Goal: Information Seeking & Learning: Check status

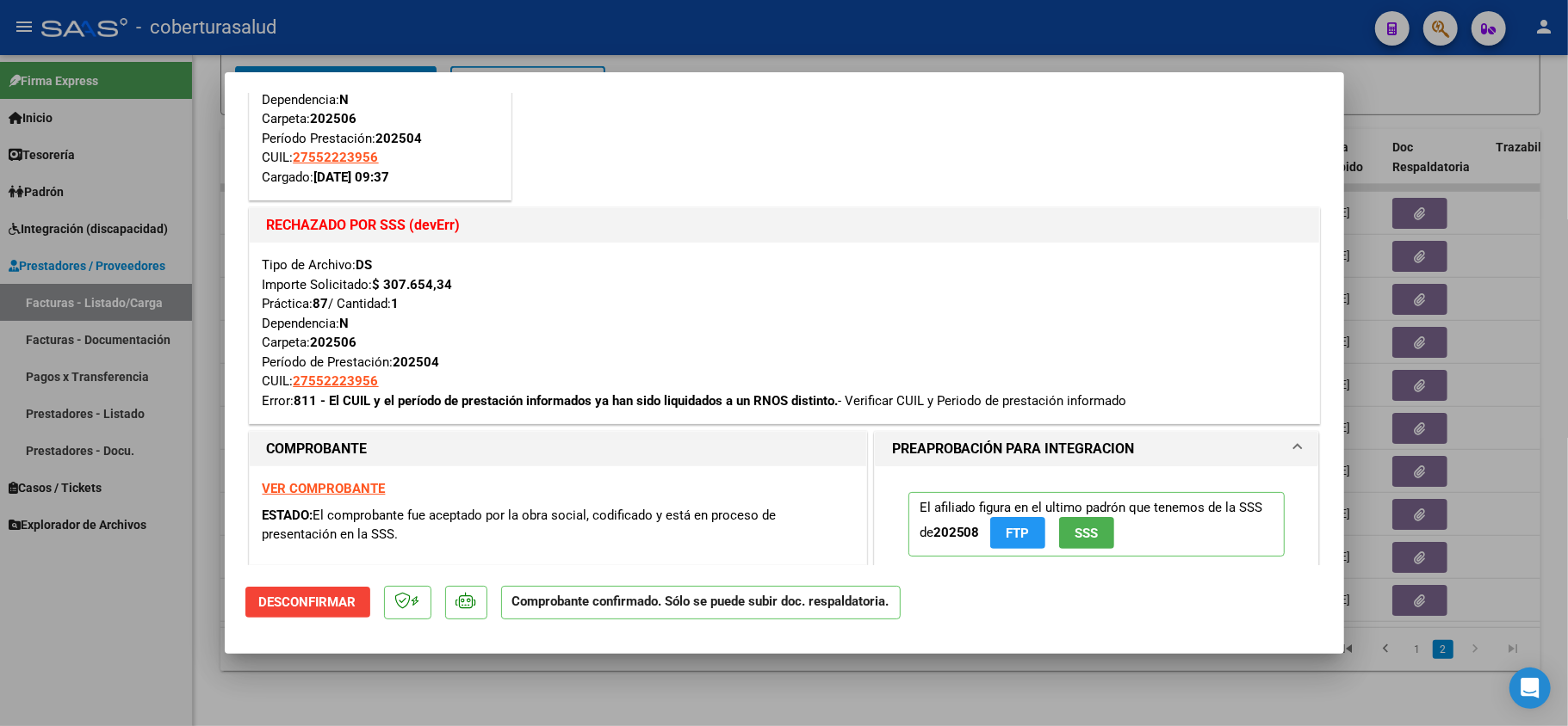
scroll to position [114, 0]
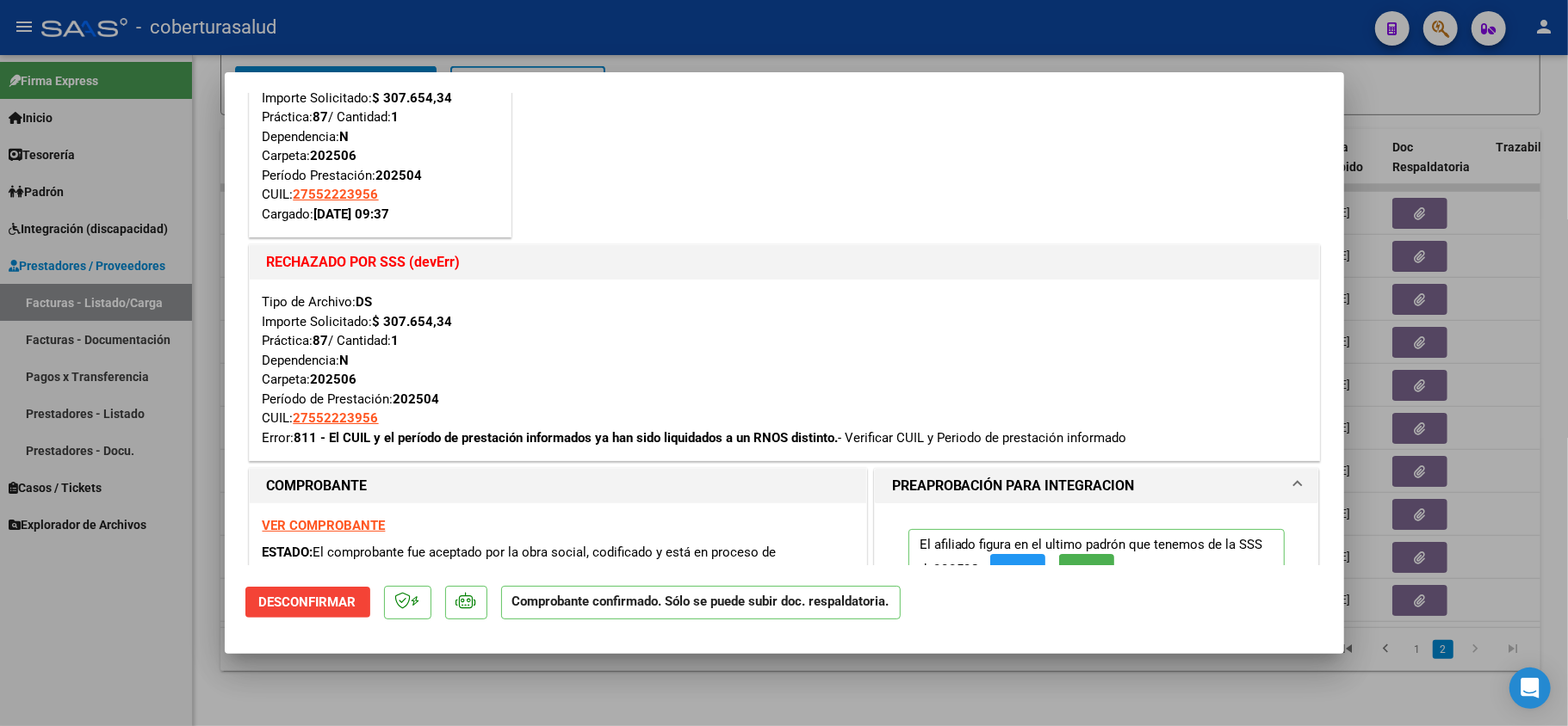
drag, startPoint x: 259, startPoint y: 448, endPoint x: 1161, endPoint y: 451, distance: 902.0
click at [1161, 451] on div "Tipo de Archivo: DS Importe Solicitado: $ 307.654,34 Práctica: 87 / Cantidad: 1…" at bounding box center [784, 369] width 1069 height 181
copy div "Error: 811 - El CUIL y el período de prestación informados ya han sido liquidad…"
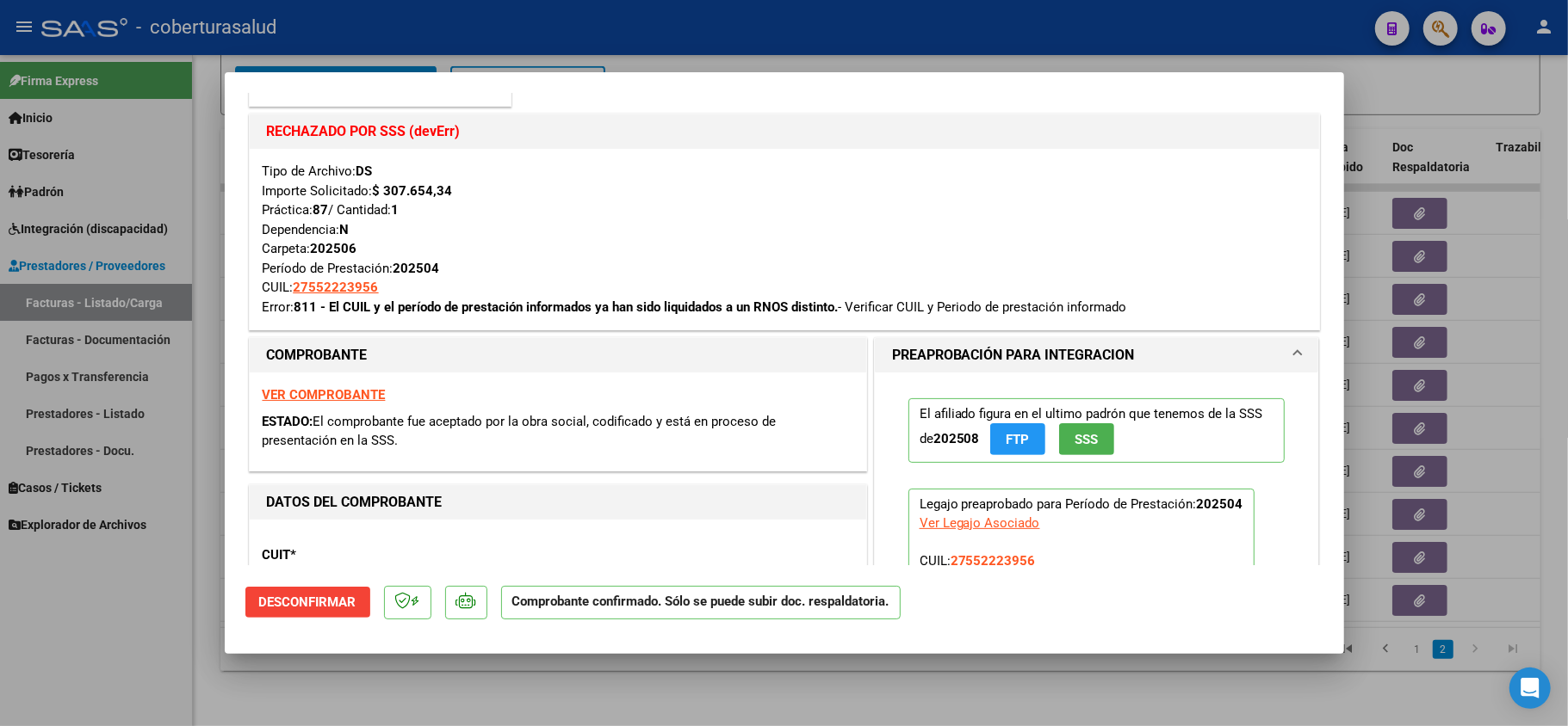
scroll to position [344, 0]
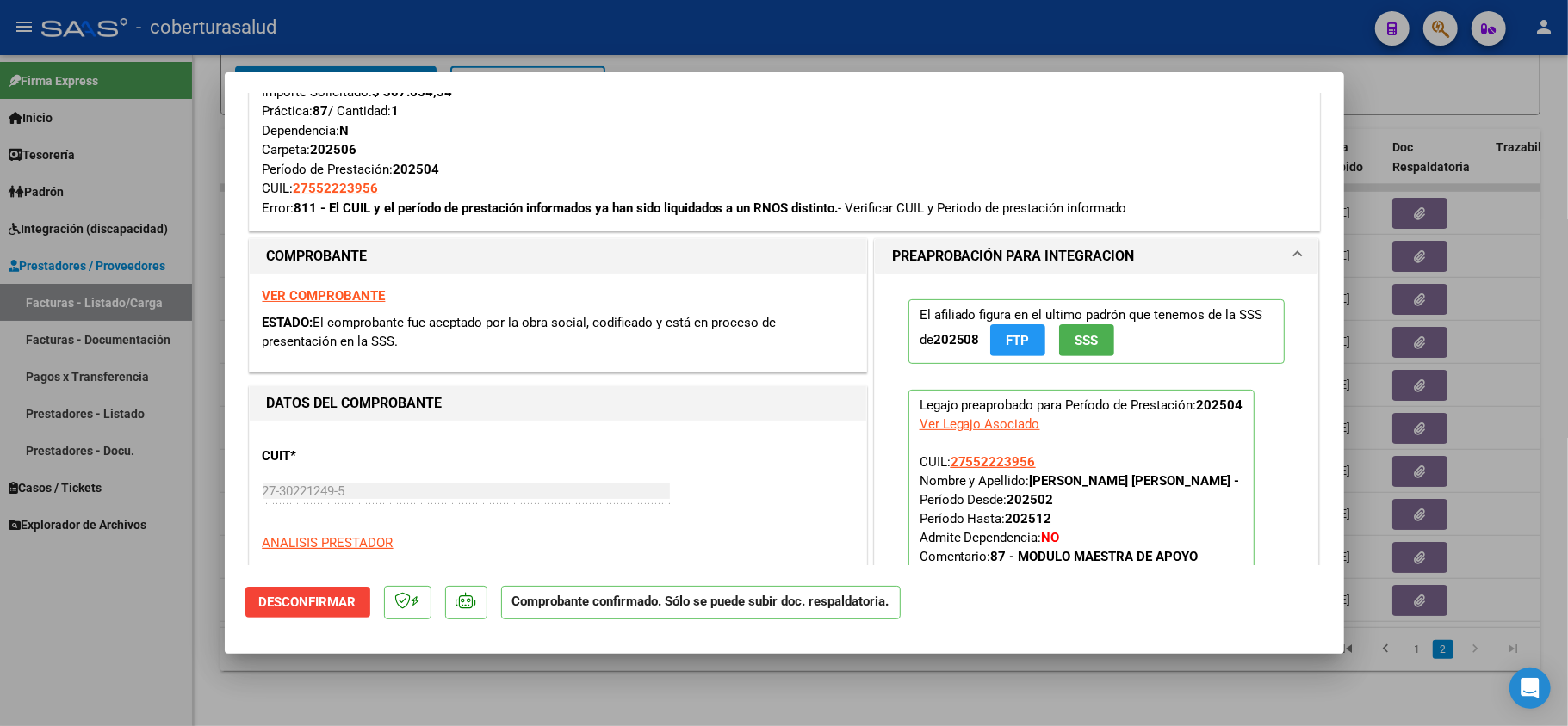
click at [445, 673] on div at bounding box center [784, 363] width 1568 height 726
type input "$ 0,00"
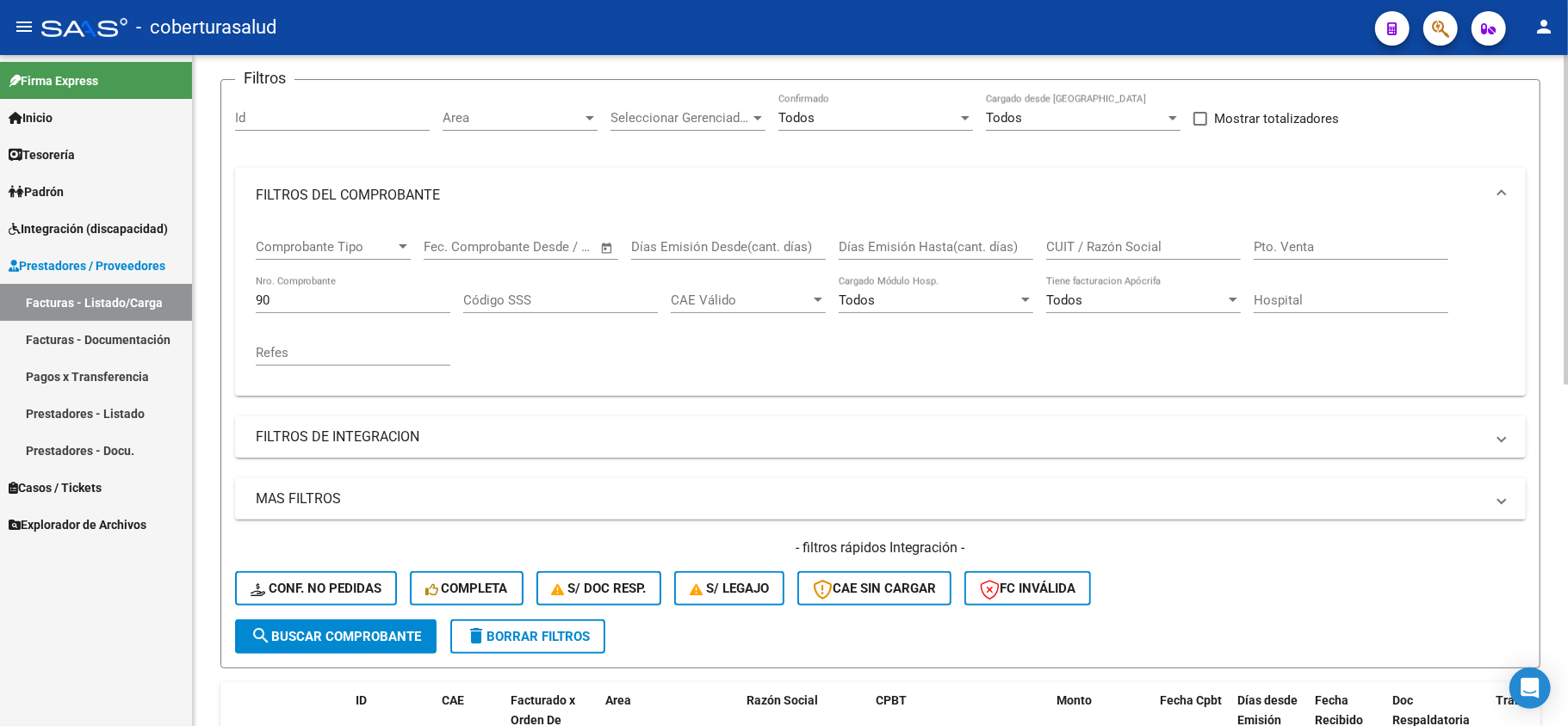
scroll to position [121, 0]
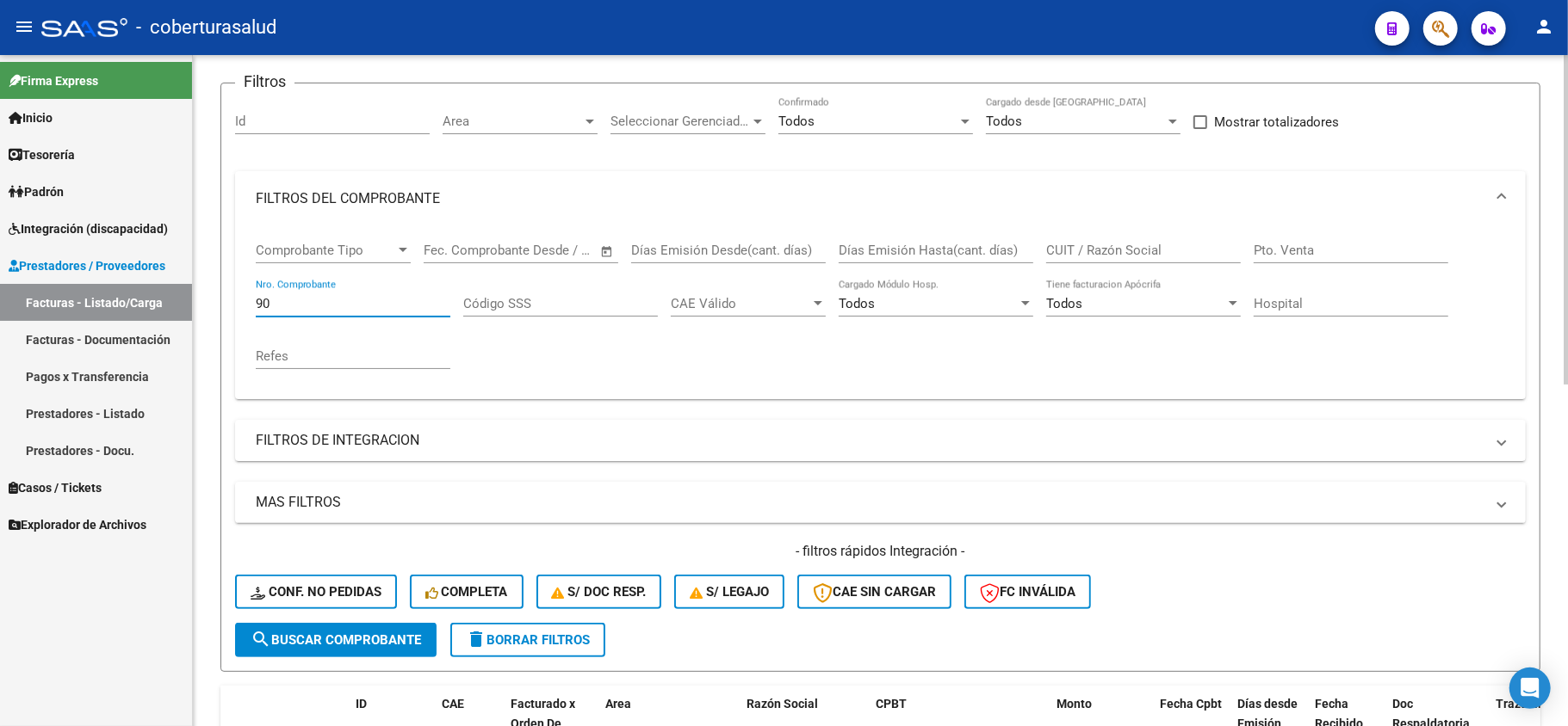
click at [211, 311] on div "Video tutorial PRESTADORES -> Listado de CPBTs Emitidos por Prestadores / Prove…" at bounding box center [879, 608] width 1375 height 1350
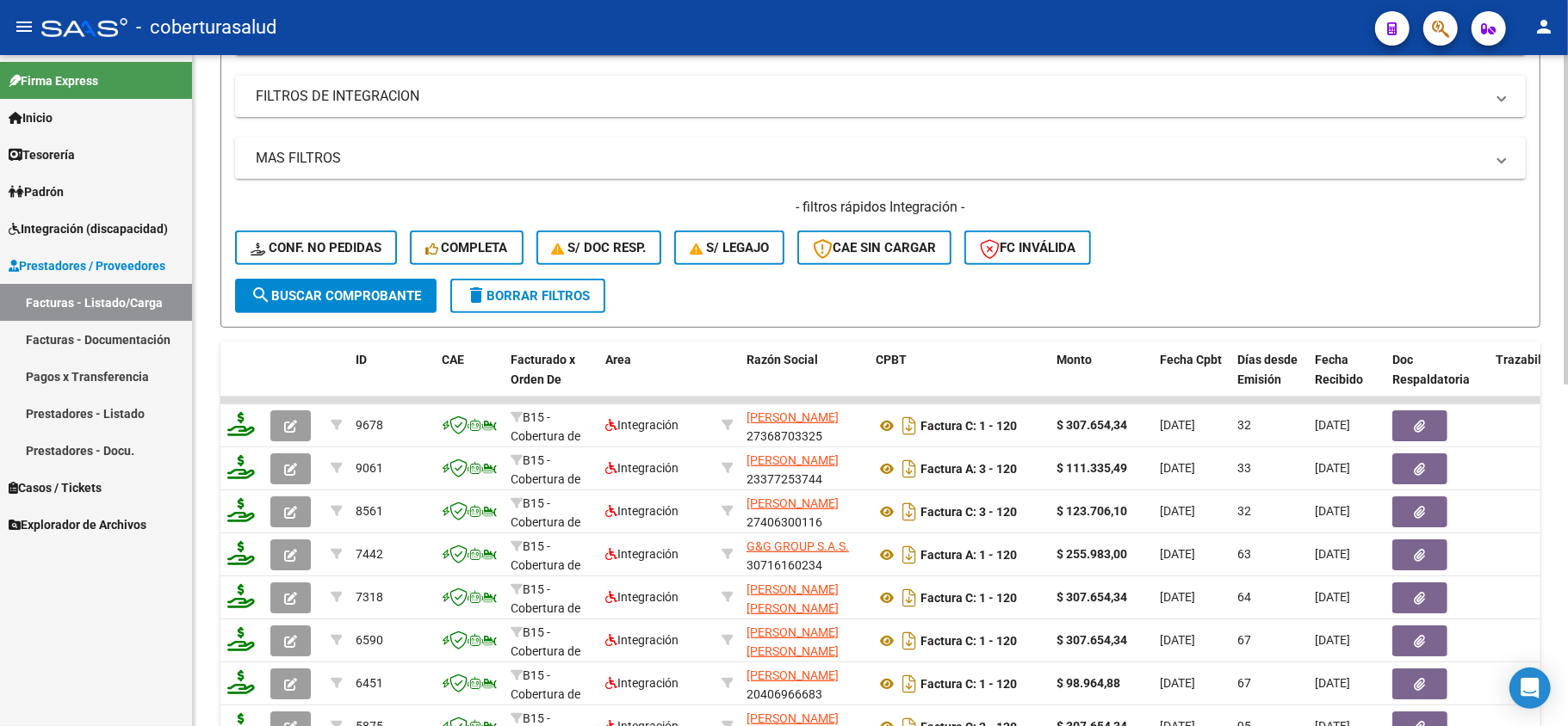
scroll to position [695, 0]
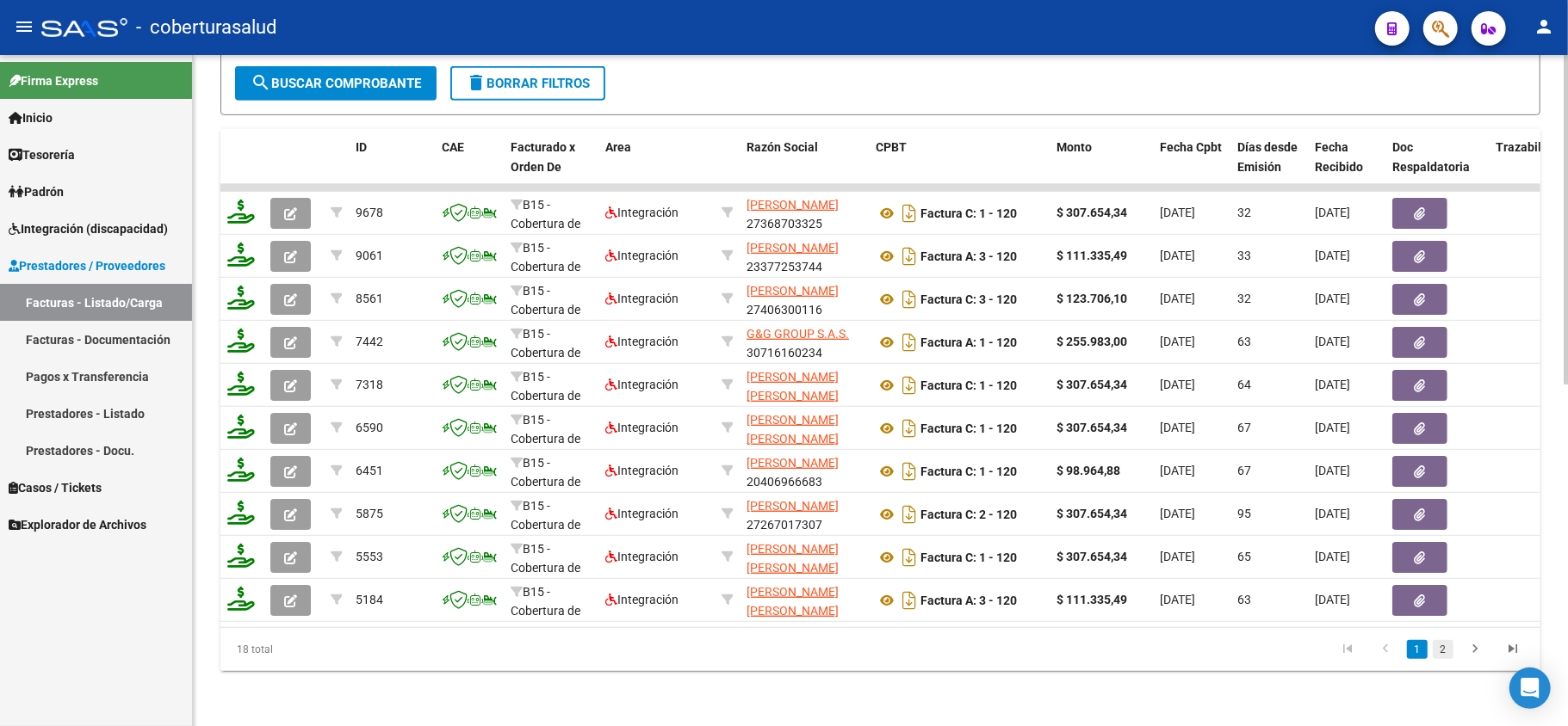
type input "120"
click at [1444, 642] on link "2" at bounding box center [1442, 650] width 20 height 19
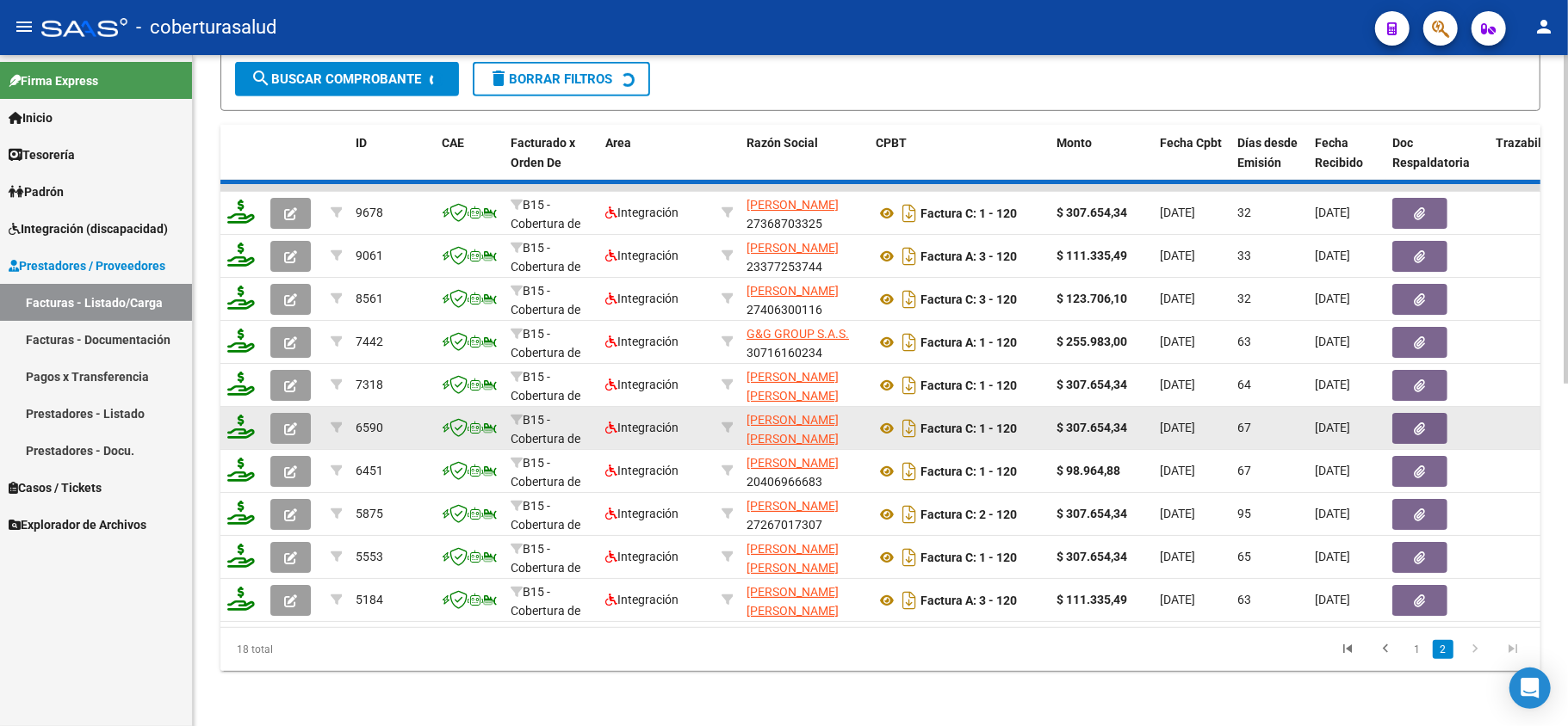
scroll to position [609, 0]
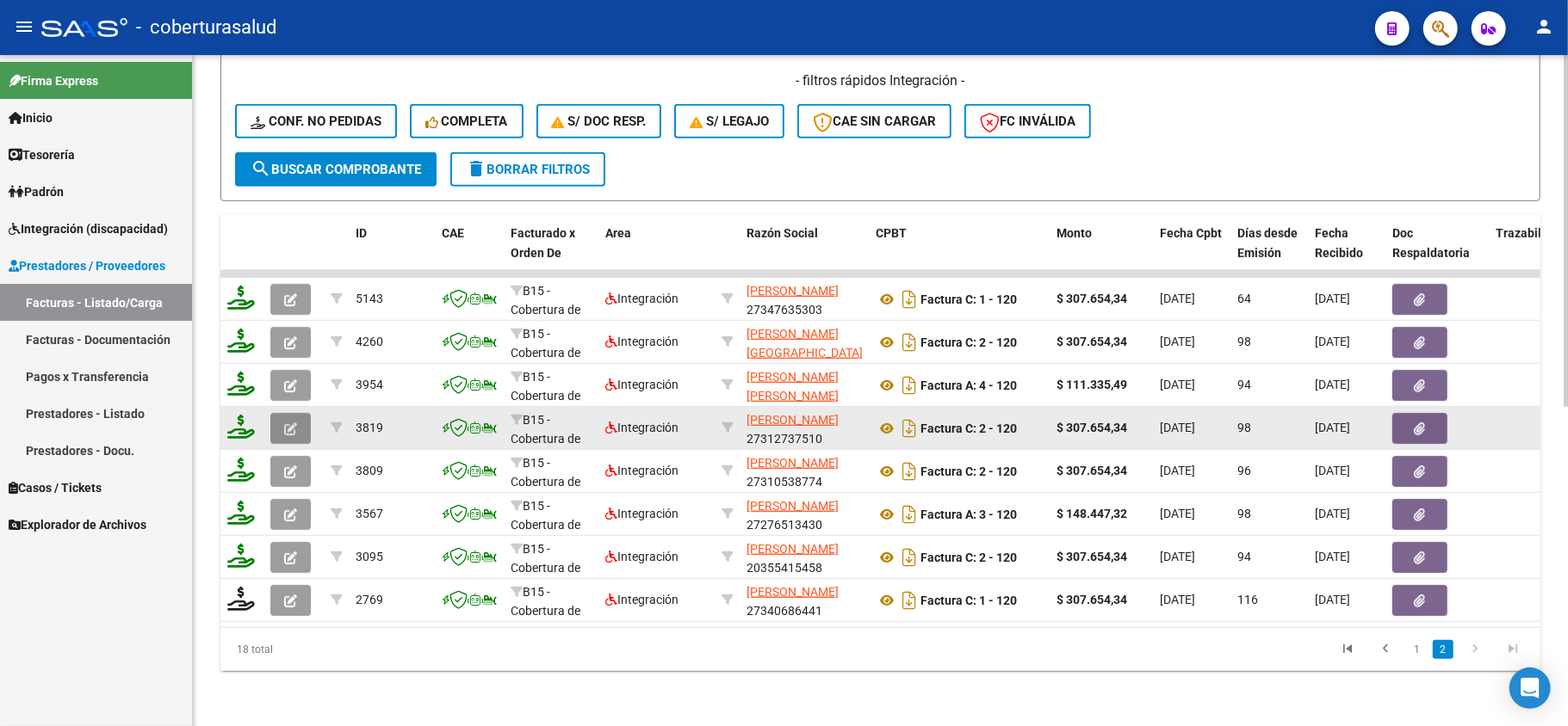
click at [303, 413] on button "button" at bounding box center [290, 428] width 41 height 31
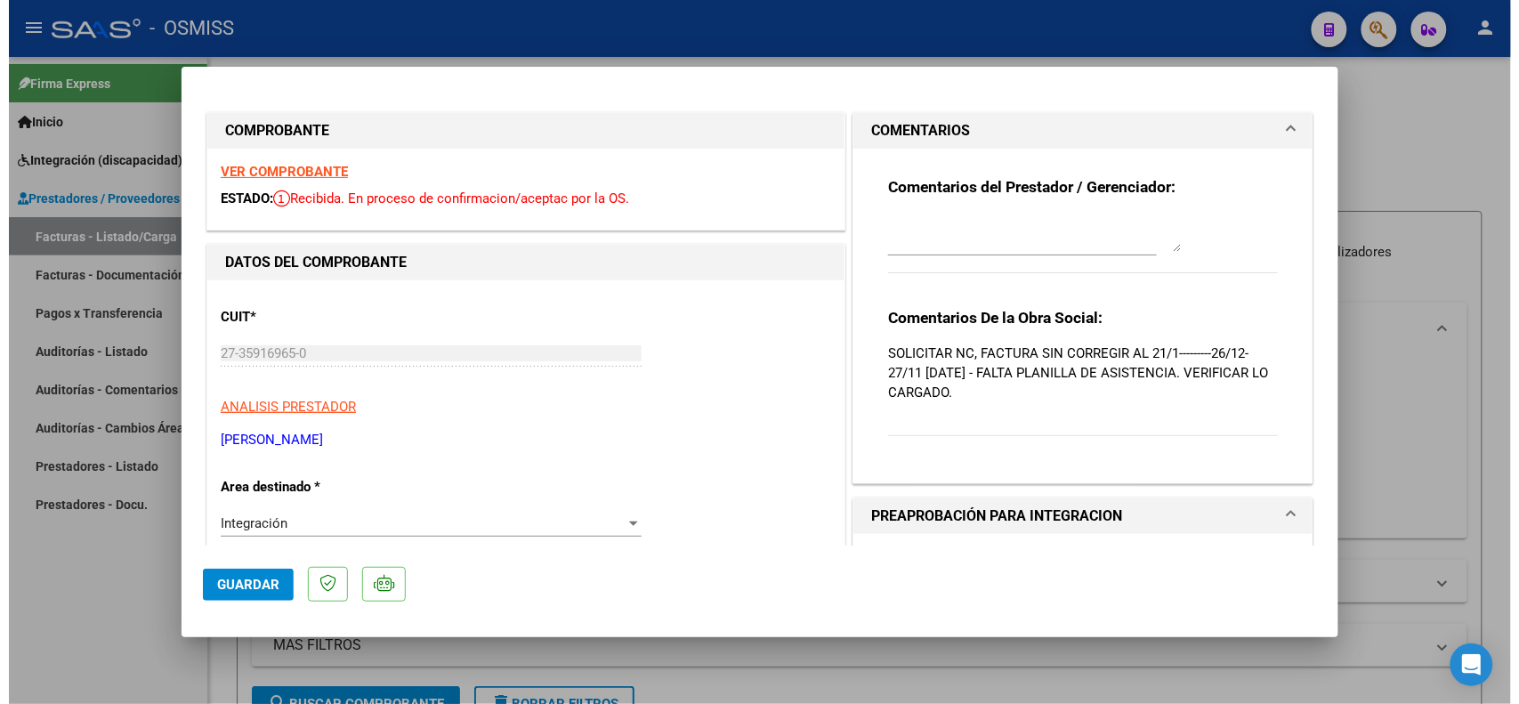
scroll to position [556, 0]
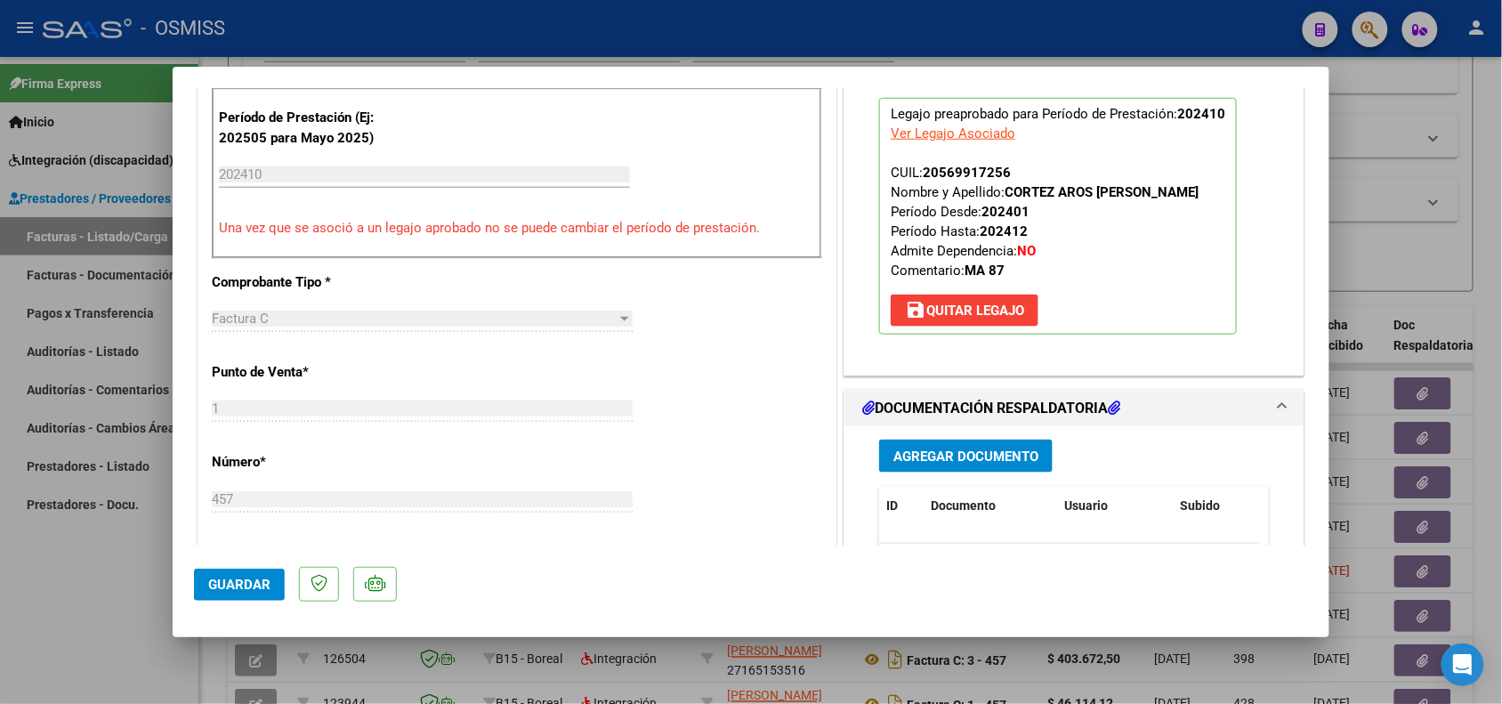
click at [924, 14] on div at bounding box center [751, 352] width 1502 height 704
type input "$ 0,00"
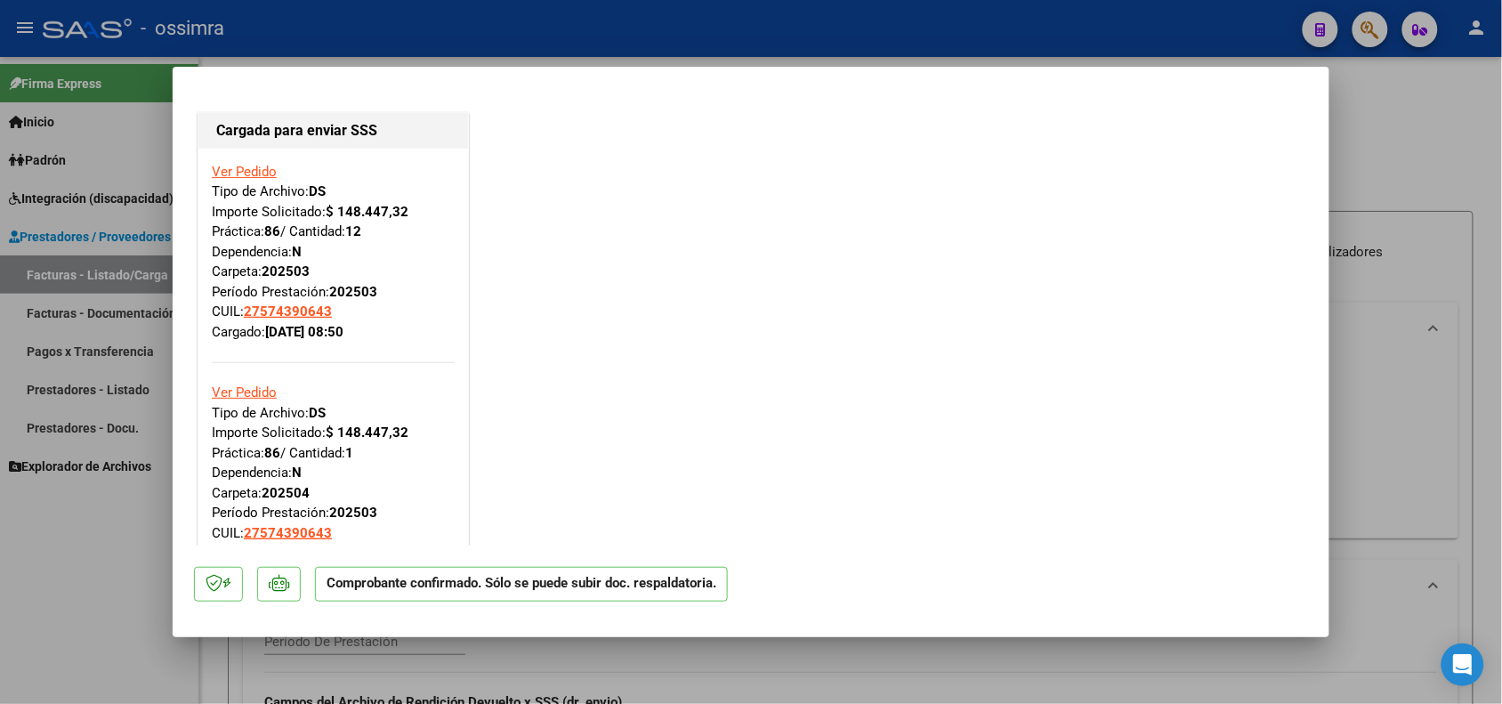
scroll to position [1669, 0]
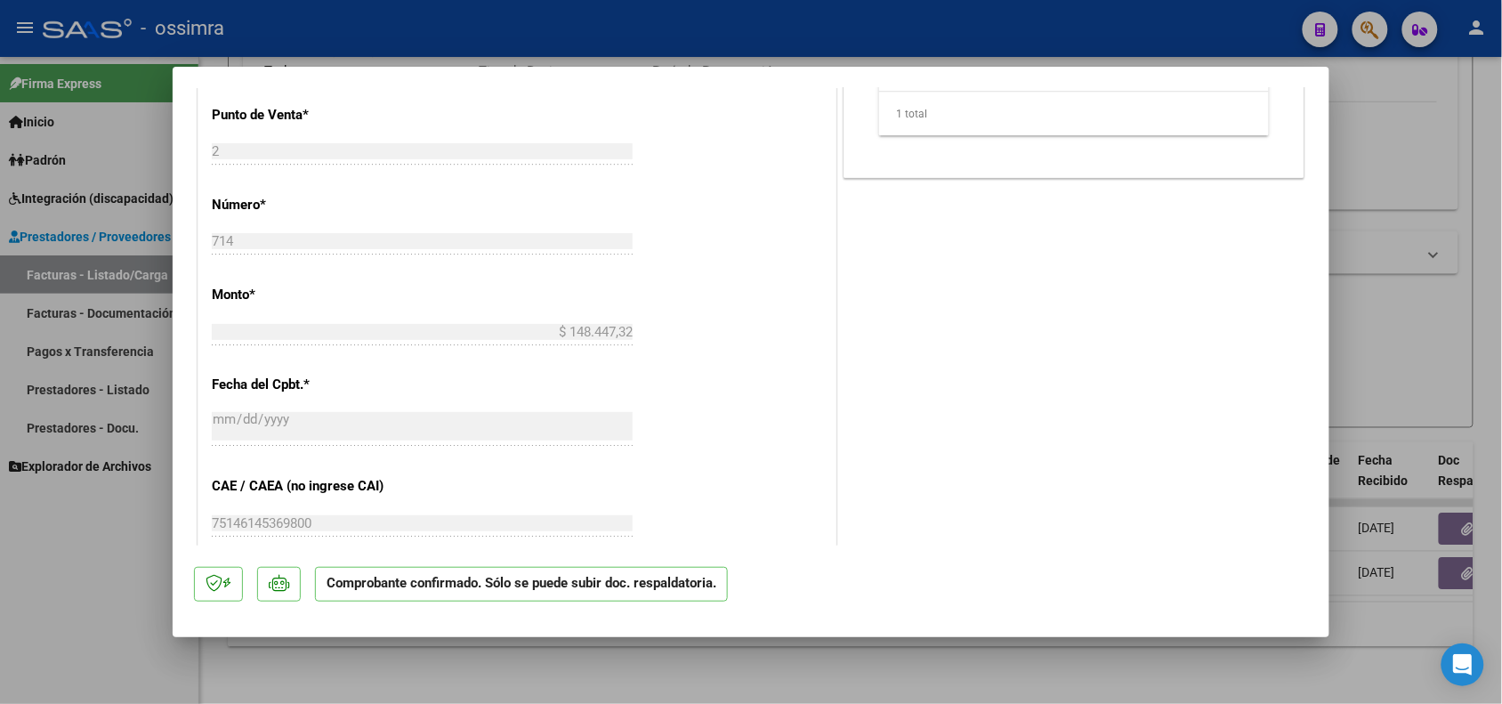
click at [642, 685] on div at bounding box center [751, 352] width 1502 height 704
type input "$ 0,00"
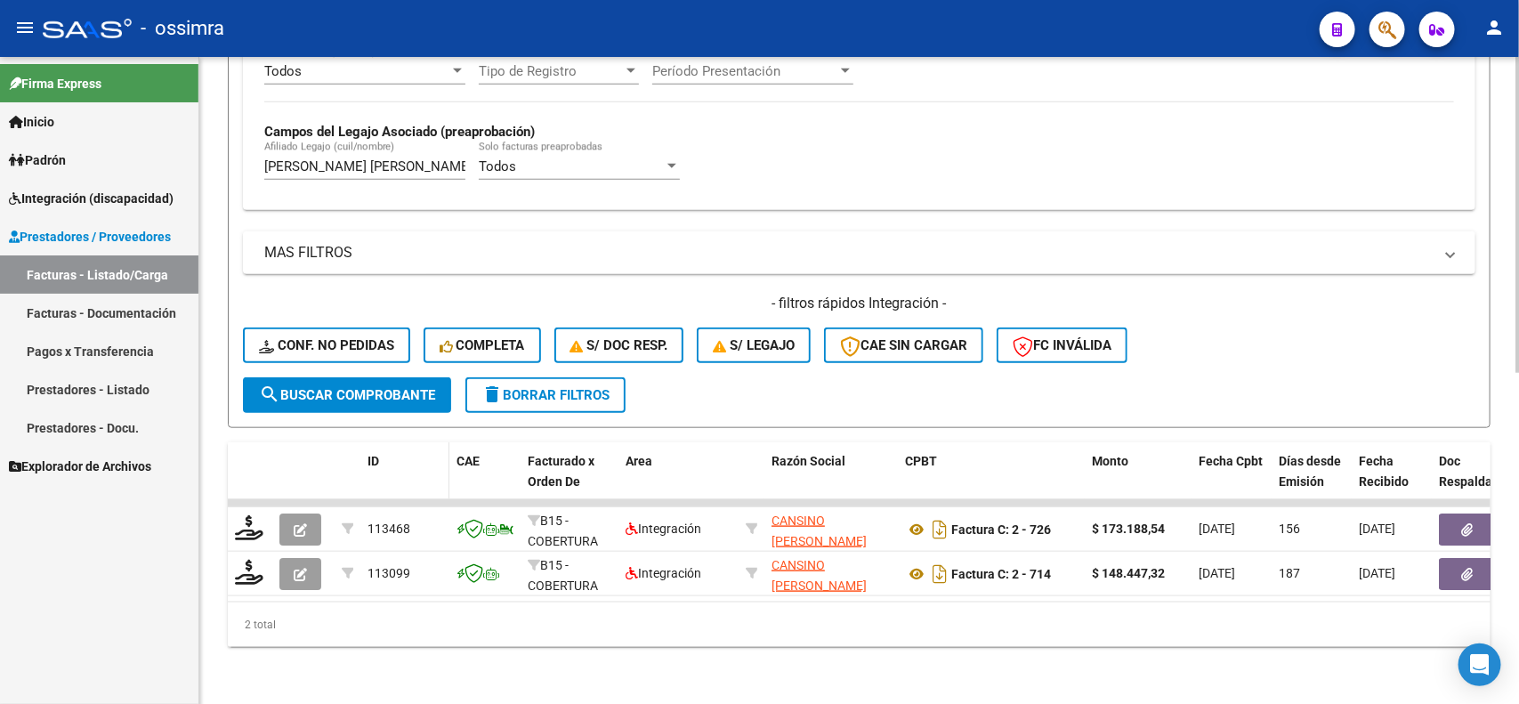
scroll to position [455, 0]
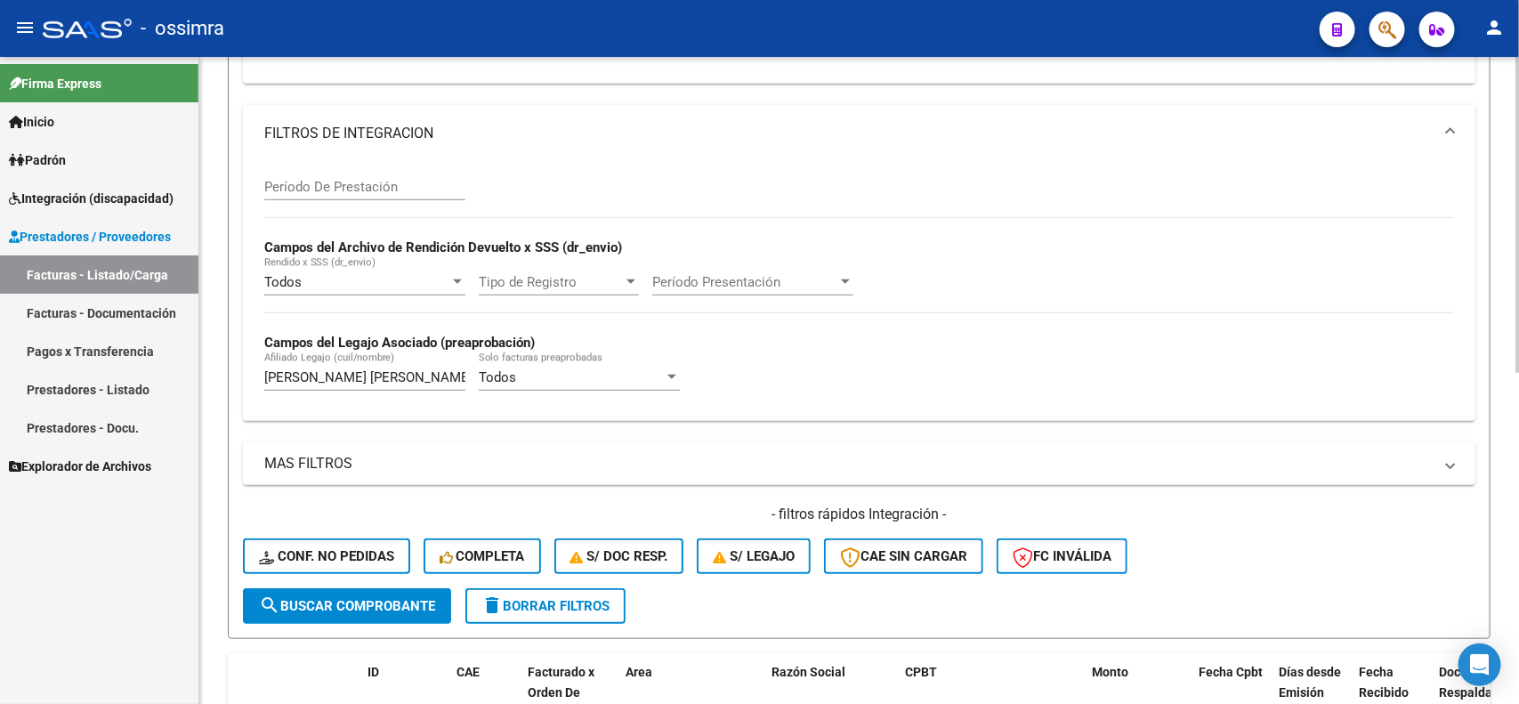
click at [443, 370] on input "TORO DIAZ LUNA SERENA YOLANDA" at bounding box center [364, 377] width 201 height 16
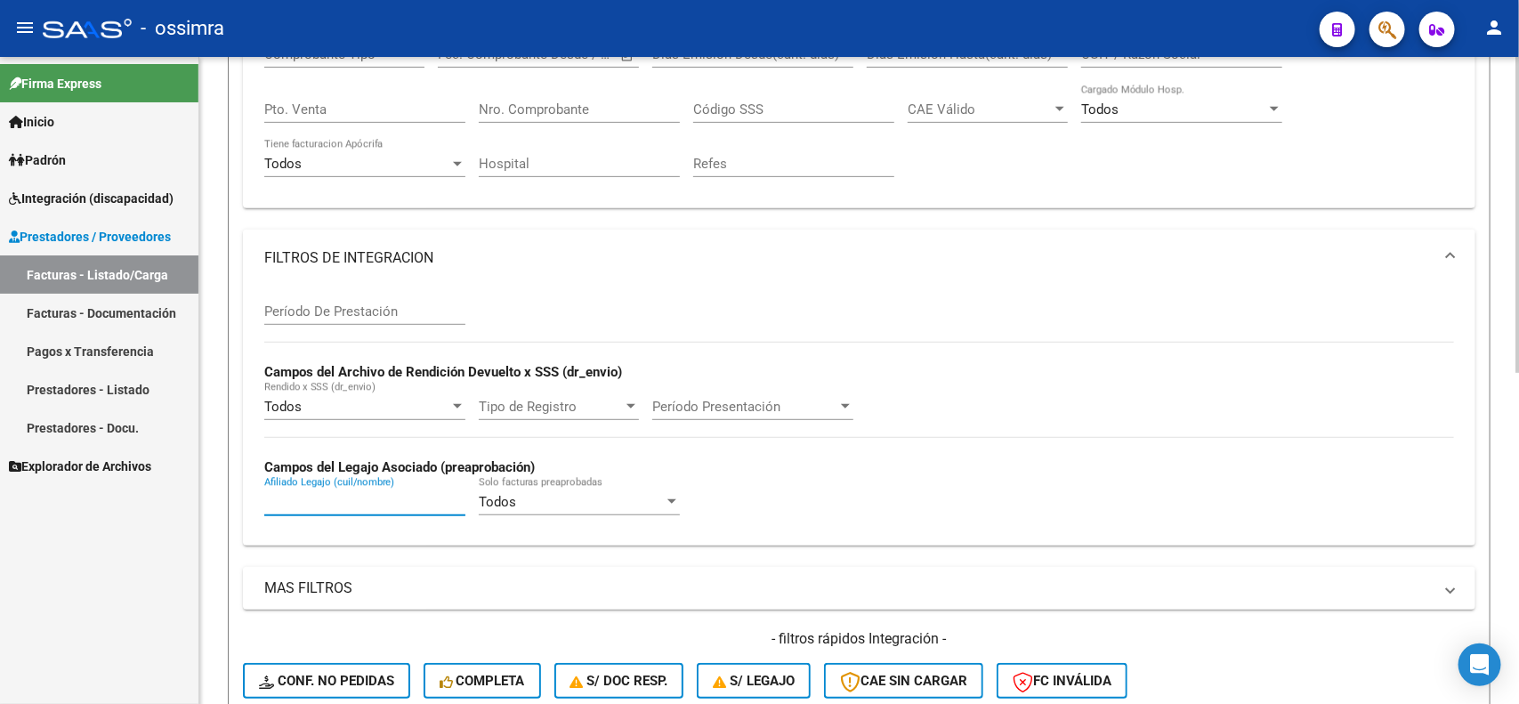
scroll to position [10, 0]
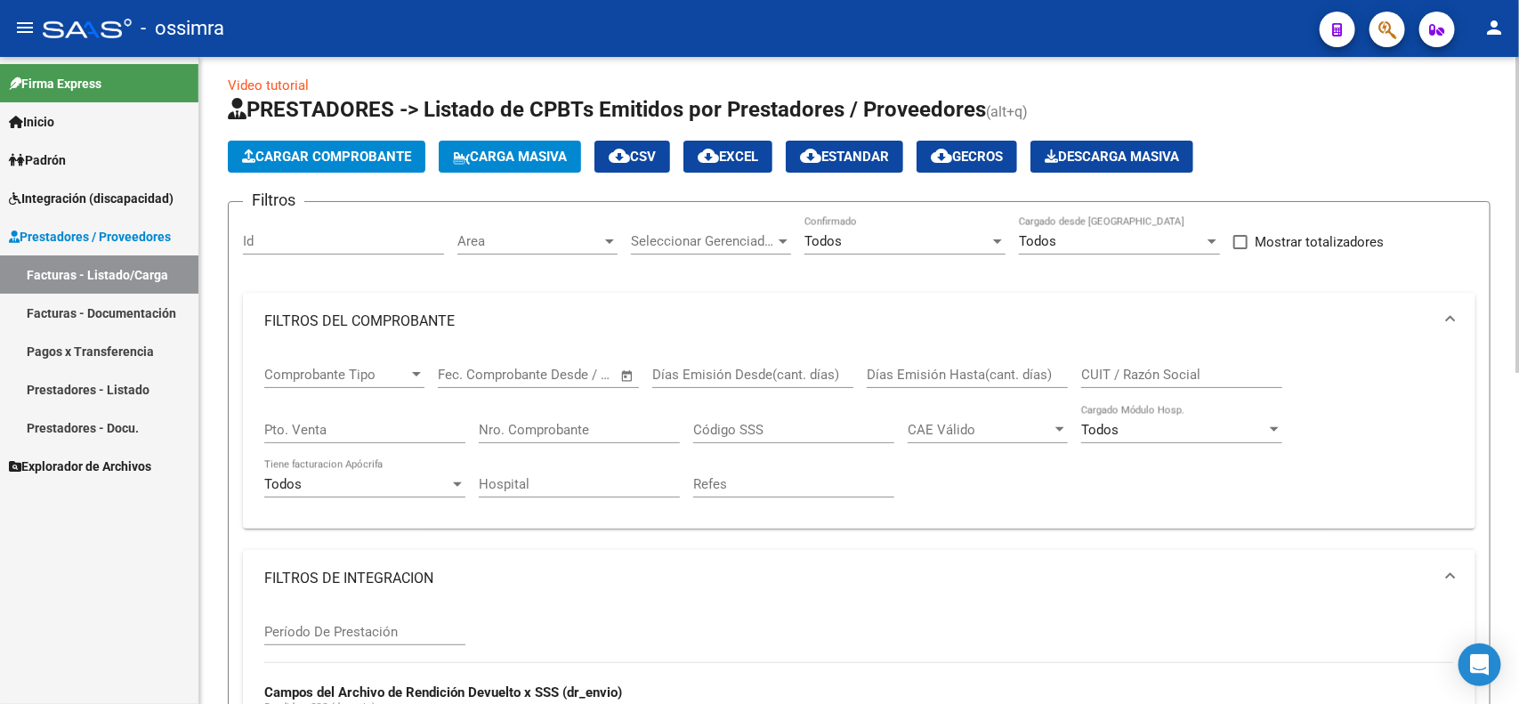
click at [530, 433] on input "Nro. Comprobante" at bounding box center [579, 430] width 201 height 16
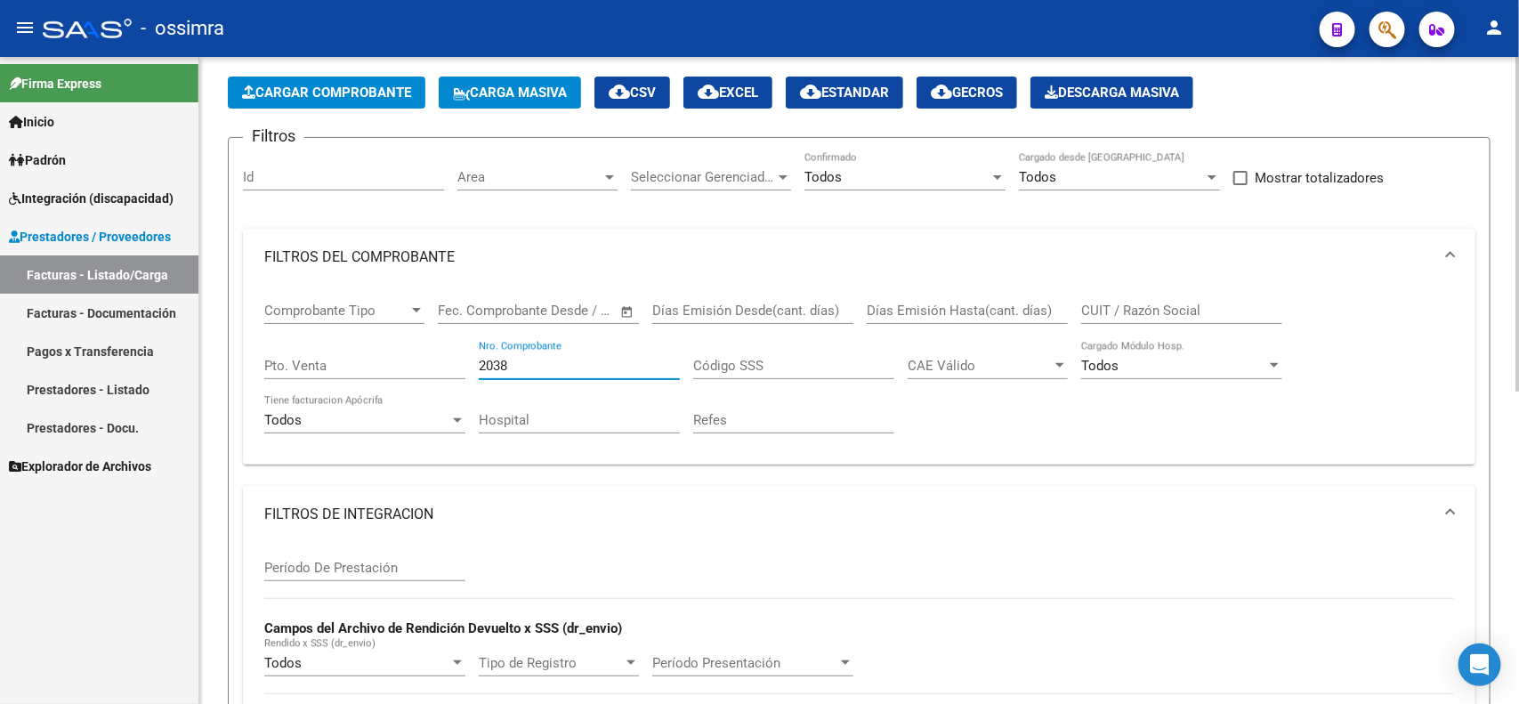
scroll to position [0, 0]
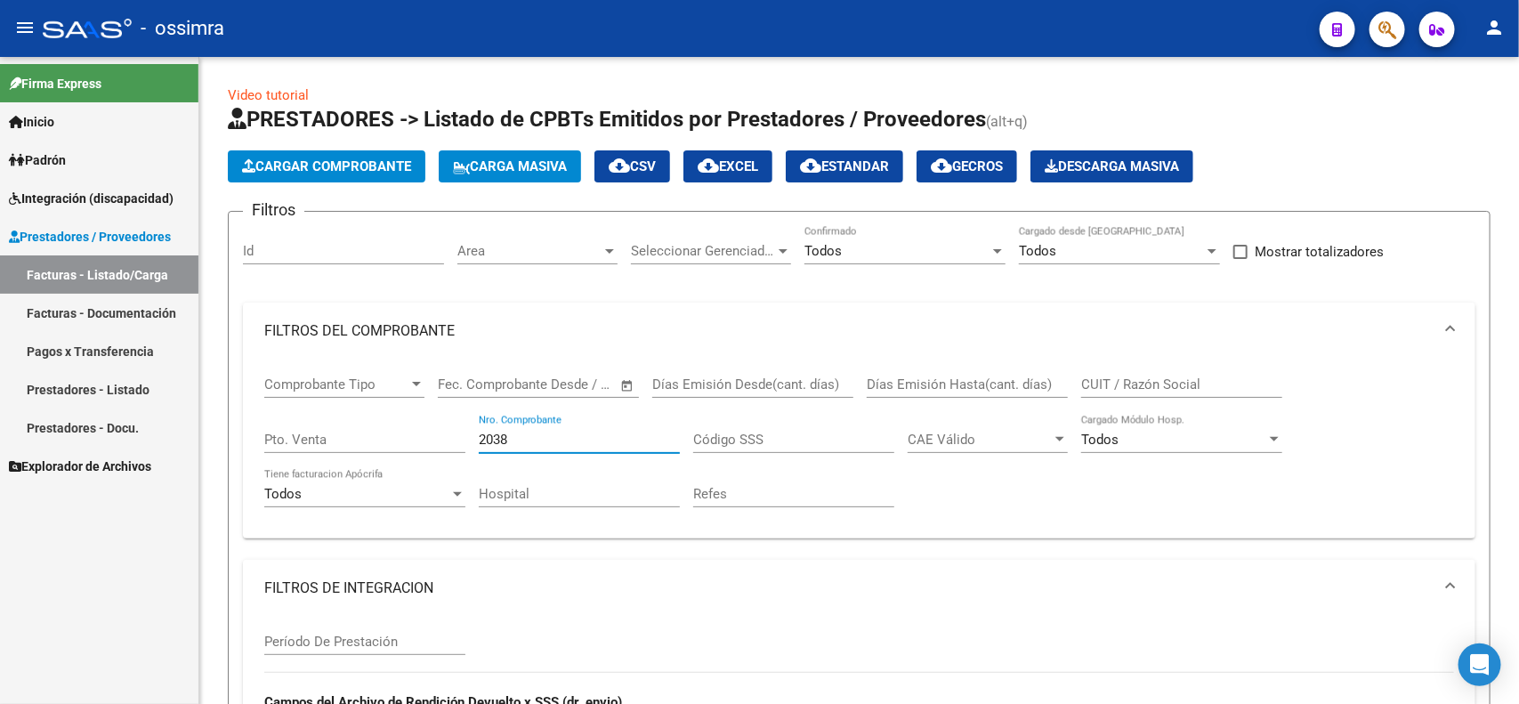
type input "2038"
drag, startPoint x: 510, startPoint y: 443, endPoint x: 476, endPoint y: 443, distance: 33.8
click at [476, 443] on div "Comprobante Tipo Comprobante Tipo Fecha inicio – Fecha fin Fec. Comprobante Des…" at bounding box center [859, 442] width 1190 height 165
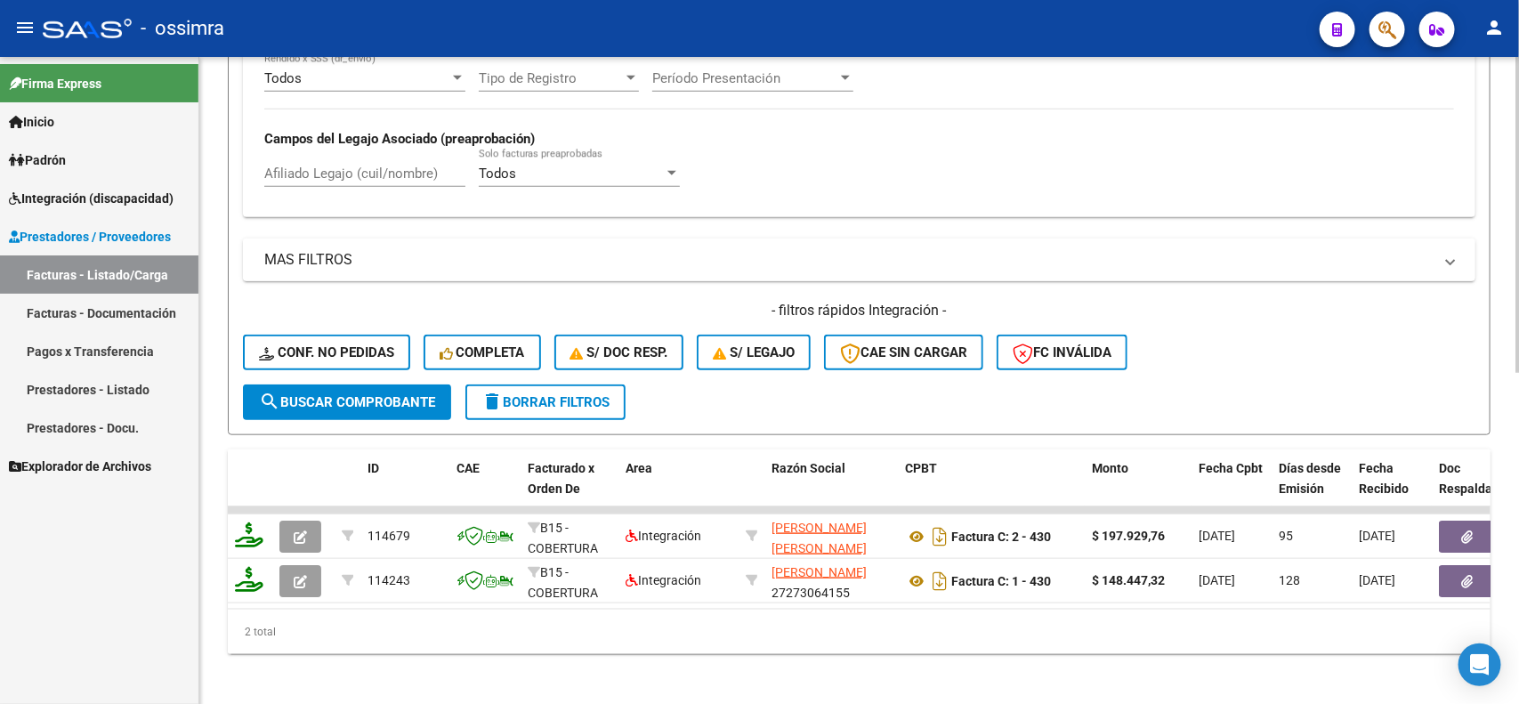
scroll to position [667, 0]
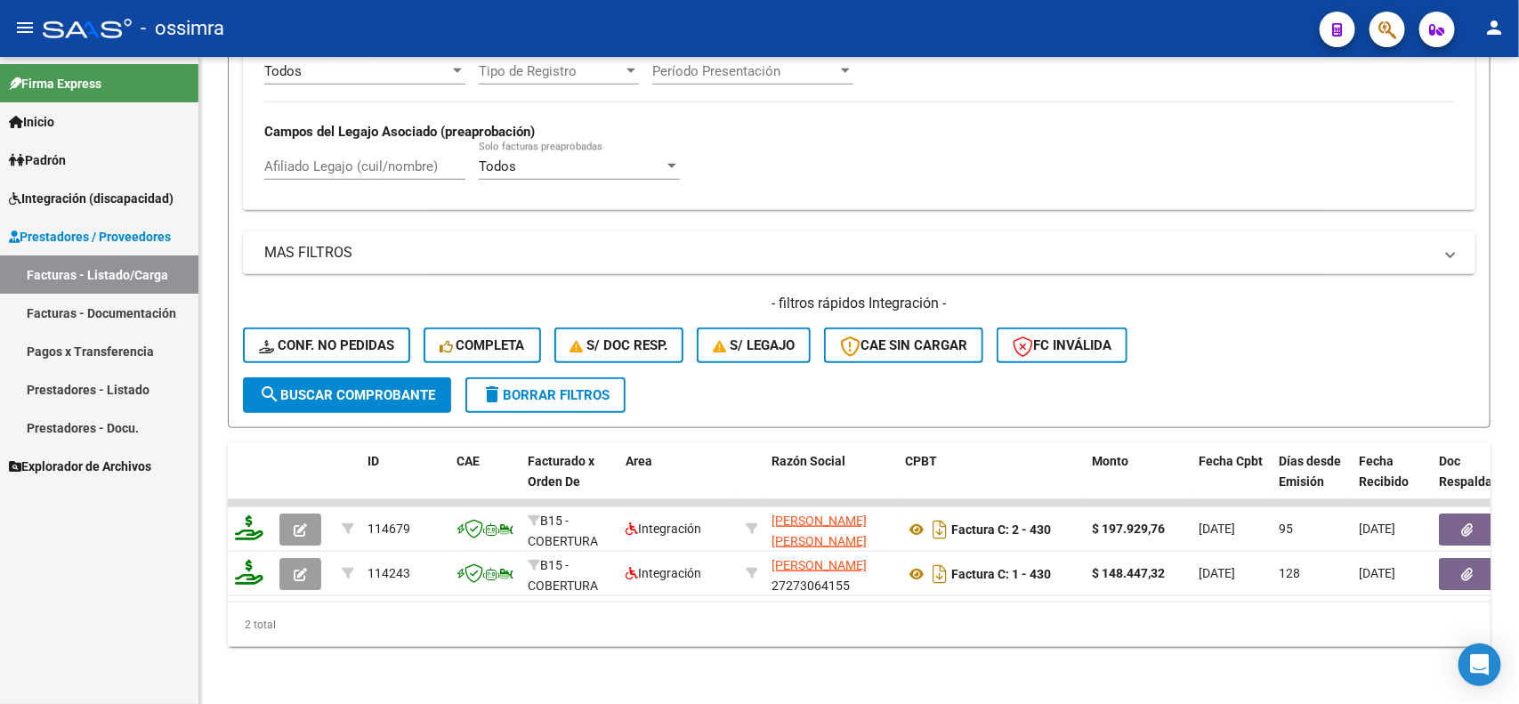
type input "430"
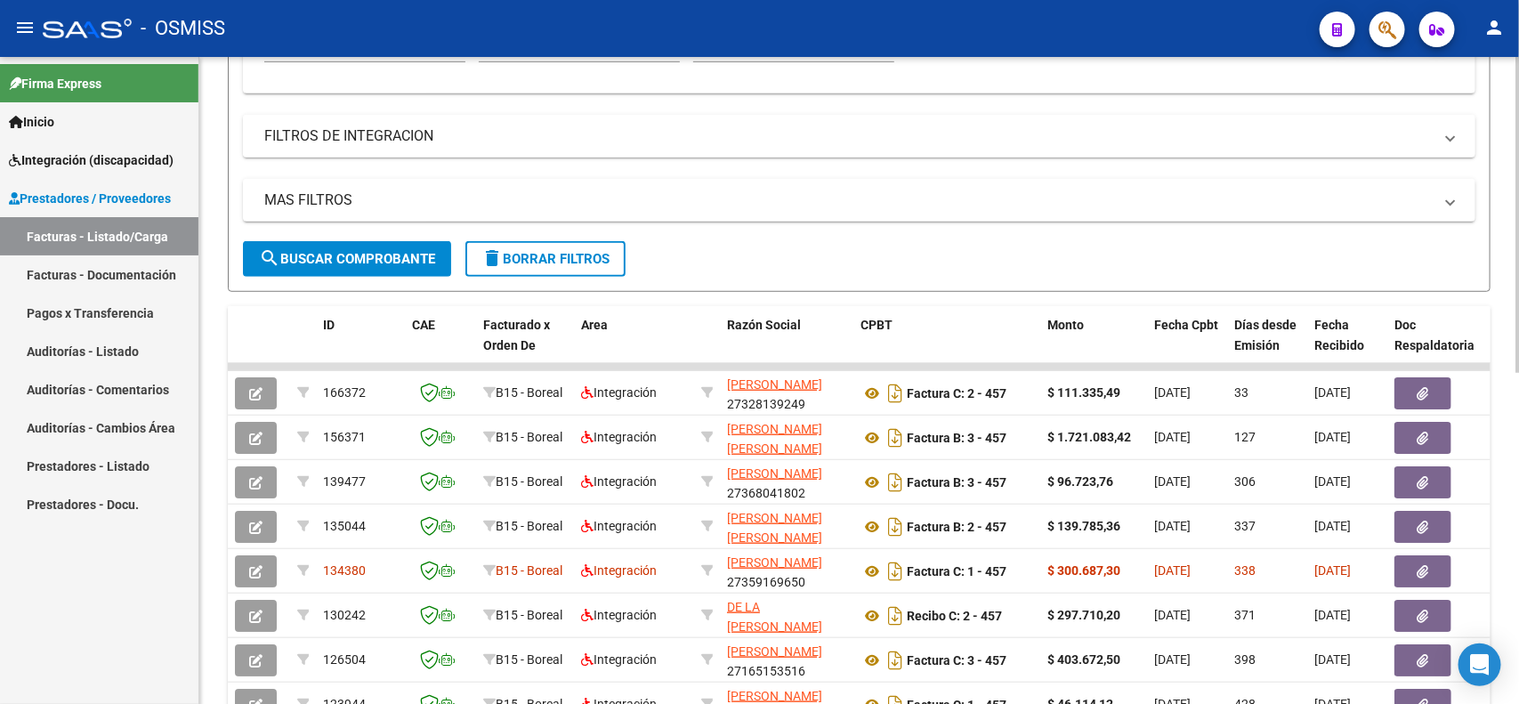
scroll to position [222, 0]
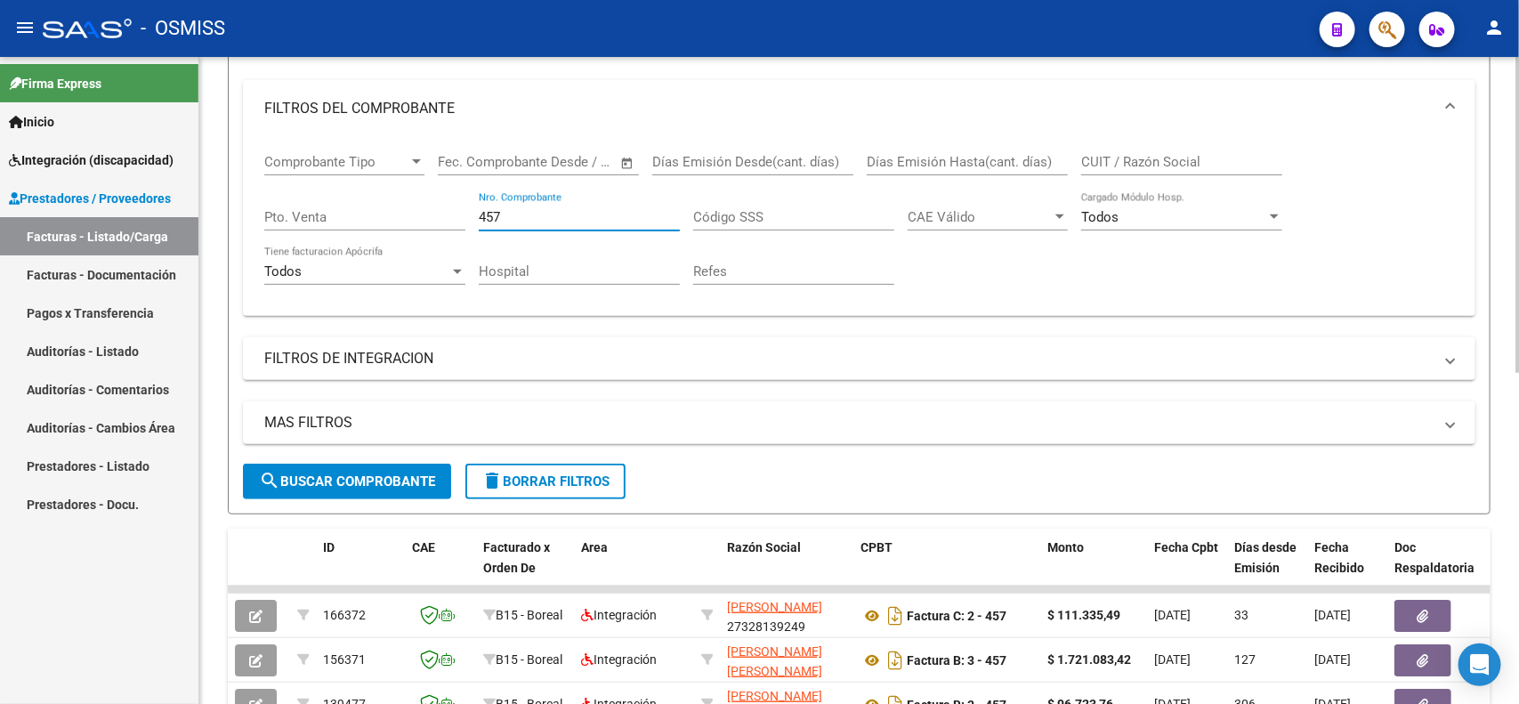
drag, startPoint x: 505, startPoint y: 211, endPoint x: 470, endPoint y: 212, distance: 34.7
click at [470, 212] on div "Comprobante Tipo Comprobante Tipo Fecha inicio – Fecha fin Fec. Comprobante Des…" at bounding box center [859, 219] width 1190 height 165
click at [1112, 156] on input "CUIT / Razón Social" at bounding box center [1181, 162] width 201 height 16
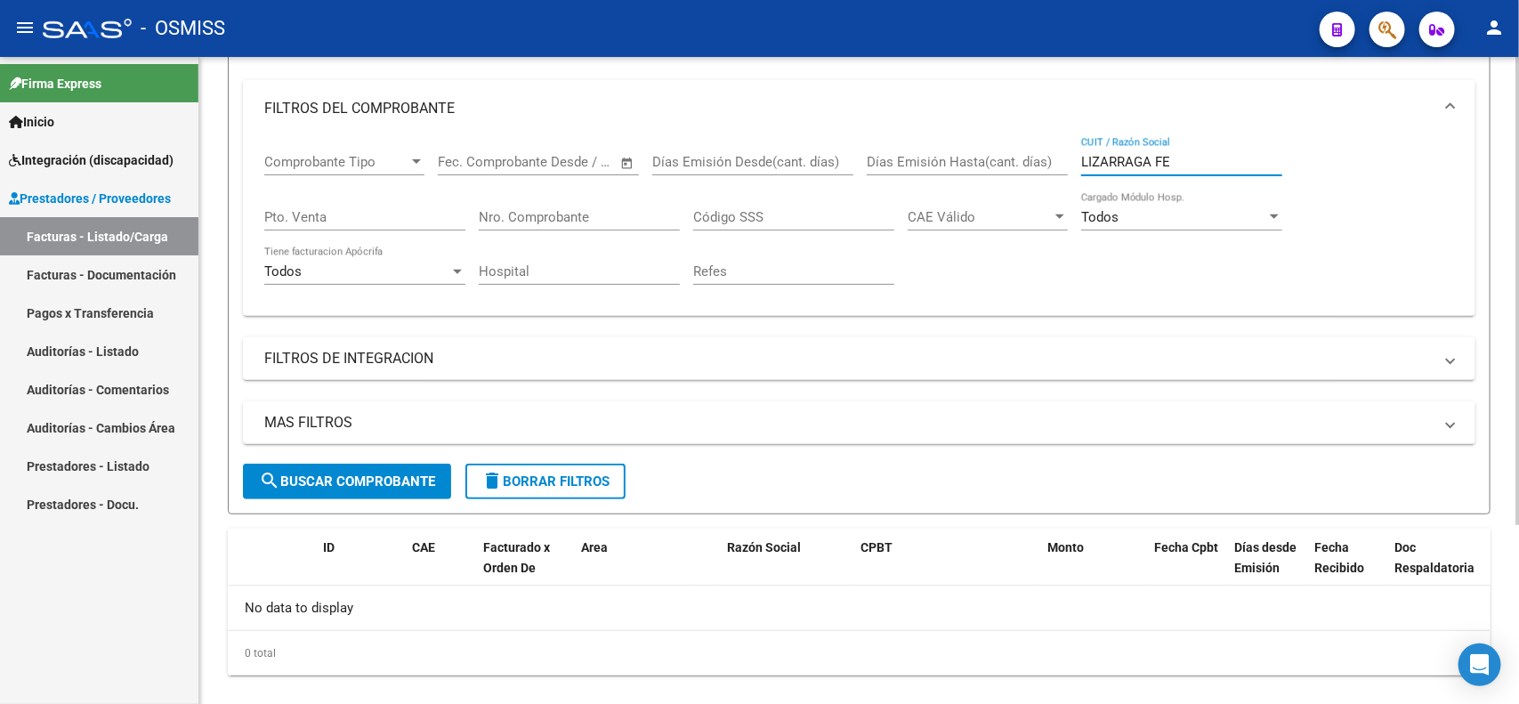
drag, startPoint x: 1185, startPoint y: 158, endPoint x: 1021, endPoint y: 154, distance: 163.8
click at [1021, 154] on div "Comprobante Tipo Comprobante Tipo Fecha inicio – Fecha fin Fec. Comprobante Des…" at bounding box center [859, 219] width 1190 height 165
type input "FELIX MARIANA"
click at [369, 481] on span "search Buscar Comprobante" at bounding box center [347, 481] width 176 height 16
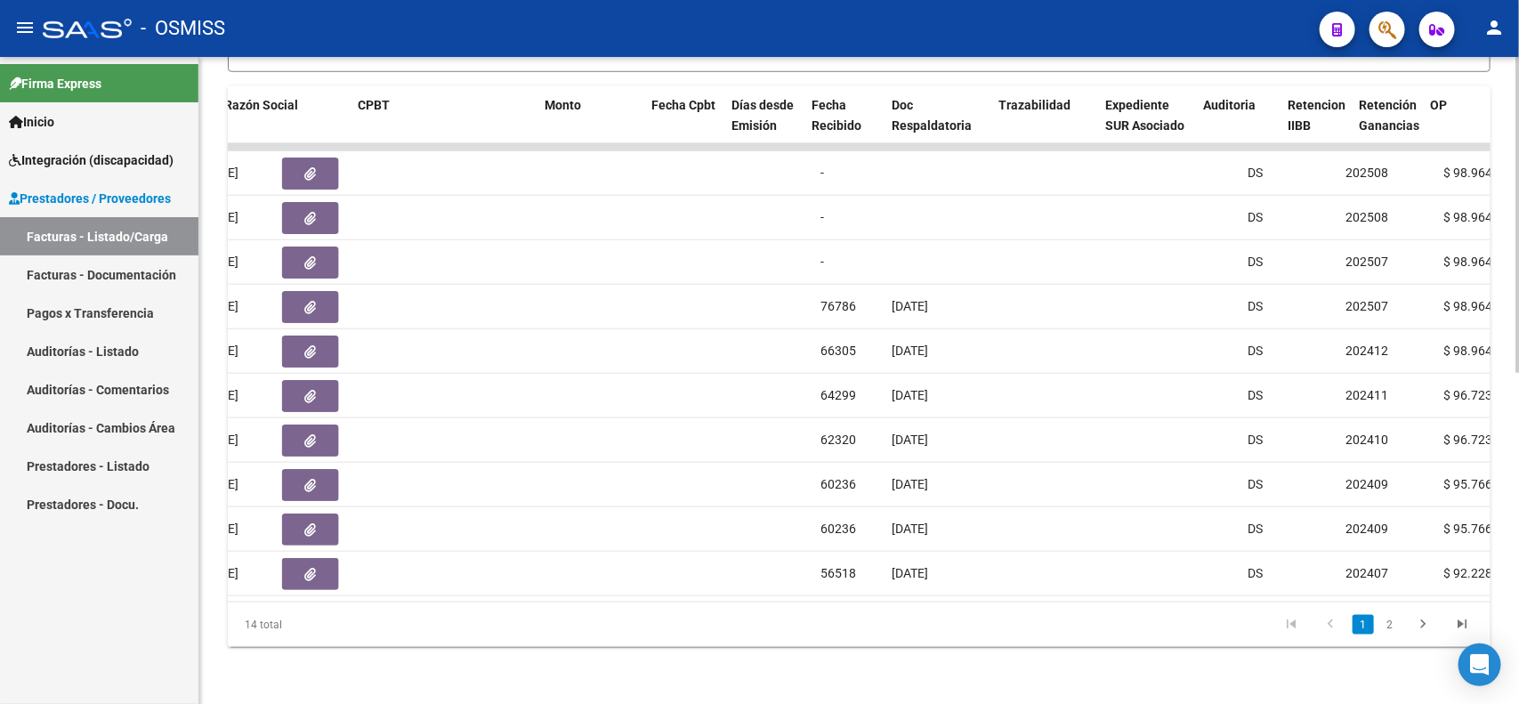
scroll to position [0, 0]
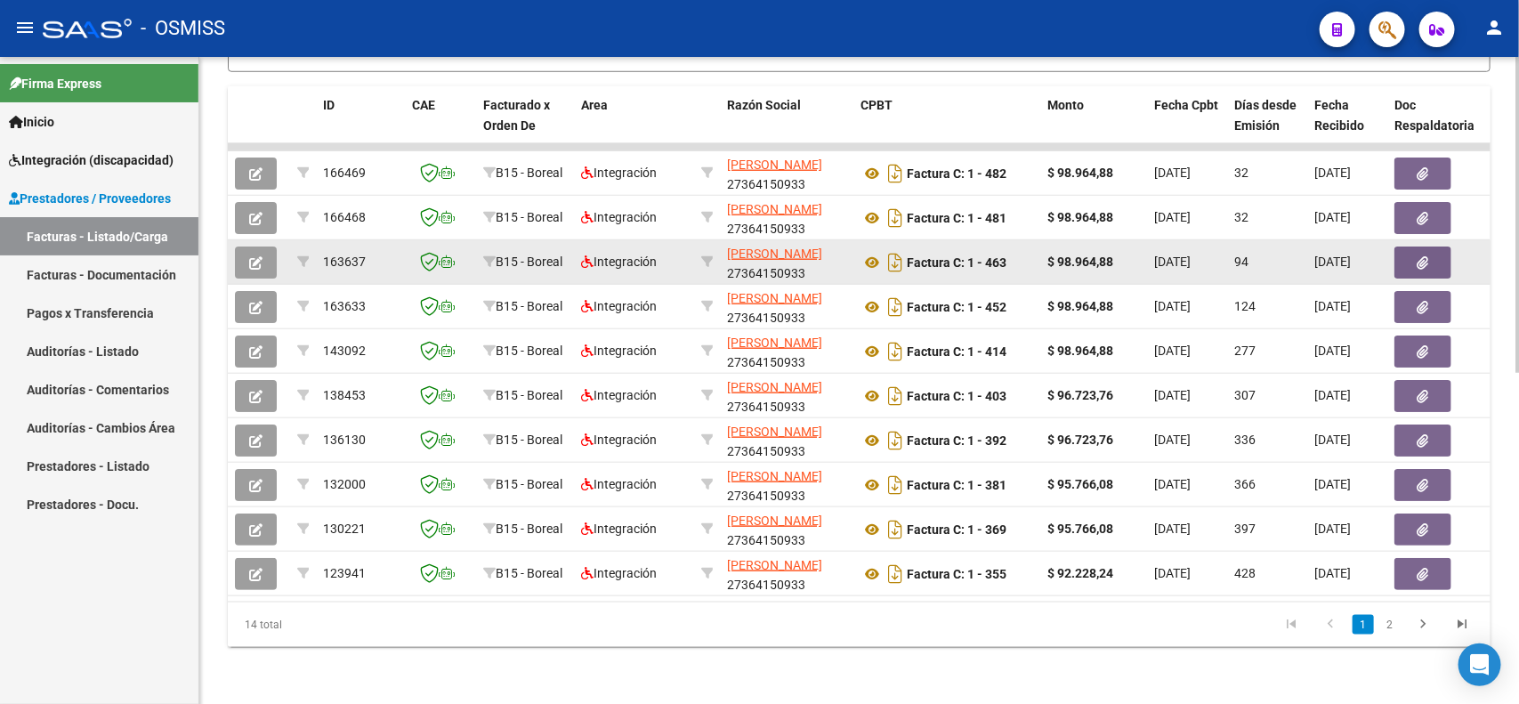
click at [242, 247] on button "button" at bounding box center [256, 263] width 42 height 32
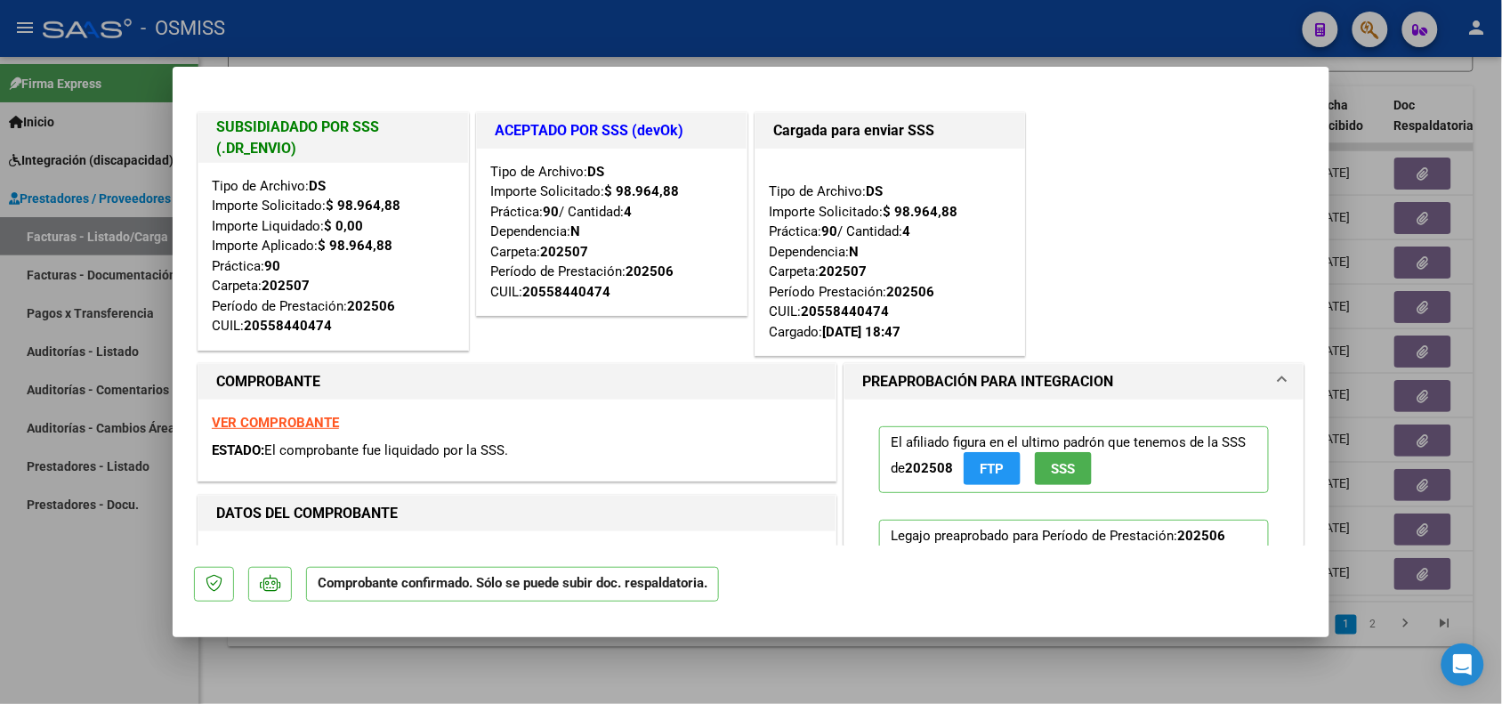
click at [123, 612] on div at bounding box center [751, 352] width 1502 height 704
type input "$ 0,00"
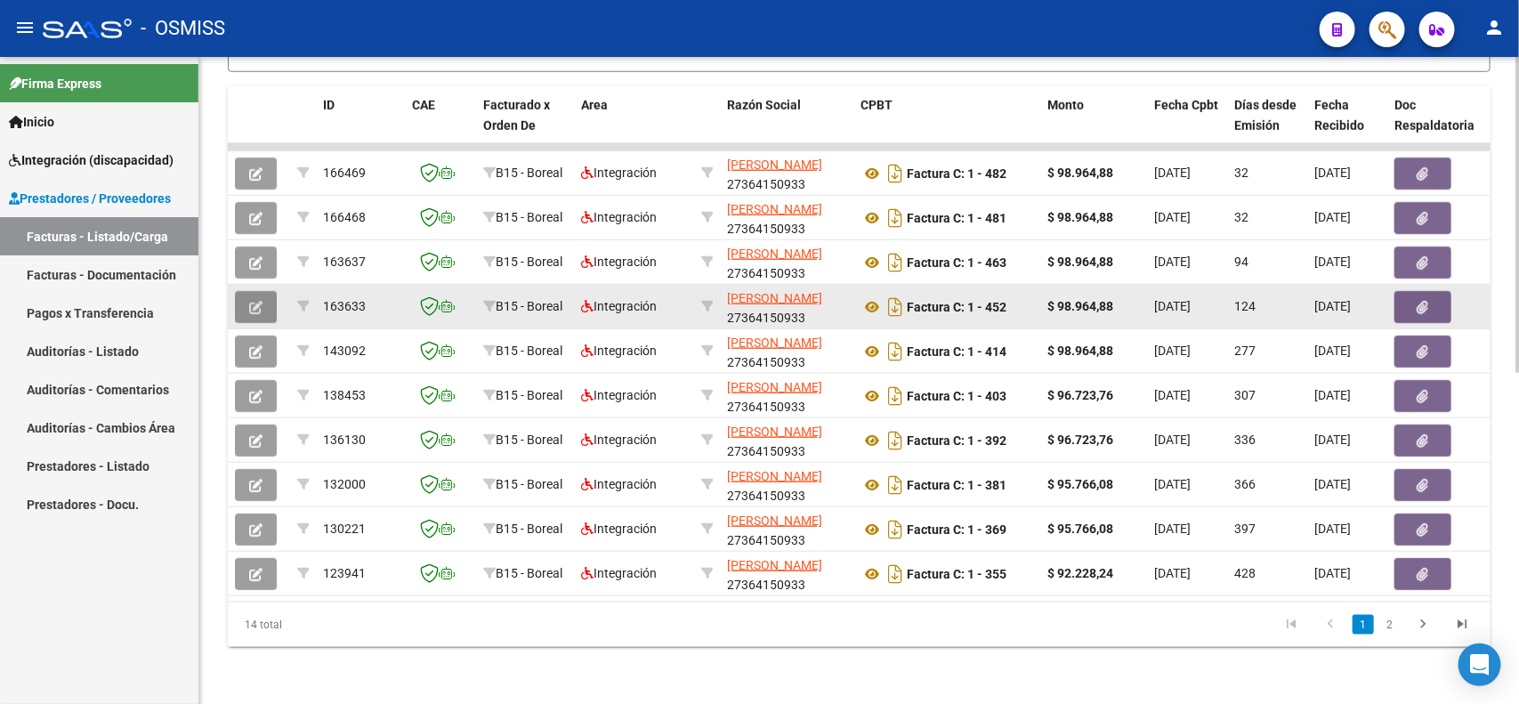
click at [254, 301] on icon "button" at bounding box center [255, 307] width 13 height 13
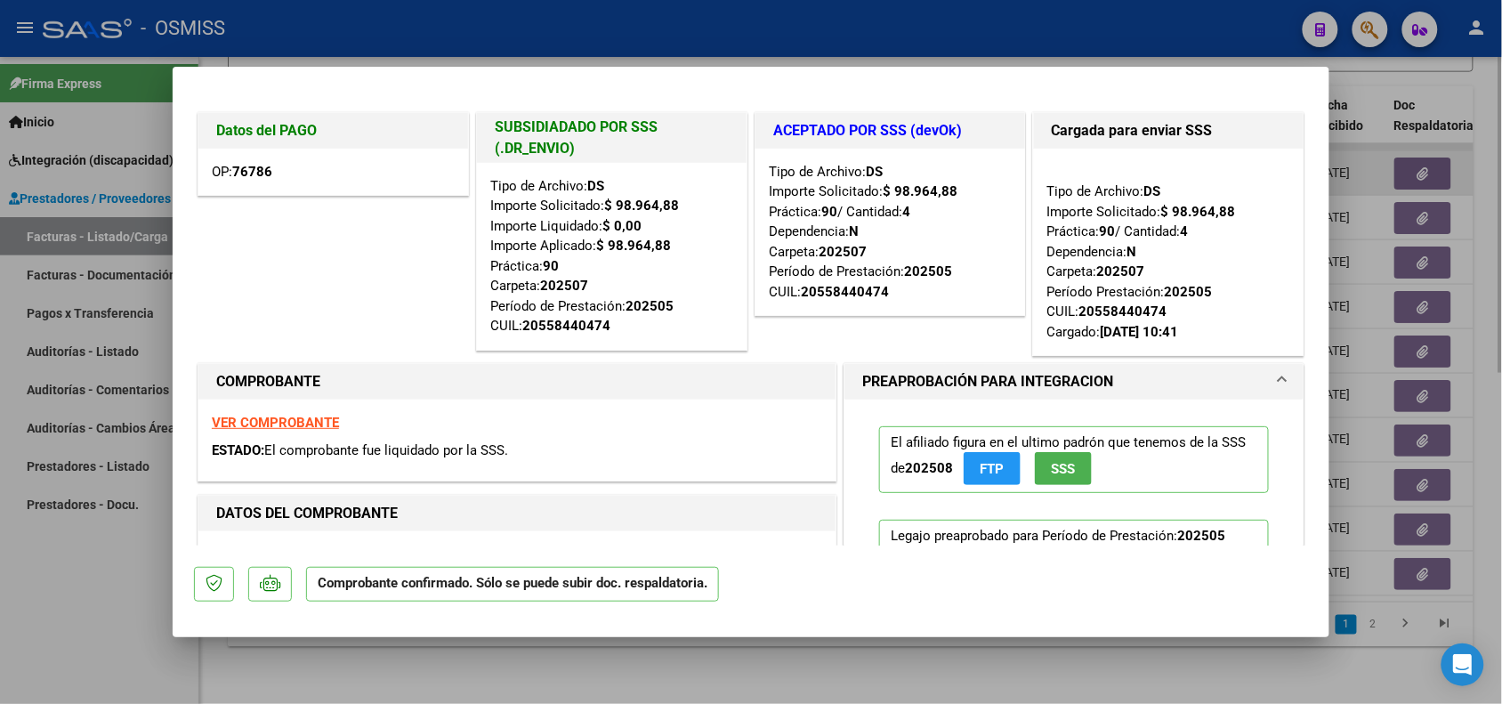
drag, startPoint x: 105, startPoint y: 617, endPoint x: 728, endPoint y: 142, distance: 783.0
click at [157, 601] on div at bounding box center [751, 352] width 1502 height 704
type input "$ 0,00"
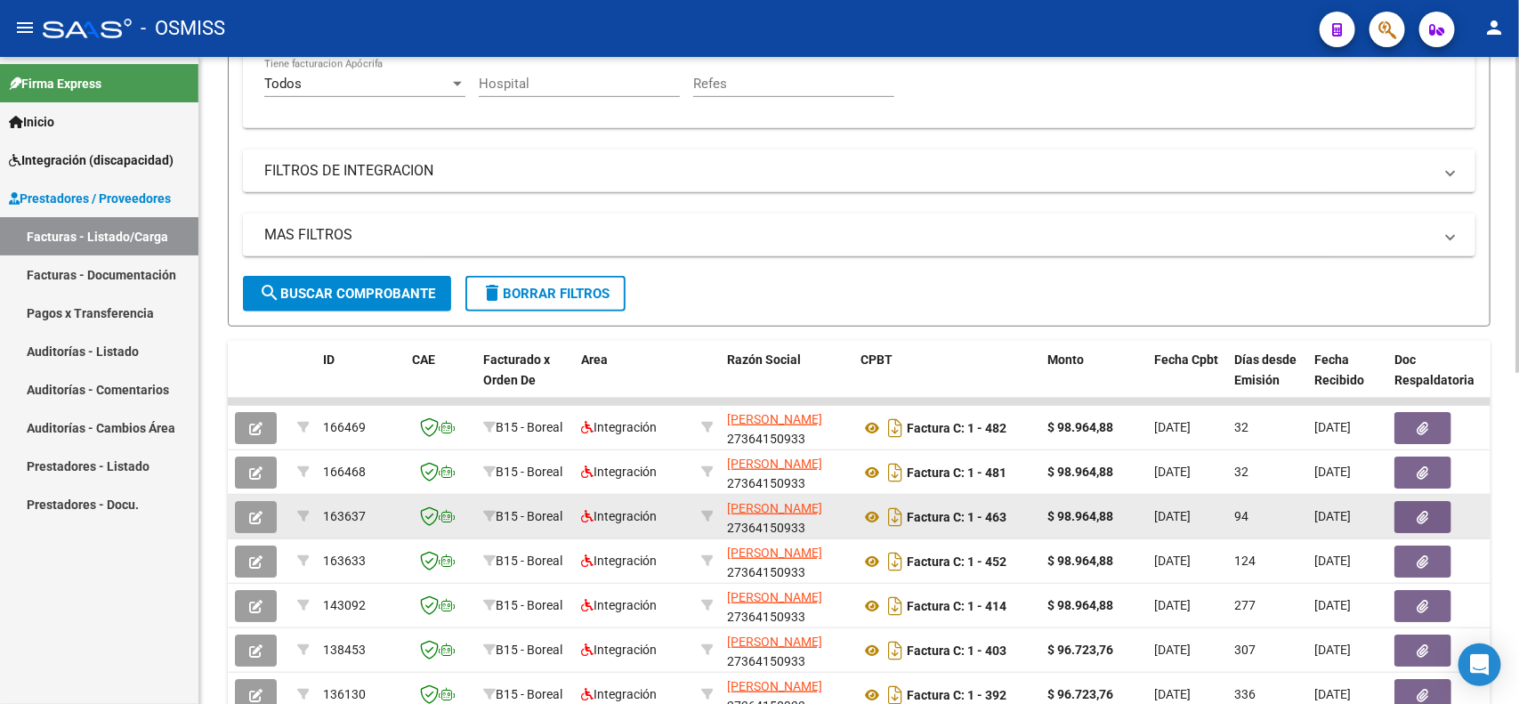
scroll to position [233, 0]
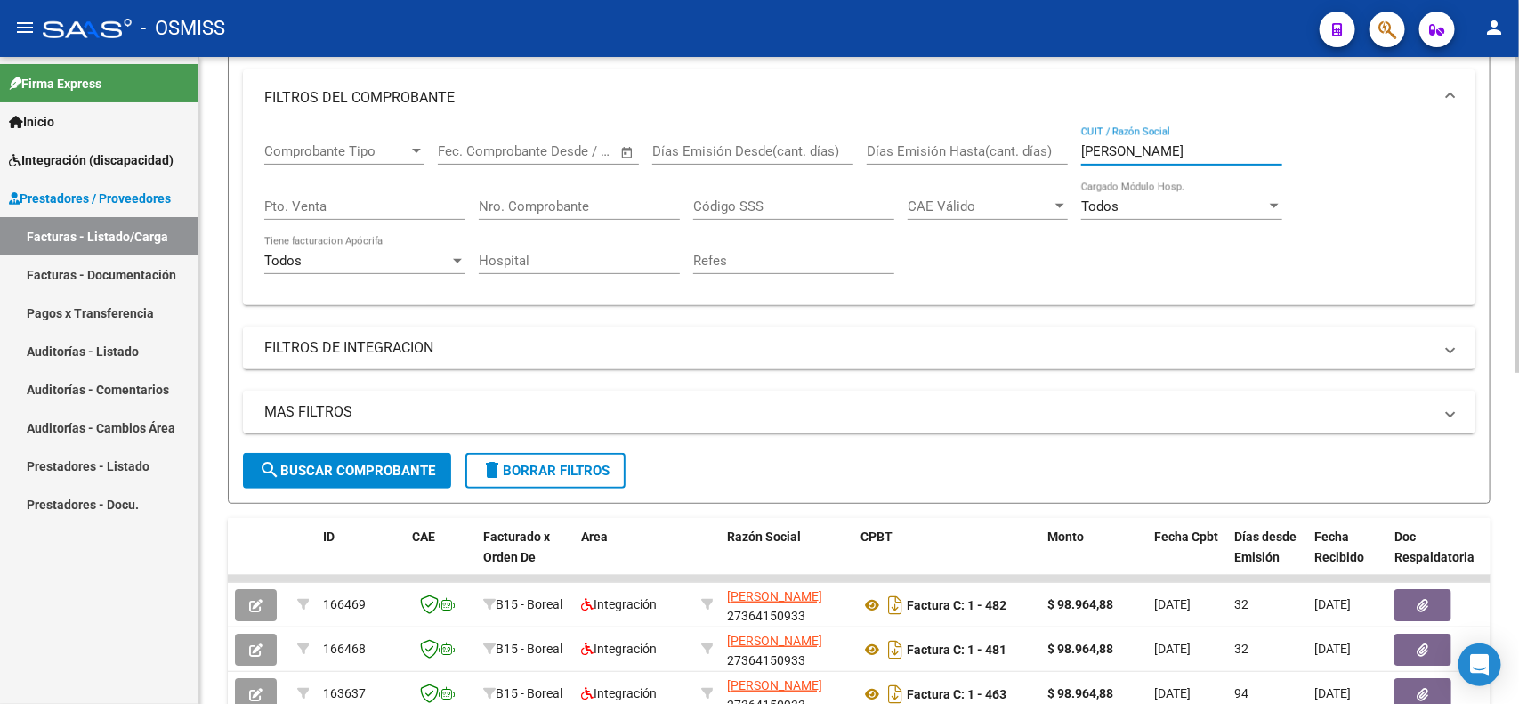
drag, startPoint x: 1182, startPoint y: 145, endPoint x: 1033, endPoint y: 148, distance: 148.7
click at [1033, 148] on div "Comprobante Tipo Comprobante Tipo Fecha inicio – Fecha fin Fec. Comprobante Des…" at bounding box center [859, 208] width 1190 height 165
click at [332, 332] on mat-expansion-panel-header "FILTROS DE INTEGRACION" at bounding box center [859, 348] width 1233 height 43
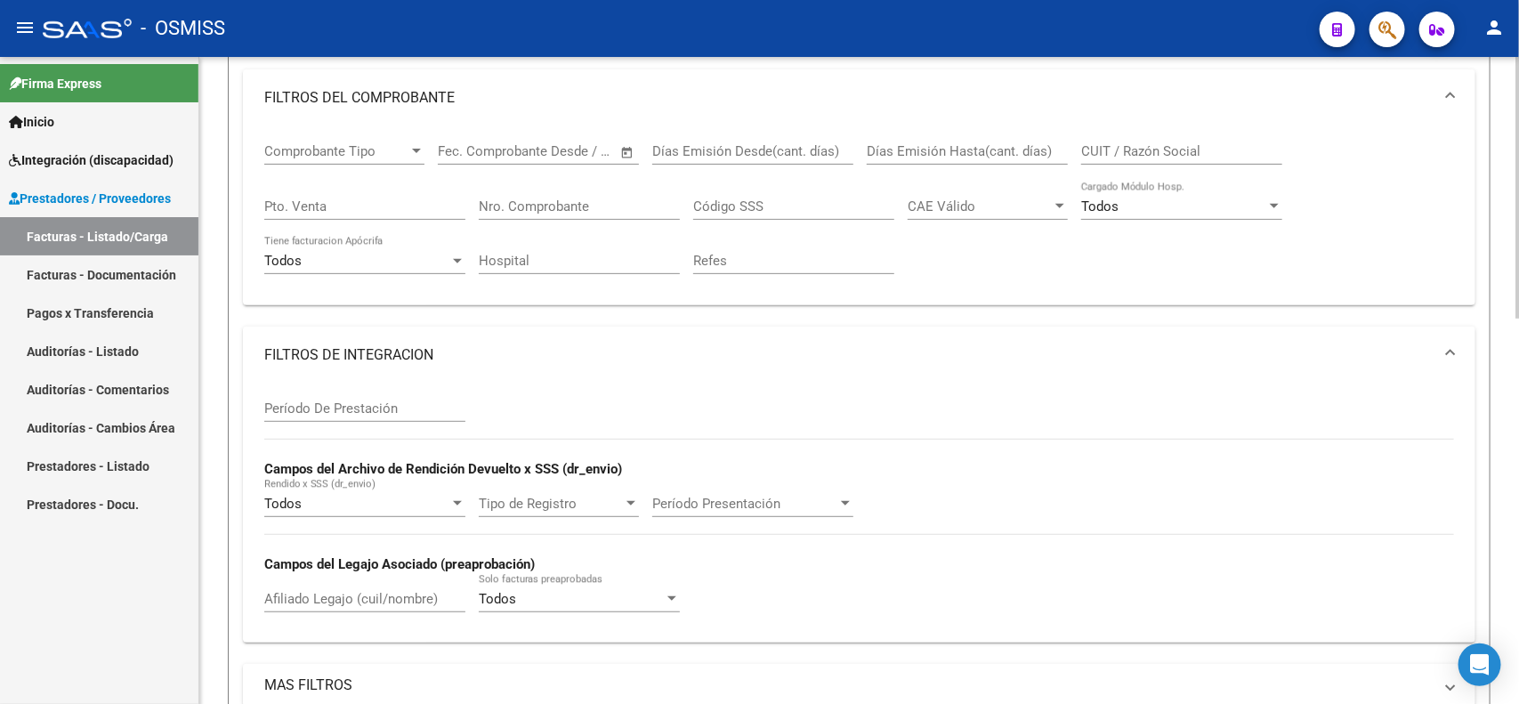
click at [376, 594] on input "Afiliado Legajo (cuil/nombre)" at bounding box center [364, 599] width 201 height 16
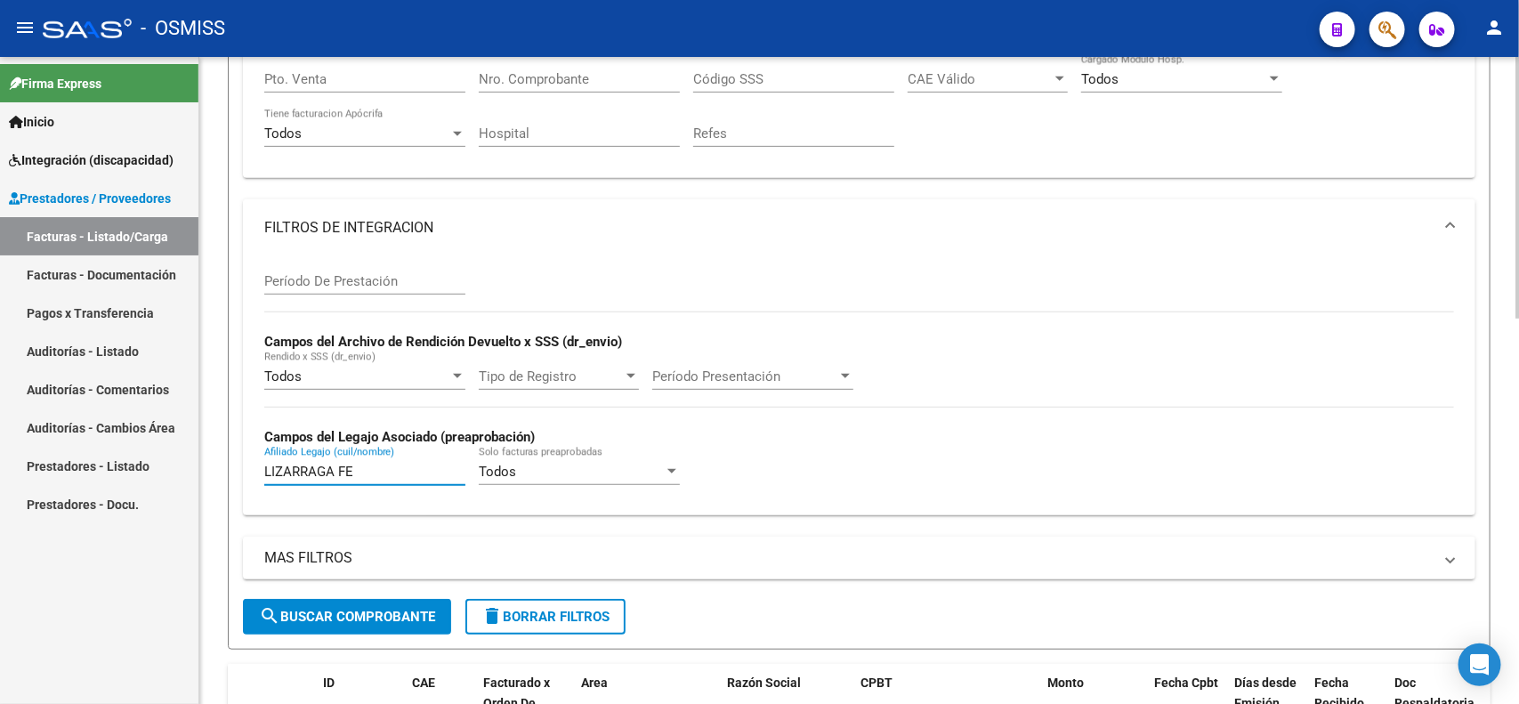
scroll to position [678, 0]
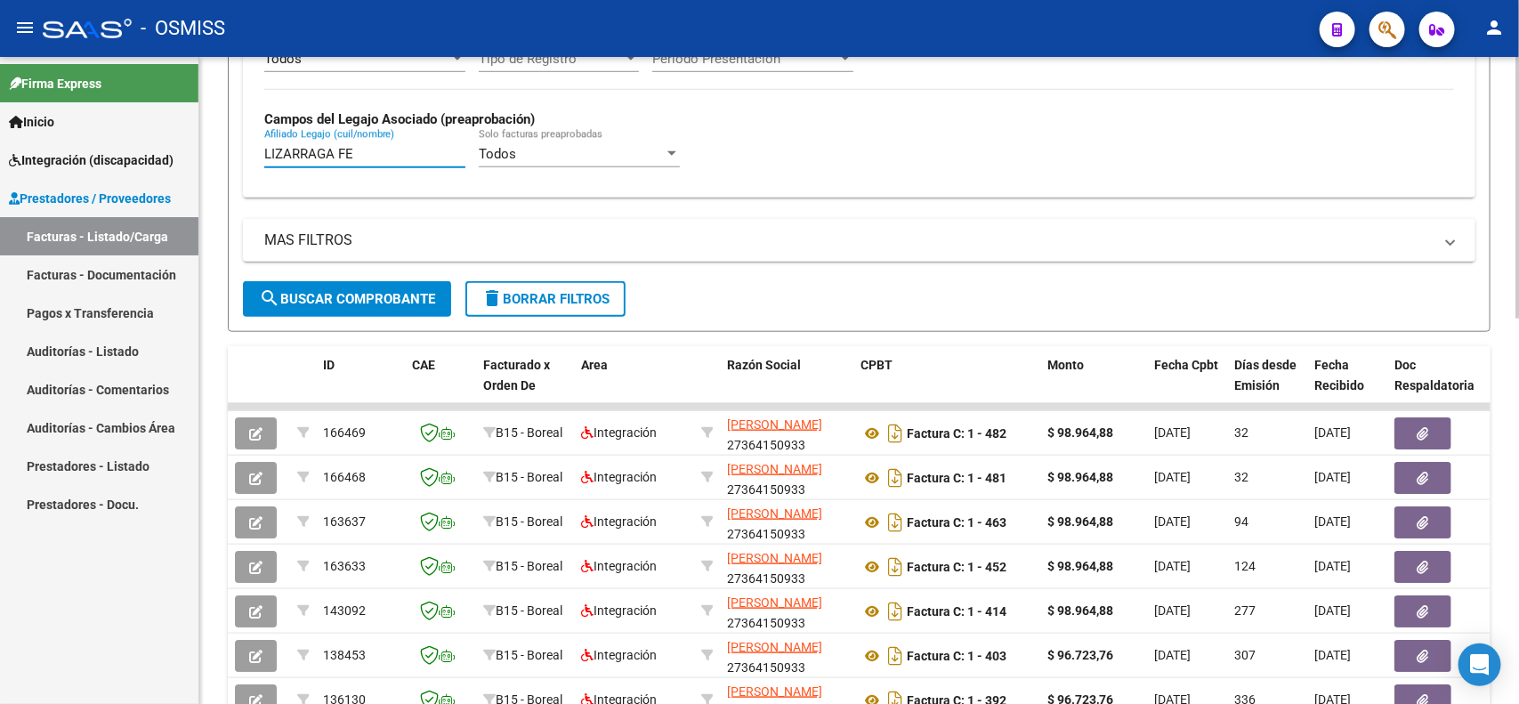
type input "LIZARRAGA FE"
click at [344, 292] on span "search Buscar Comprobante" at bounding box center [347, 299] width 176 height 16
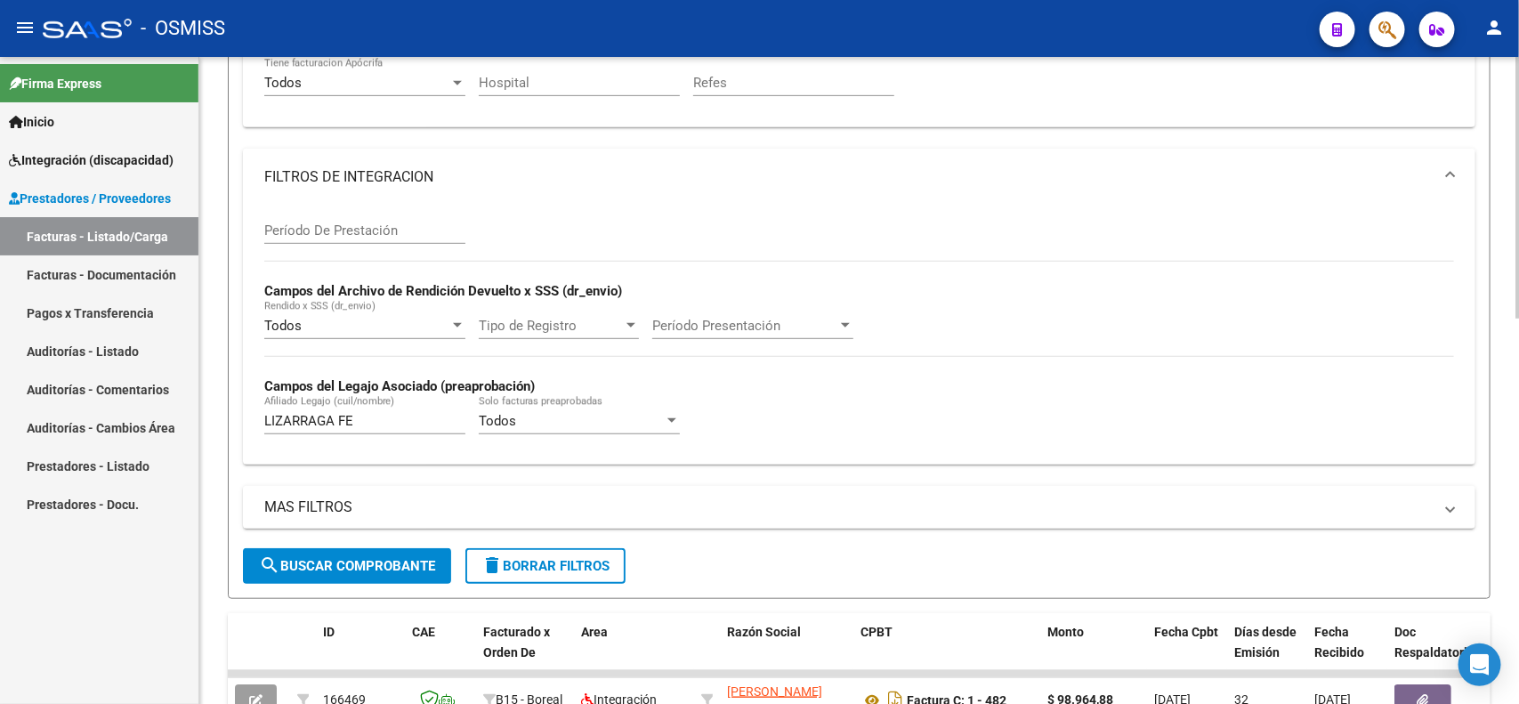
scroll to position [394, 0]
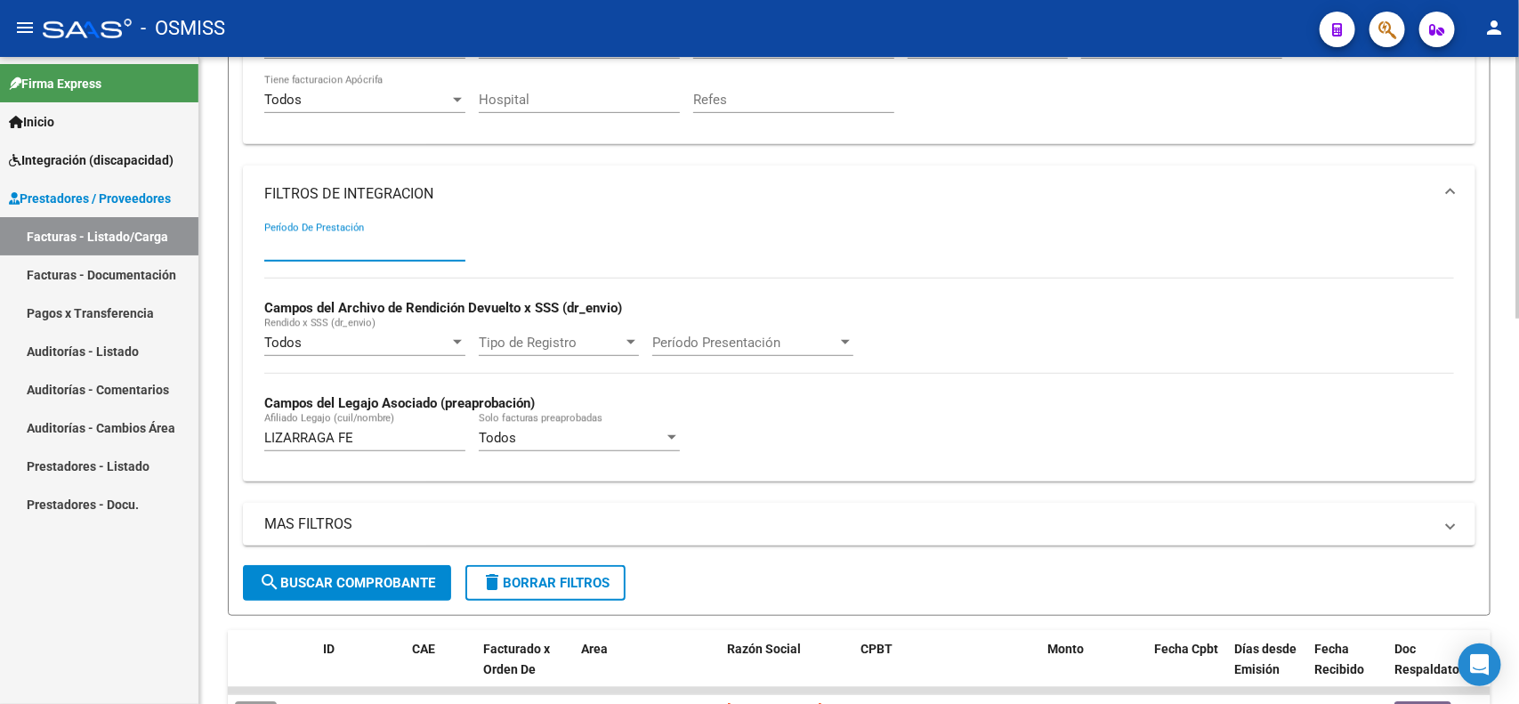
click at [390, 245] on input "Período De Prestación" at bounding box center [364, 247] width 201 height 16
drag, startPoint x: 378, startPoint y: 570, endPoint x: 387, endPoint y: 574, distance: 9.6
click at [378, 575] on span "search Buscar Comprobante" at bounding box center [347, 583] width 176 height 16
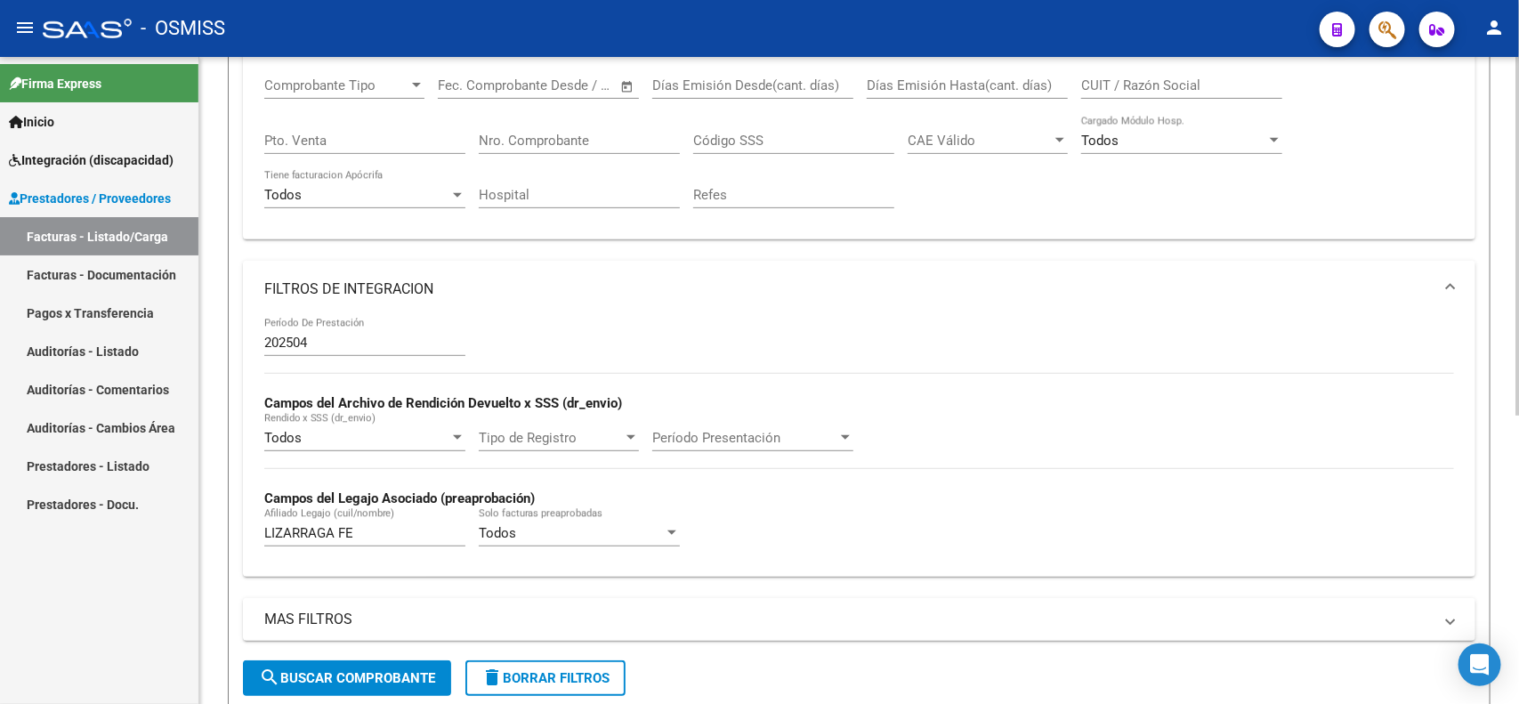
scroll to position [296, 0]
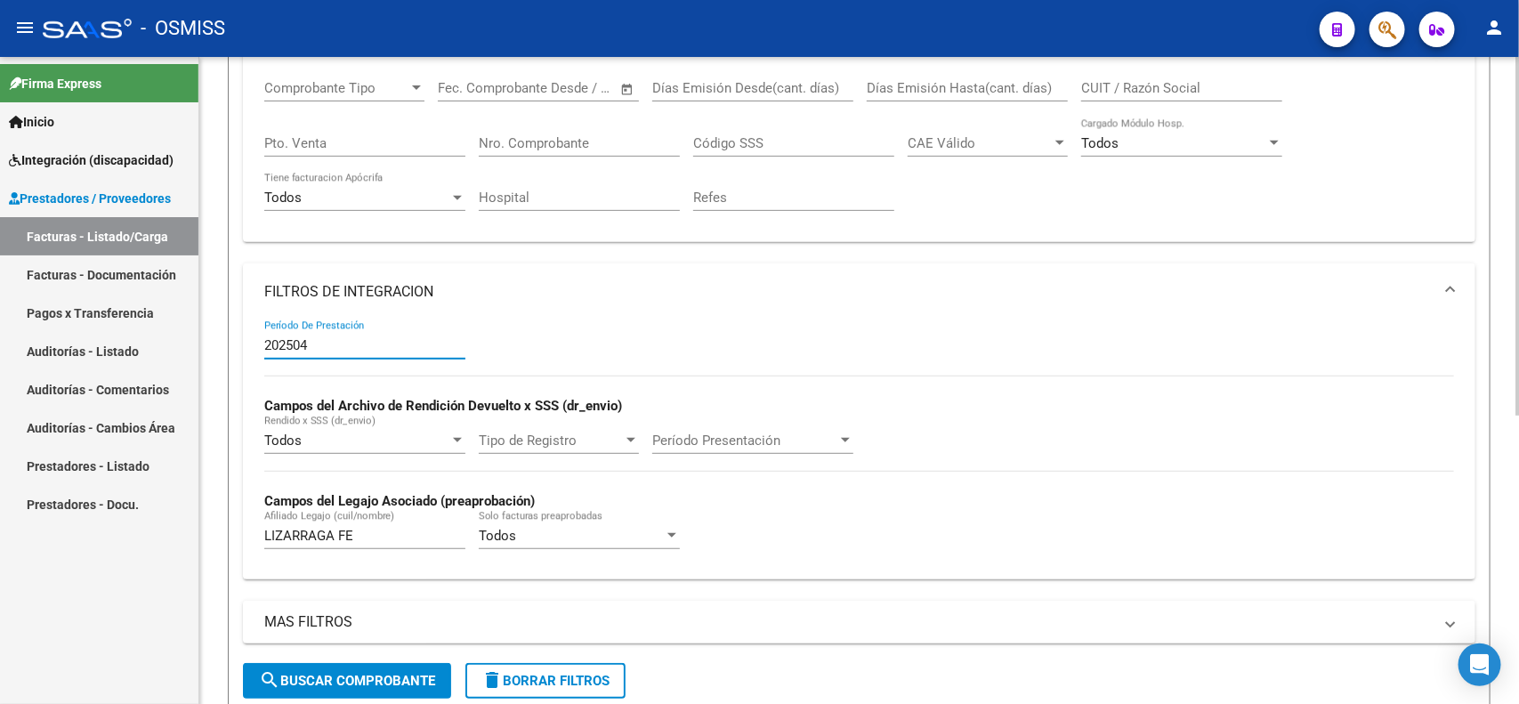
click at [340, 340] on input "202504" at bounding box center [364, 345] width 201 height 16
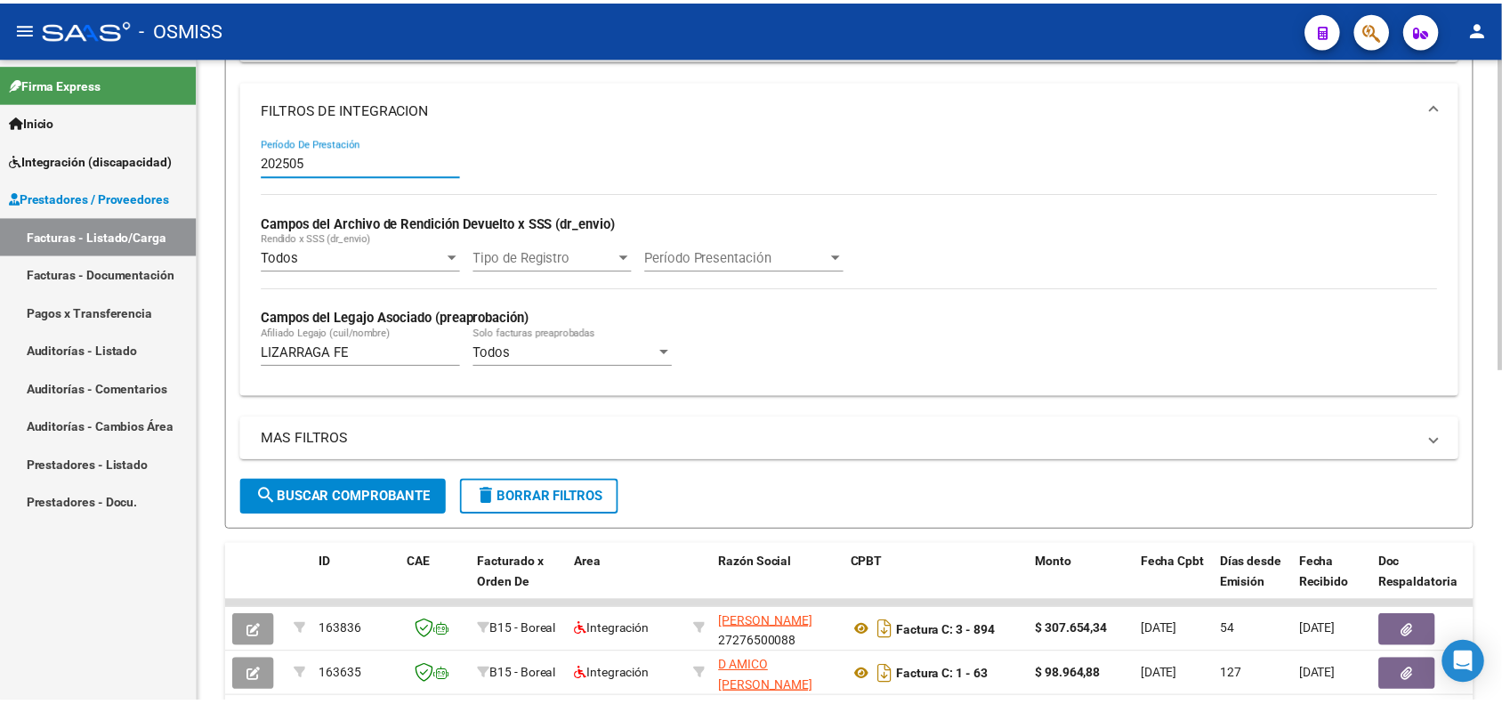
scroll to position [684, 0]
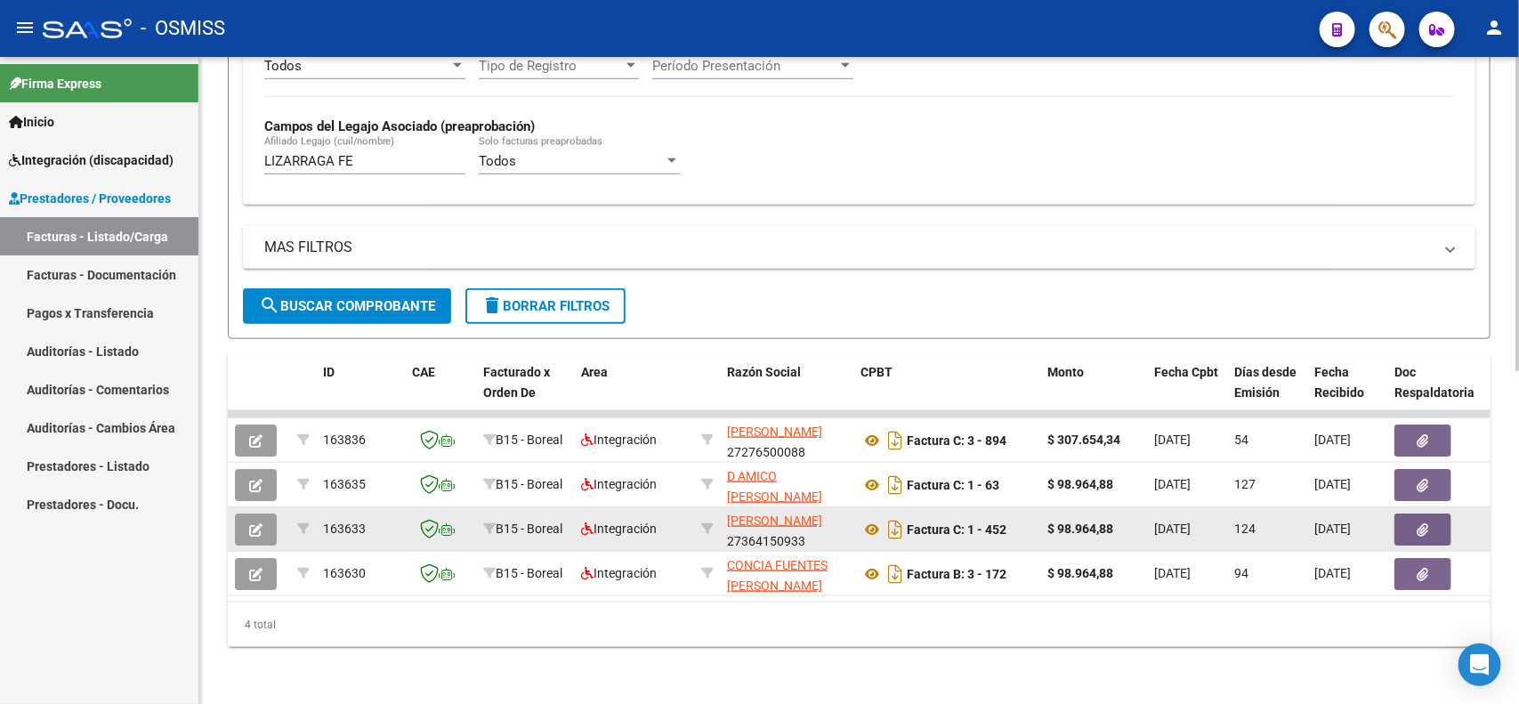
type input "202505"
click at [259, 523] on icon "button" at bounding box center [255, 529] width 13 height 13
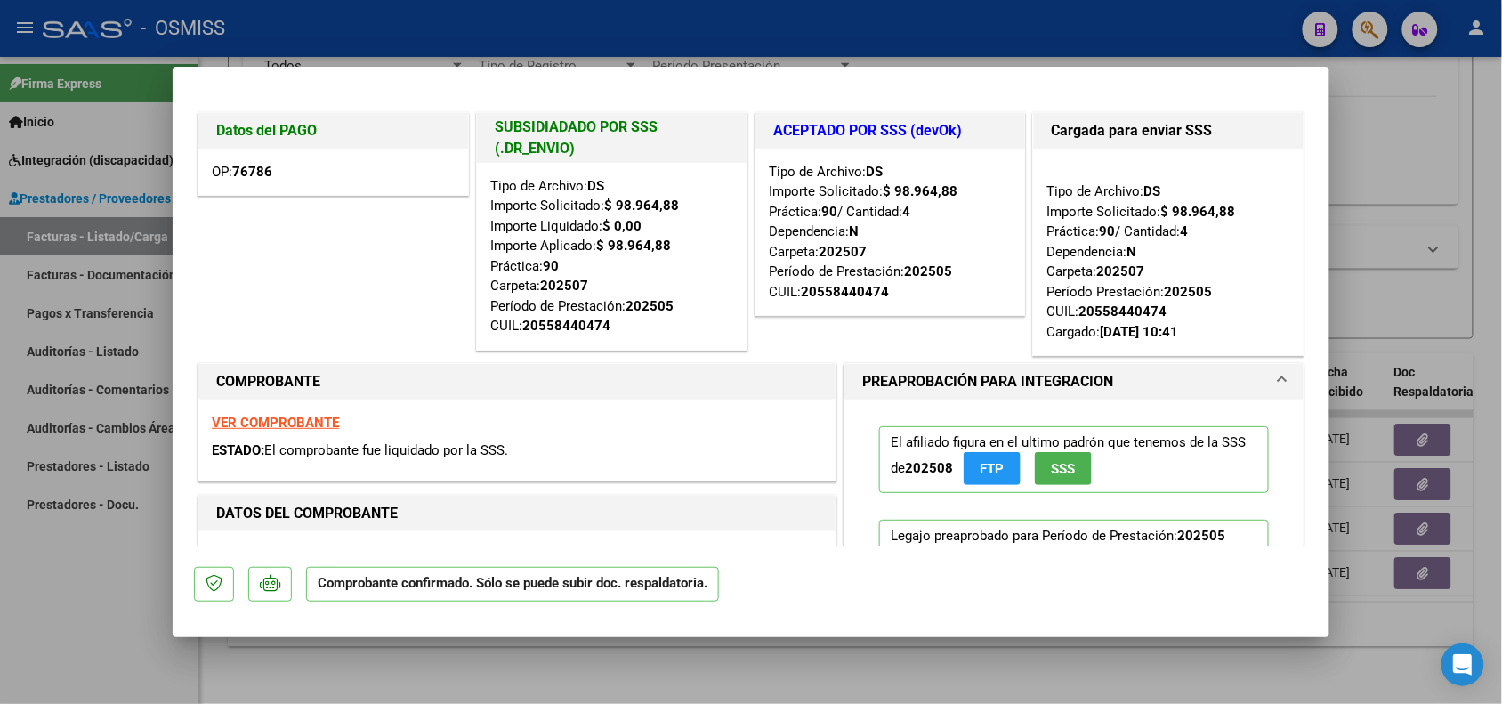
drag, startPoint x: 434, startPoint y: 450, endPoint x: 269, endPoint y: 449, distance: 165.5
click at [269, 449] on div "ESTADO: El comprobante fue liquidado por la SSS." at bounding box center [517, 451] width 611 height 20
click at [295, 424] on strong "VER COMPROBANTE" at bounding box center [275, 423] width 127 height 16
click at [238, 172] on strong "76786" at bounding box center [252, 172] width 40 height 16
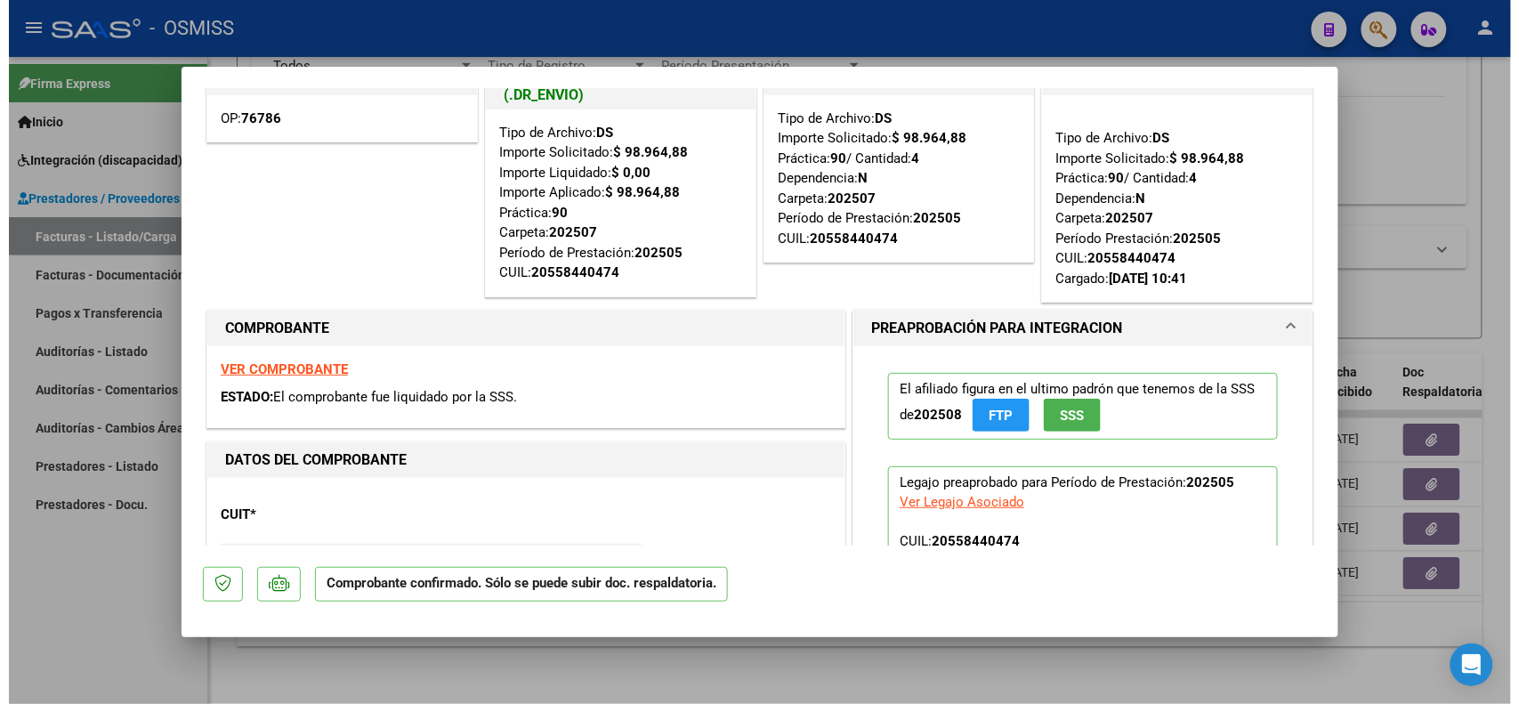
scroll to position [0, 0]
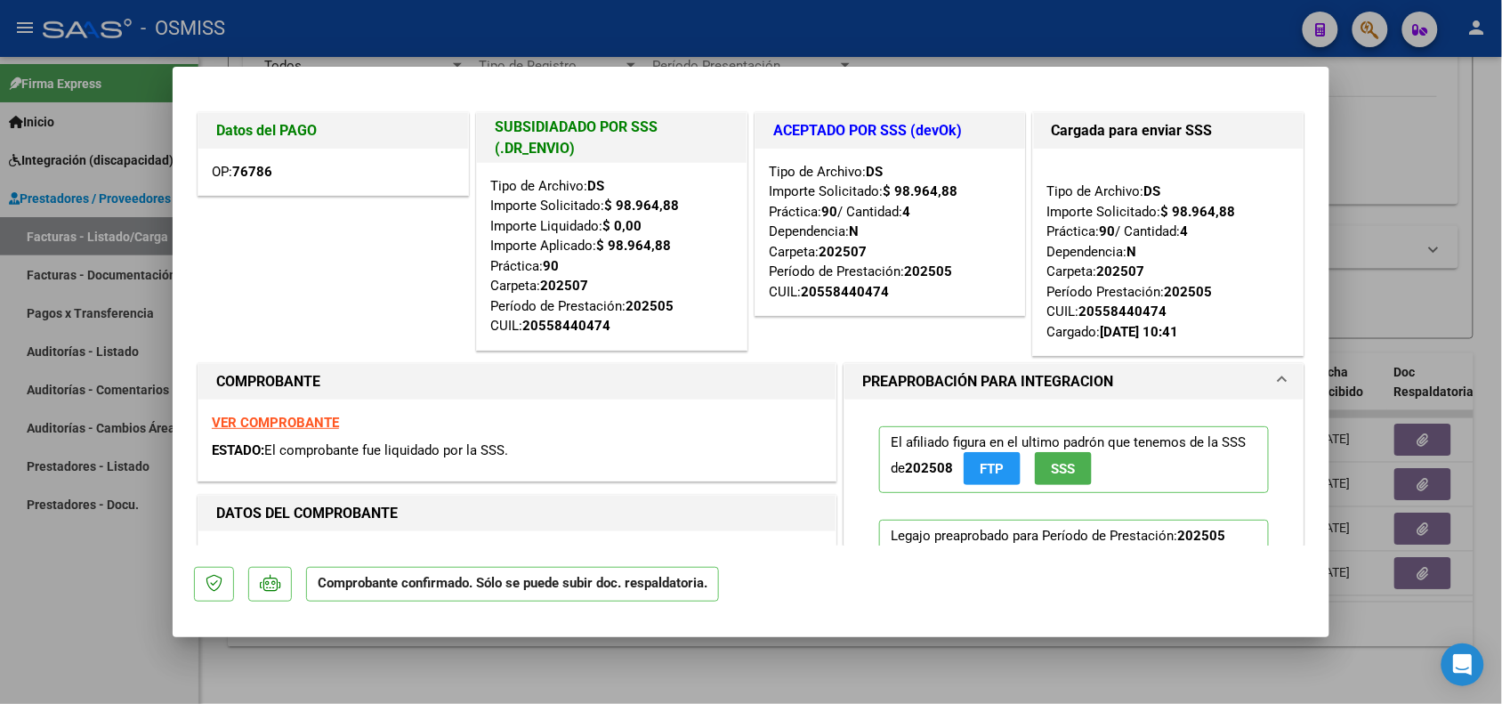
click at [344, 663] on div at bounding box center [751, 352] width 1502 height 704
type input "$ 0,00"
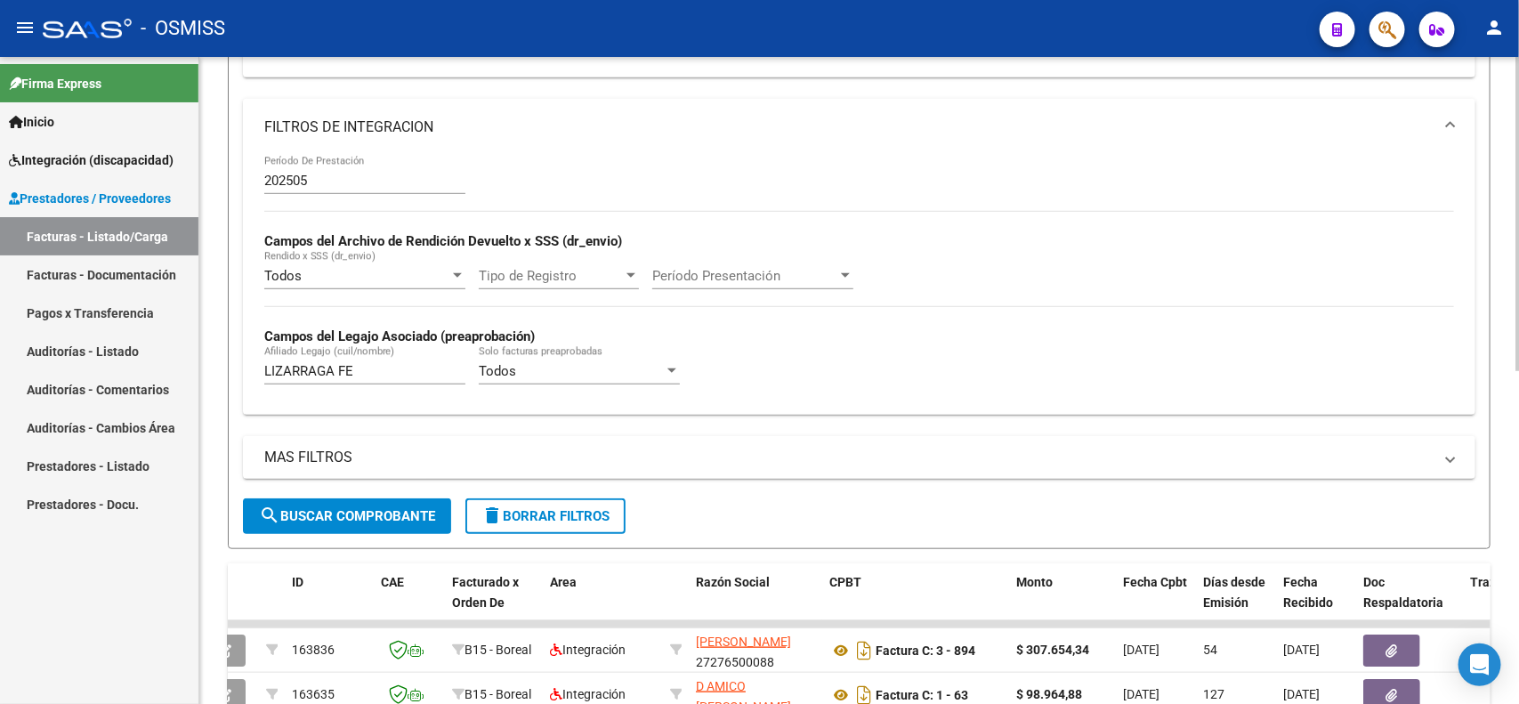
scroll to position [350, 0]
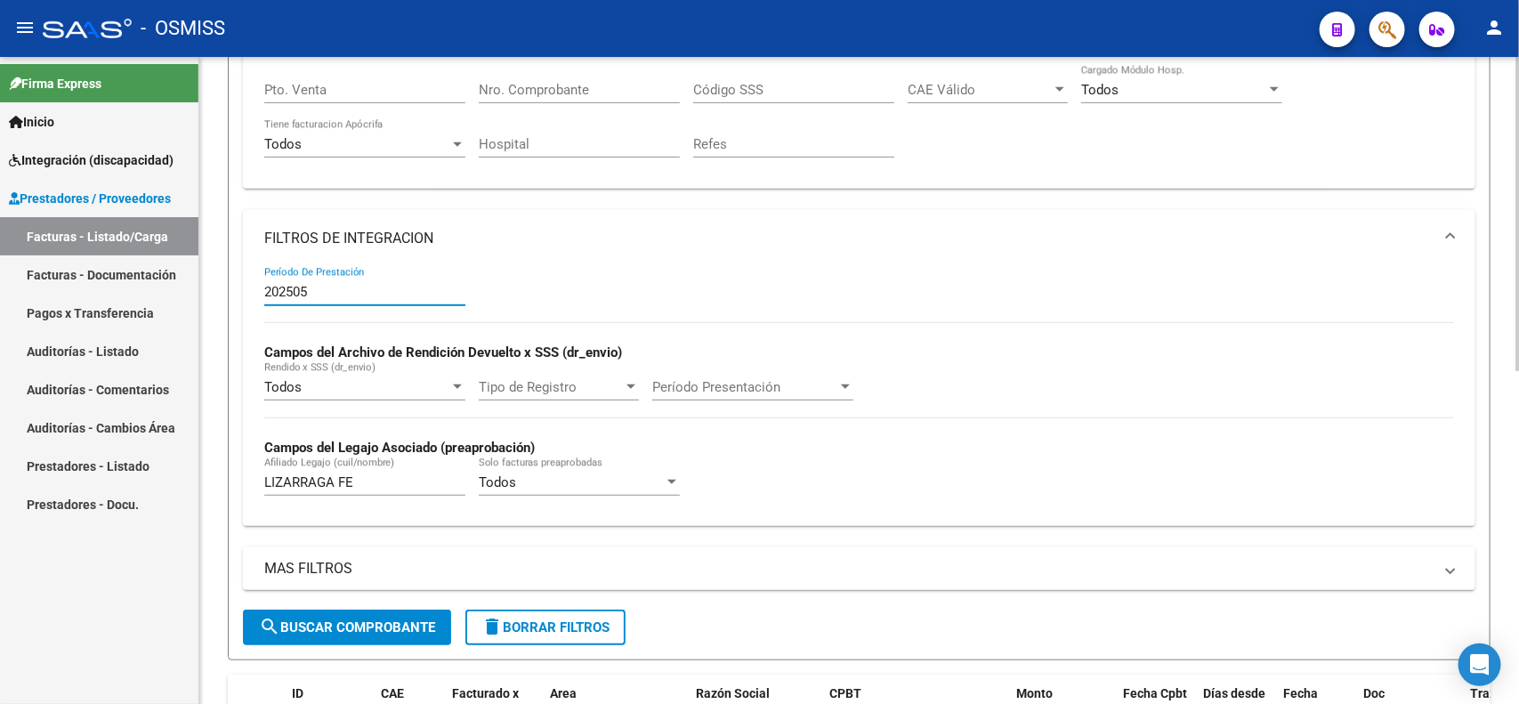
click at [339, 286] on input "202505" at bounding box center [364, 292] width 201 height 16
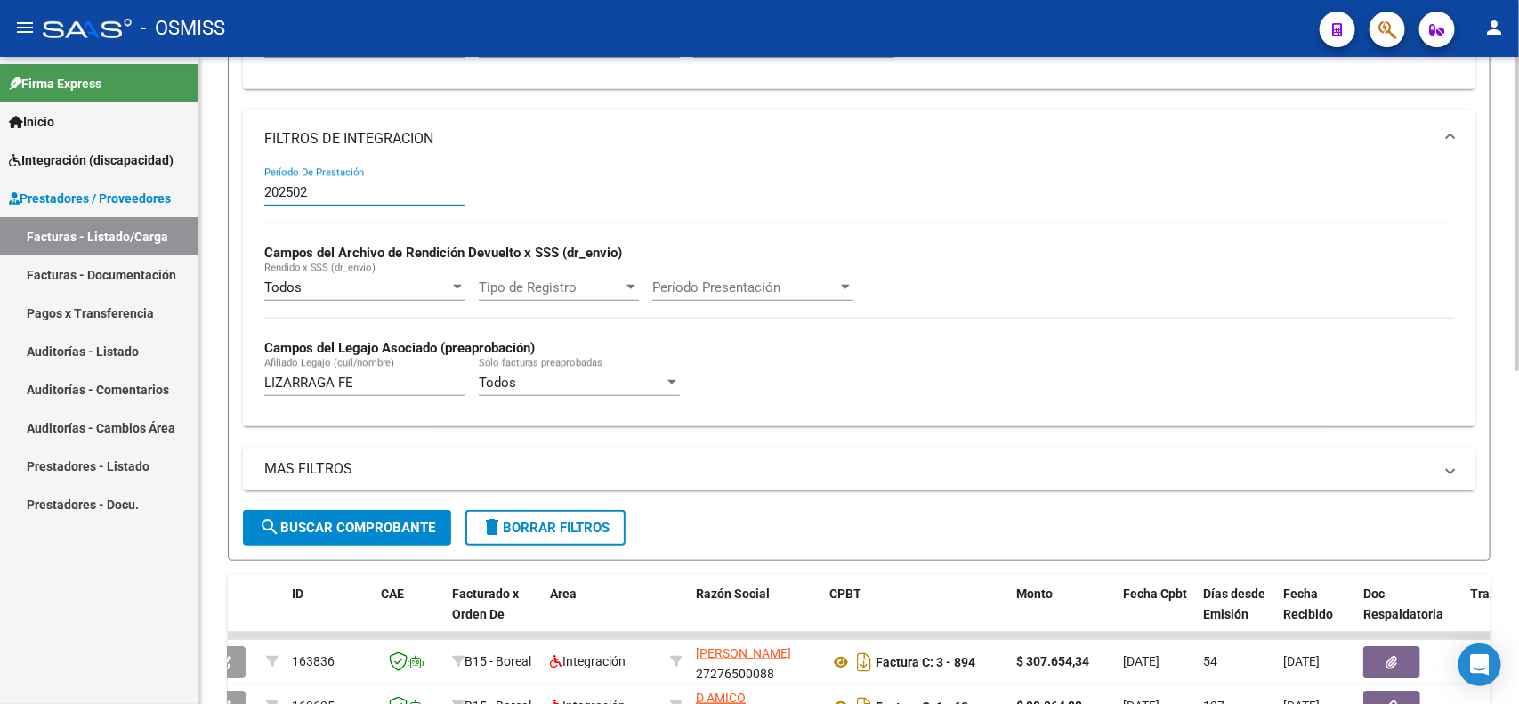
scroll to position [461, 0]
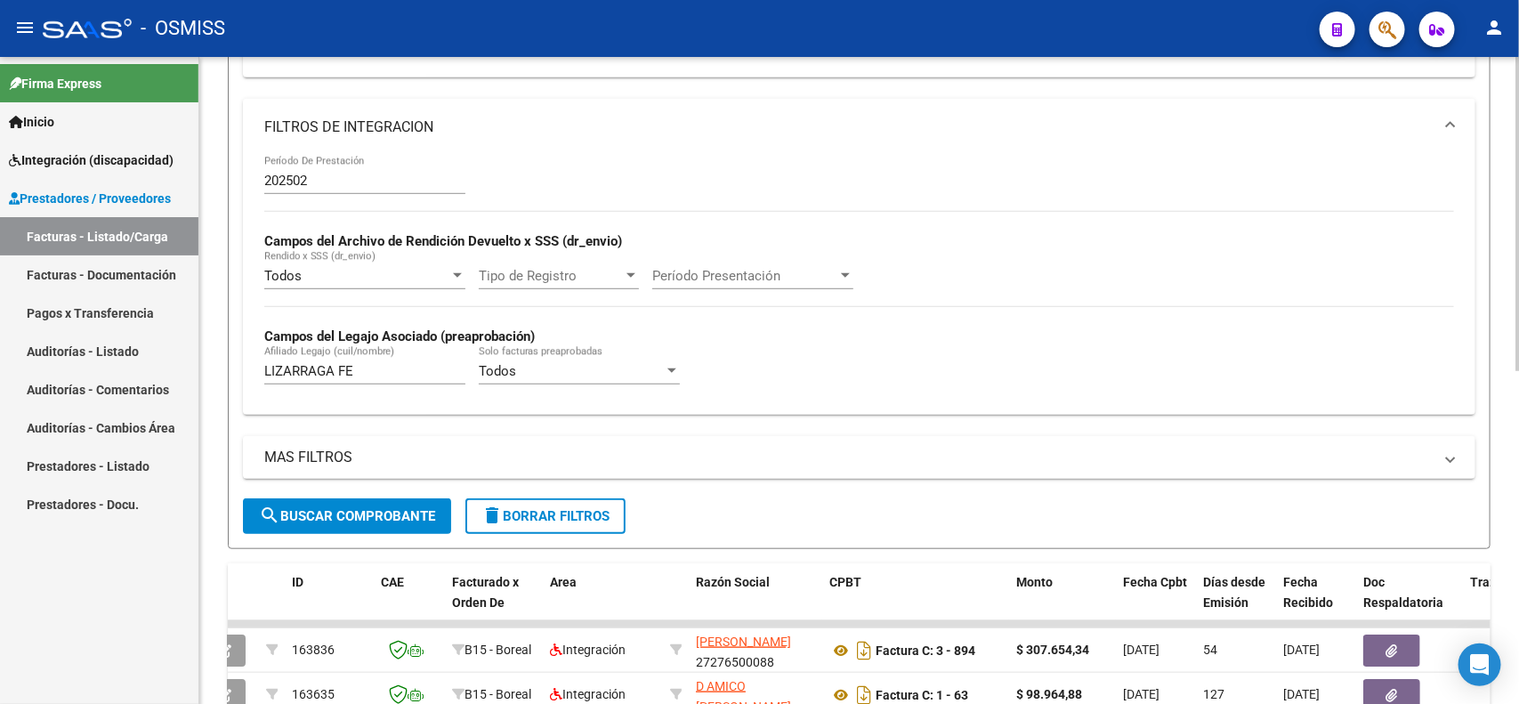
click at [420, 490] on div "MAS FILTROS Todos Con Doc. Respaldatoria Todos Con Trazabilidad Todos Asociado …" at bounding box center [859, 467] width 1233 height 62
click at [330, 174] on input "202502" at bounding box center [364, 181] width 201 height 16
click at [336, 514] on span "search Buscar Comprobante" at bounding box center [347, 516] width 176 height 16
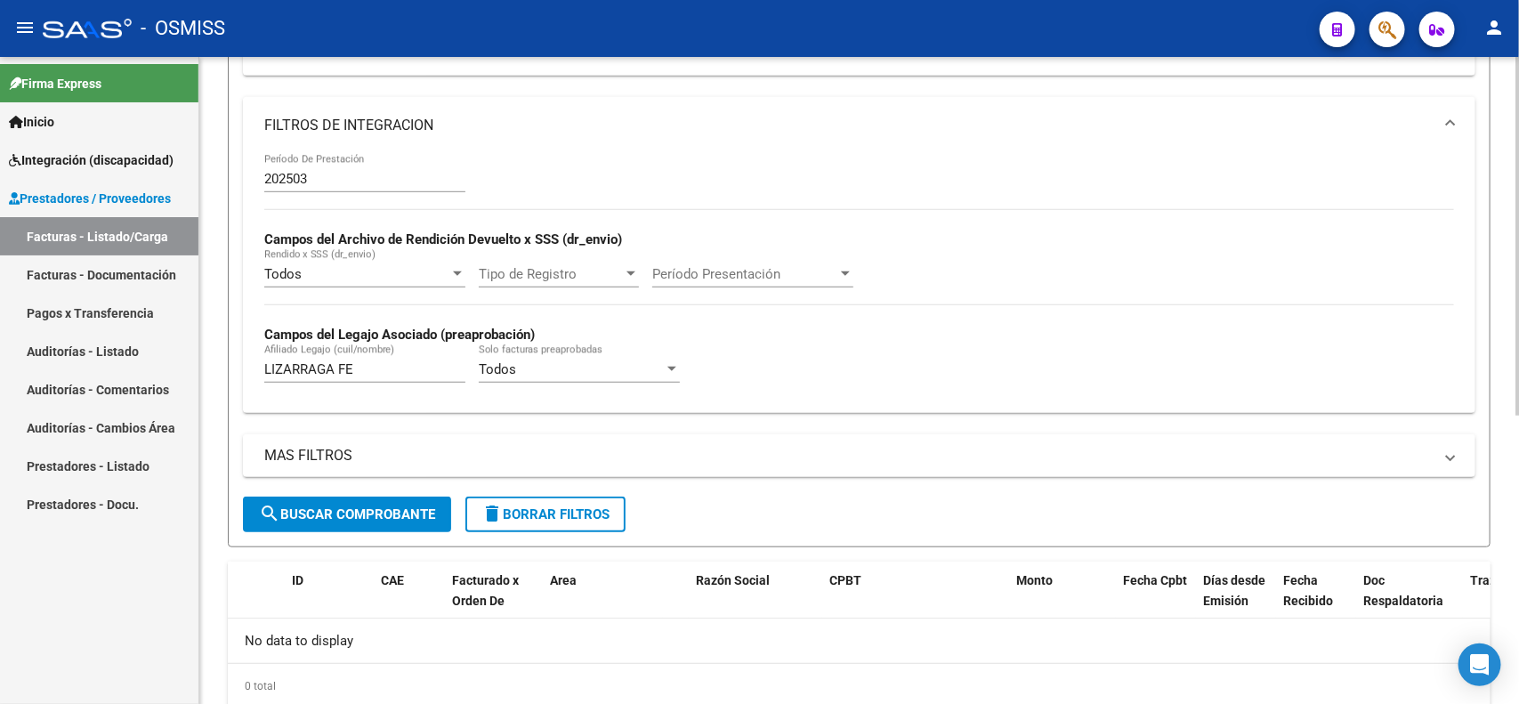
scroll to position [408, 0]
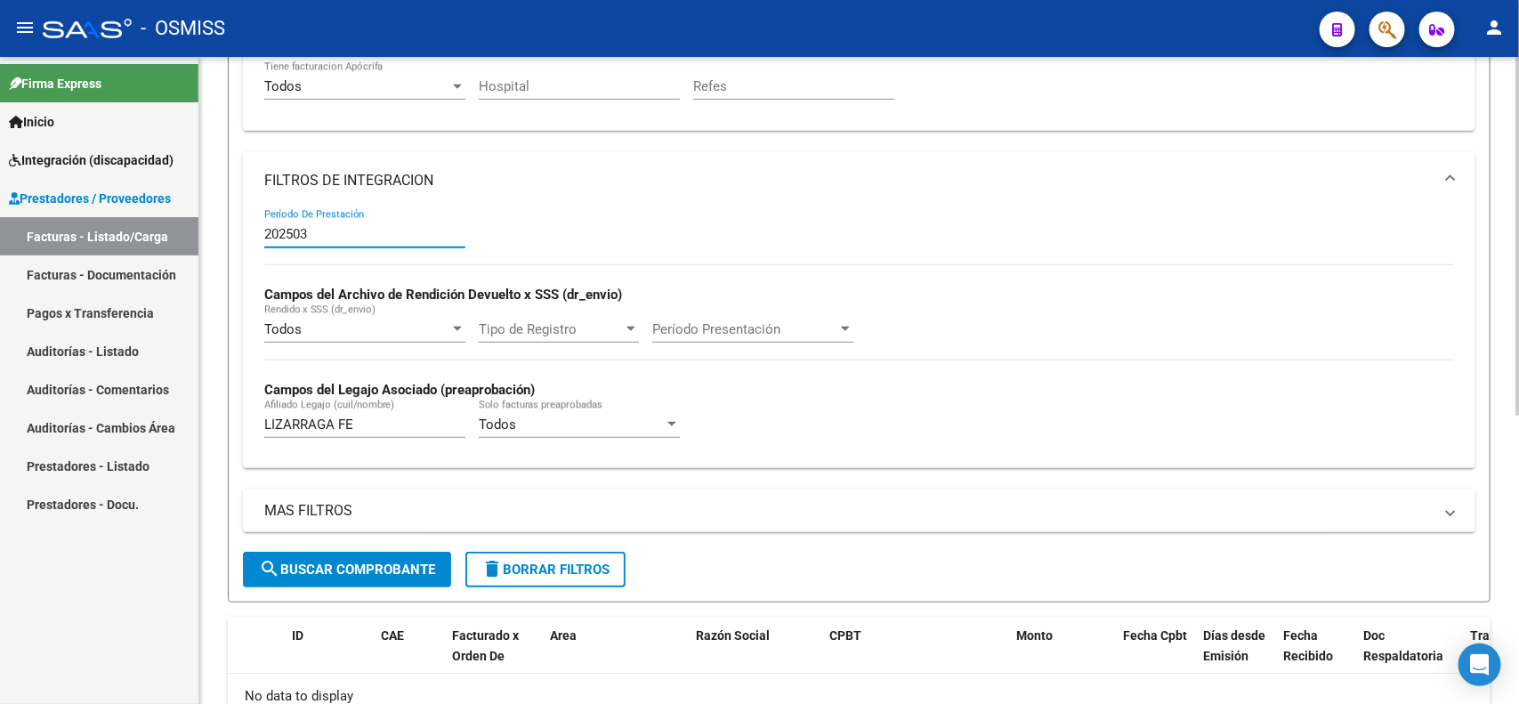
click at [357, 226] on input "202503" at bounding box center [364, 234] width 201 height 16
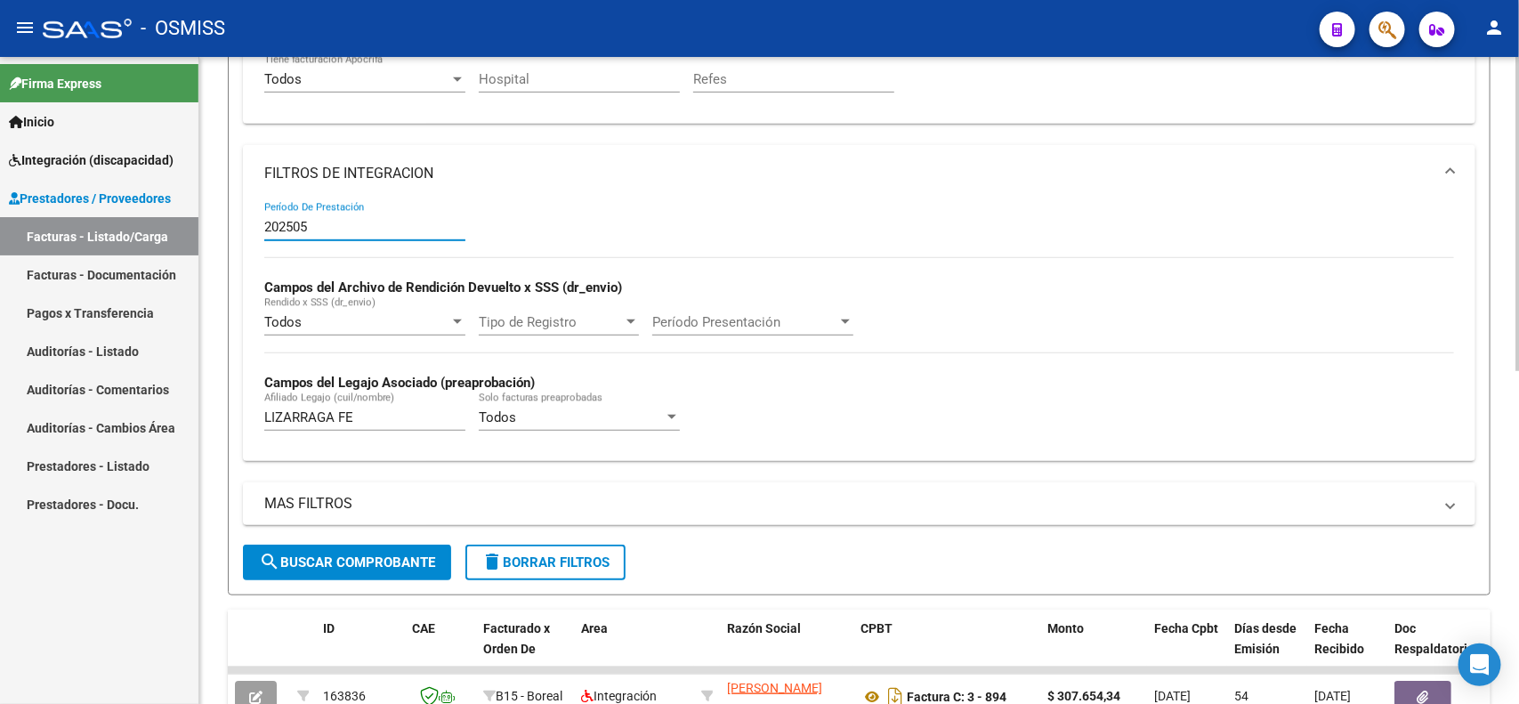
scroll to position [350, 0]
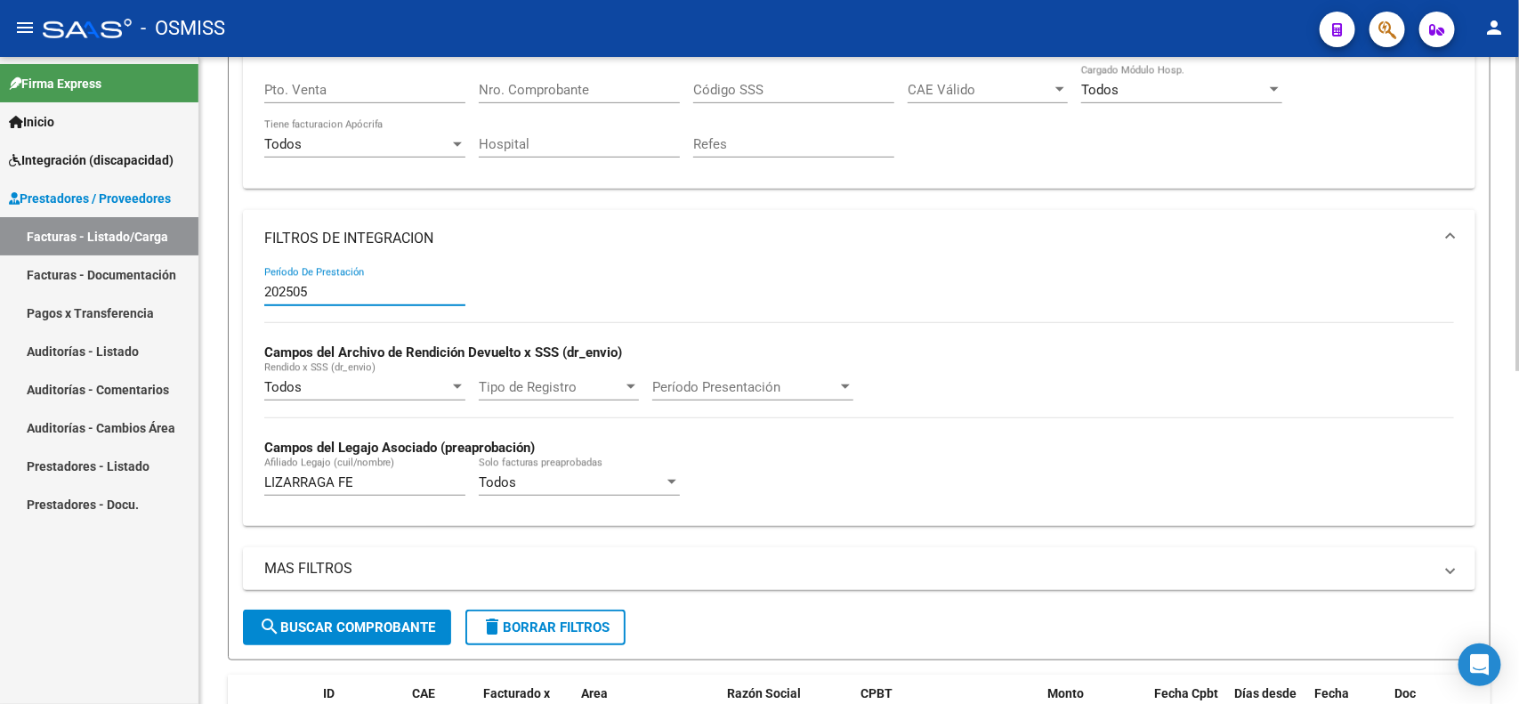
click at [366, 291] on input "202505" at bounding box center [364, 292] width 201 height 16
click at [396, 284] on input "202505" at bounding box center [364, 292] width 201 height 16
click at [360, 286] on input "202505" at bounding box center [364, 292] width 201 height 16
type input "2"
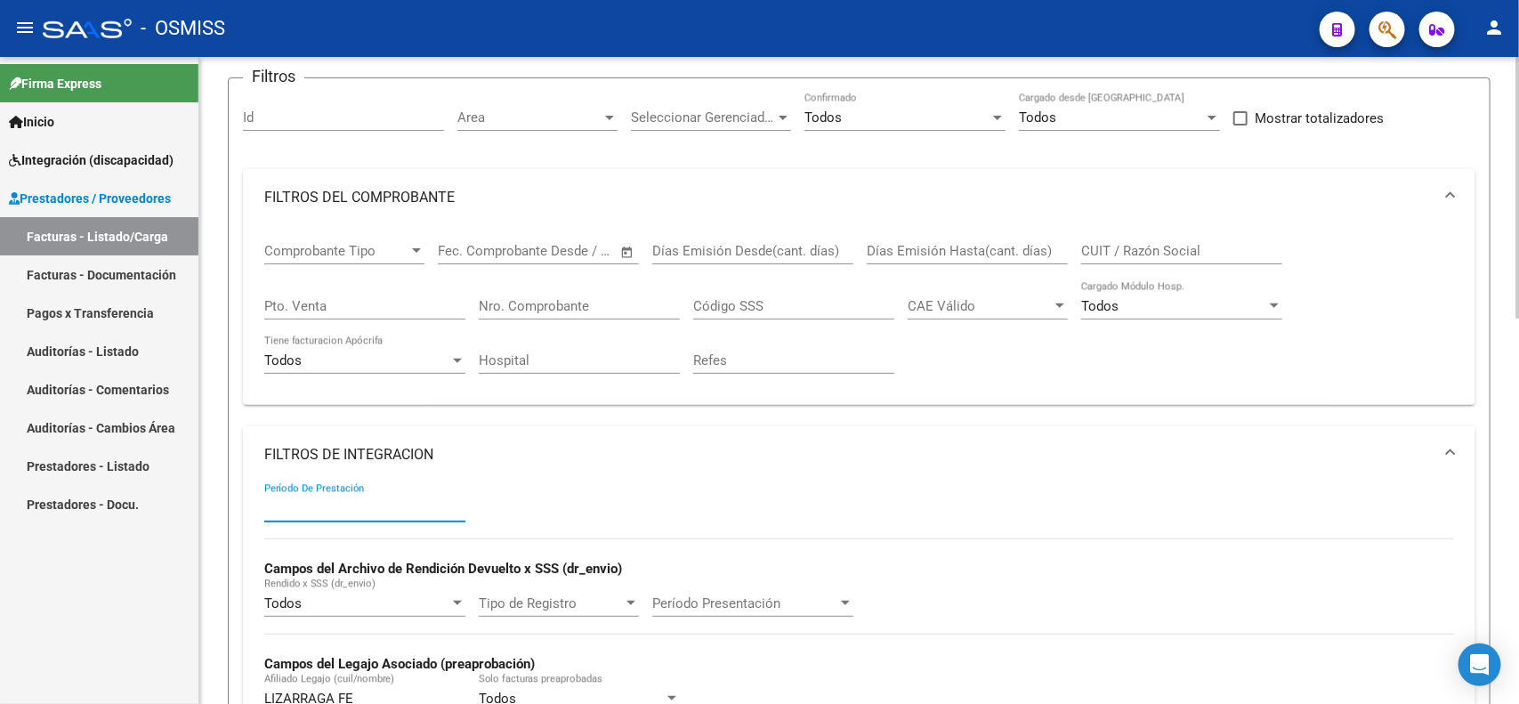
scroll to position [0, 0]
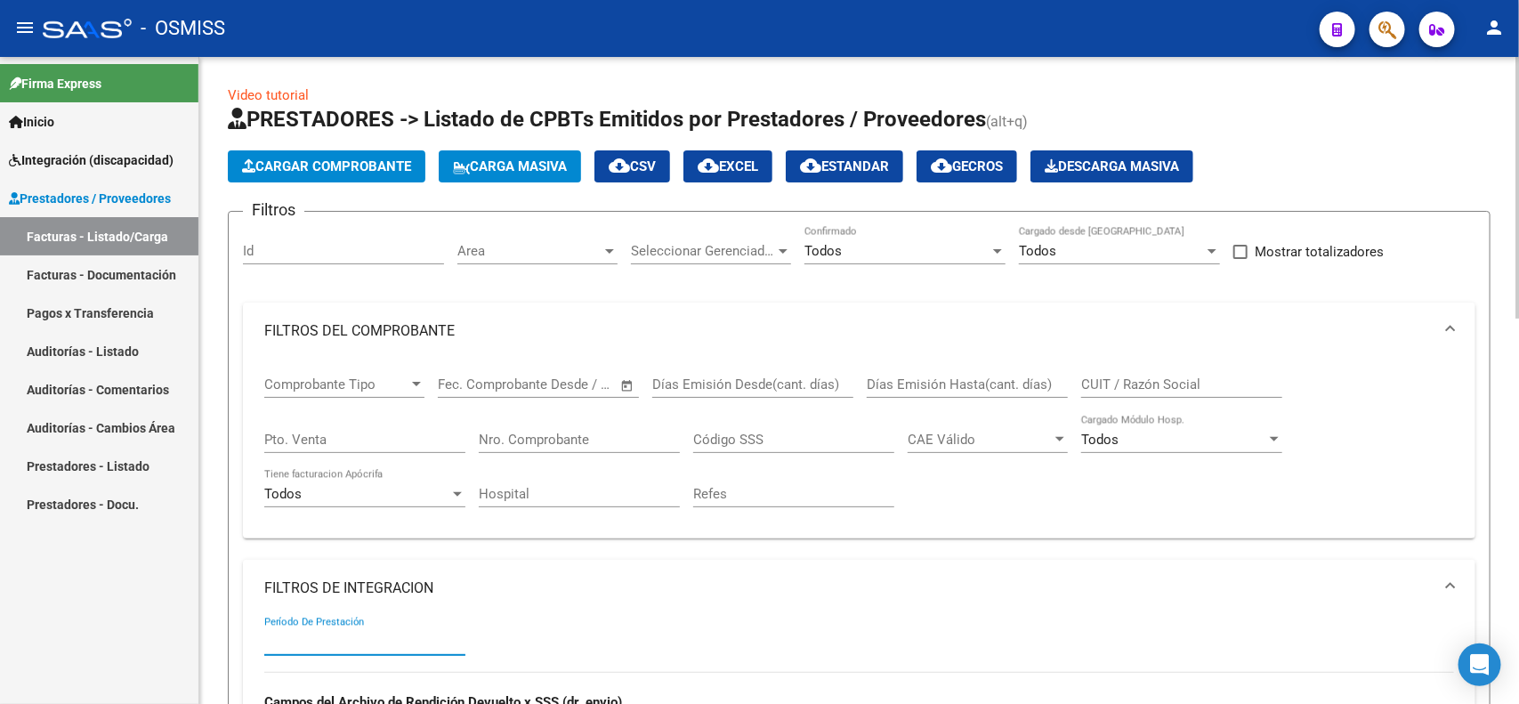
click at [1129, 383] on input "CUIT / Razón Social" at bounding box center [1181, 384] width 201 height 16
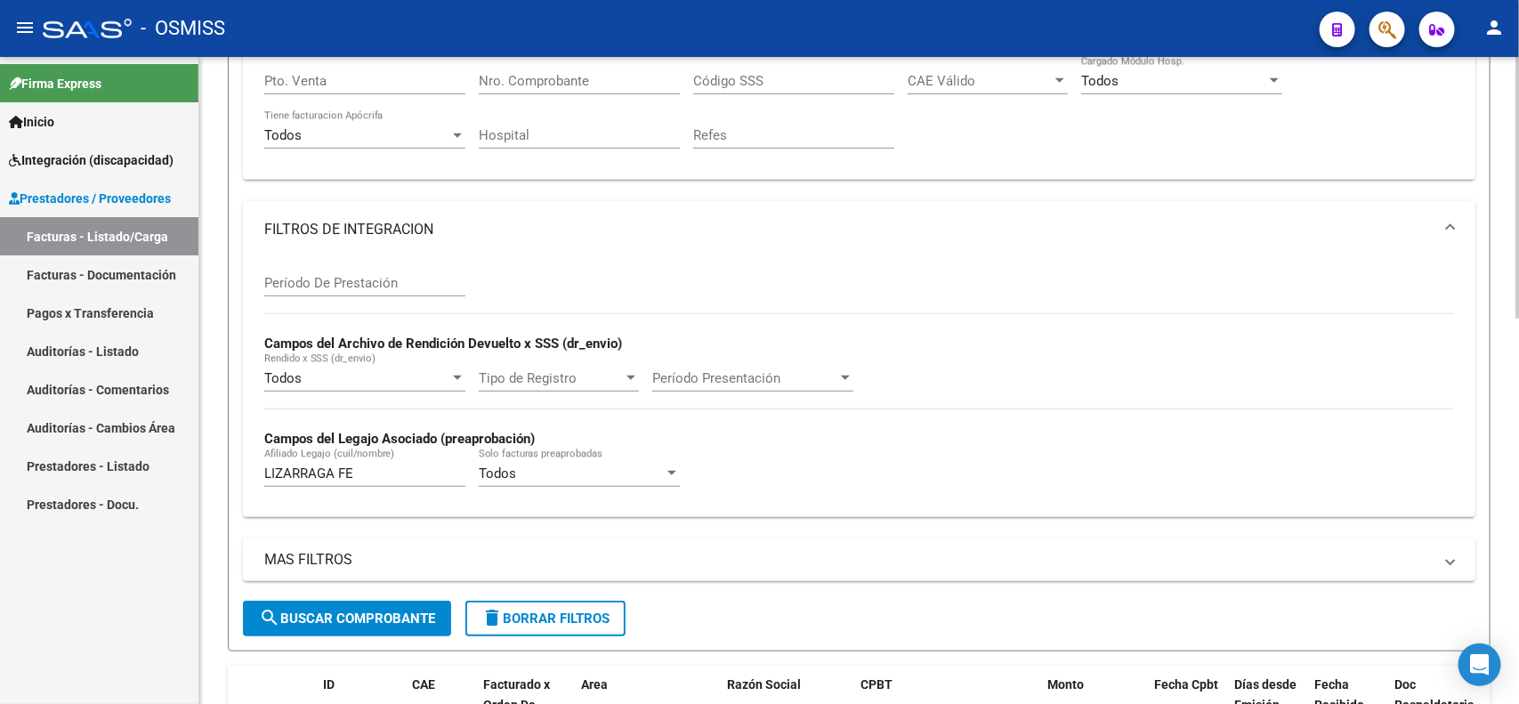
scroll to position [556, 0]
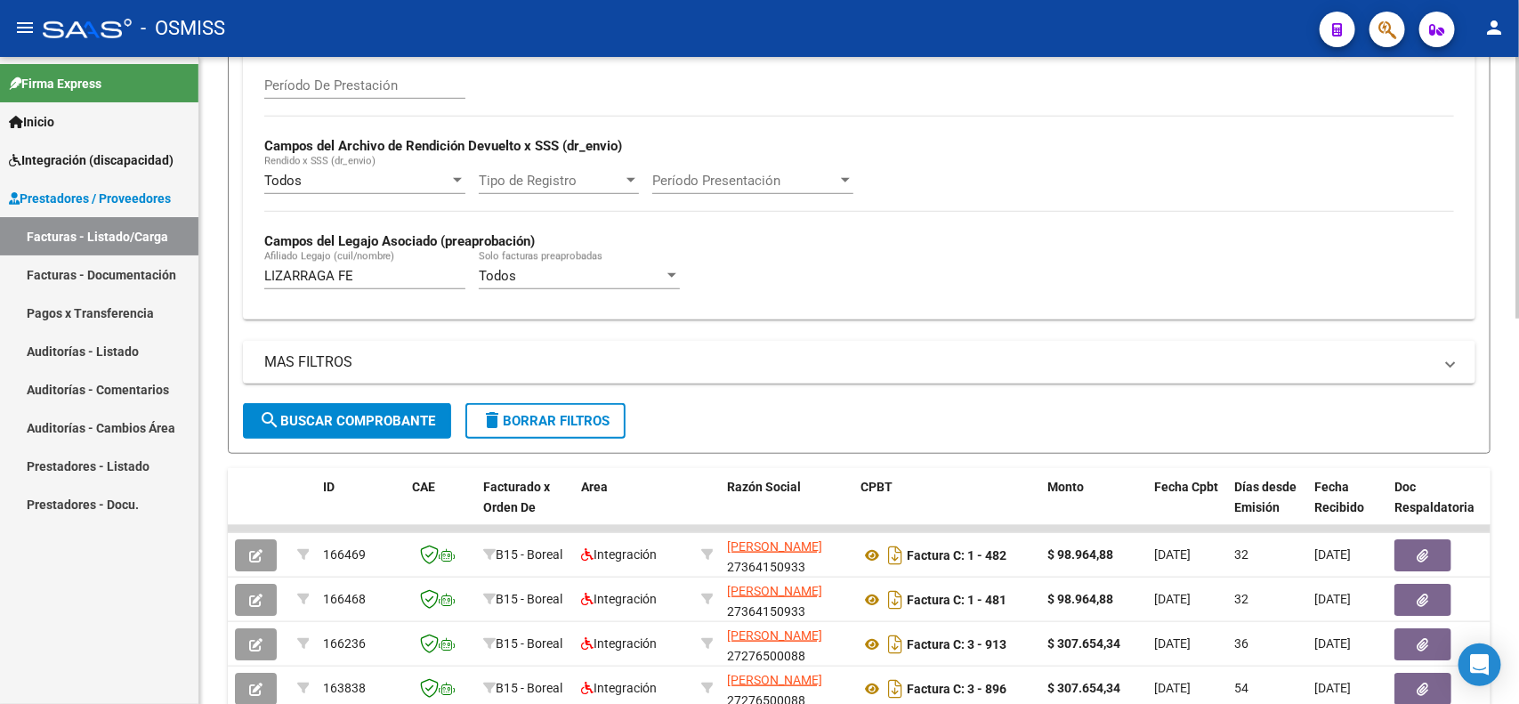
type input "D AMICO"
click at [338, 429] on button "search Buscar Comprobante" at bounding box center [347, 421] width 208 height 36
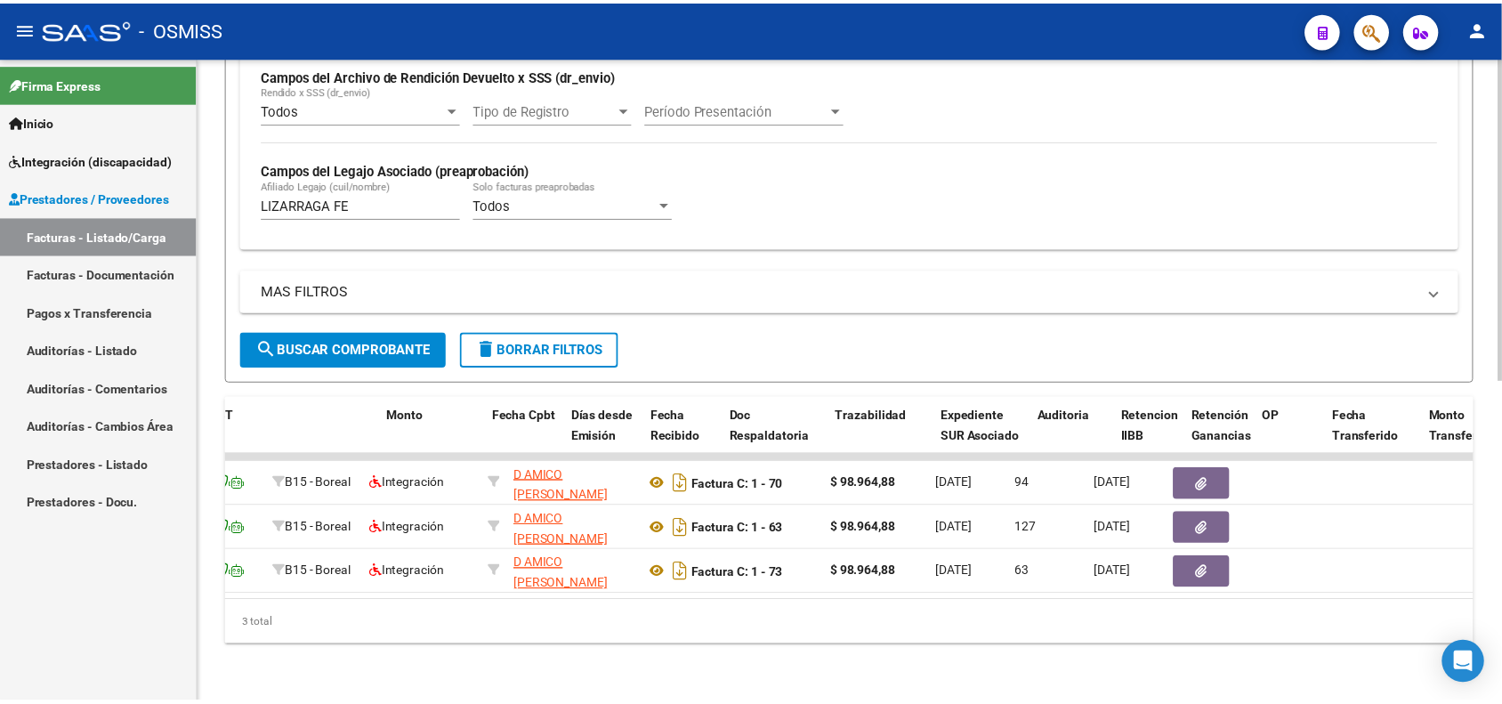
scroll to position [0, 0]
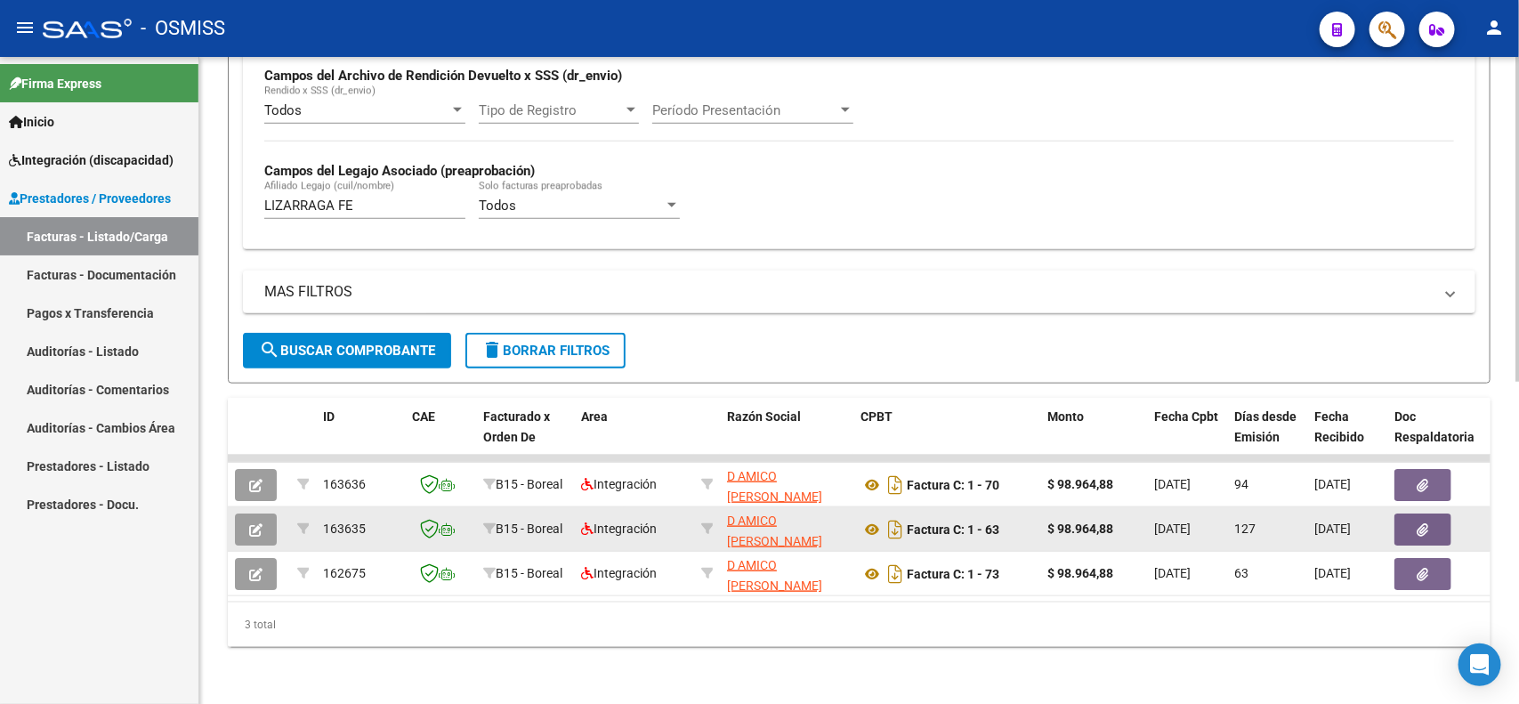
click at [255, 523] on icon "button" at bounding box center [255, 529] width 13 height 13
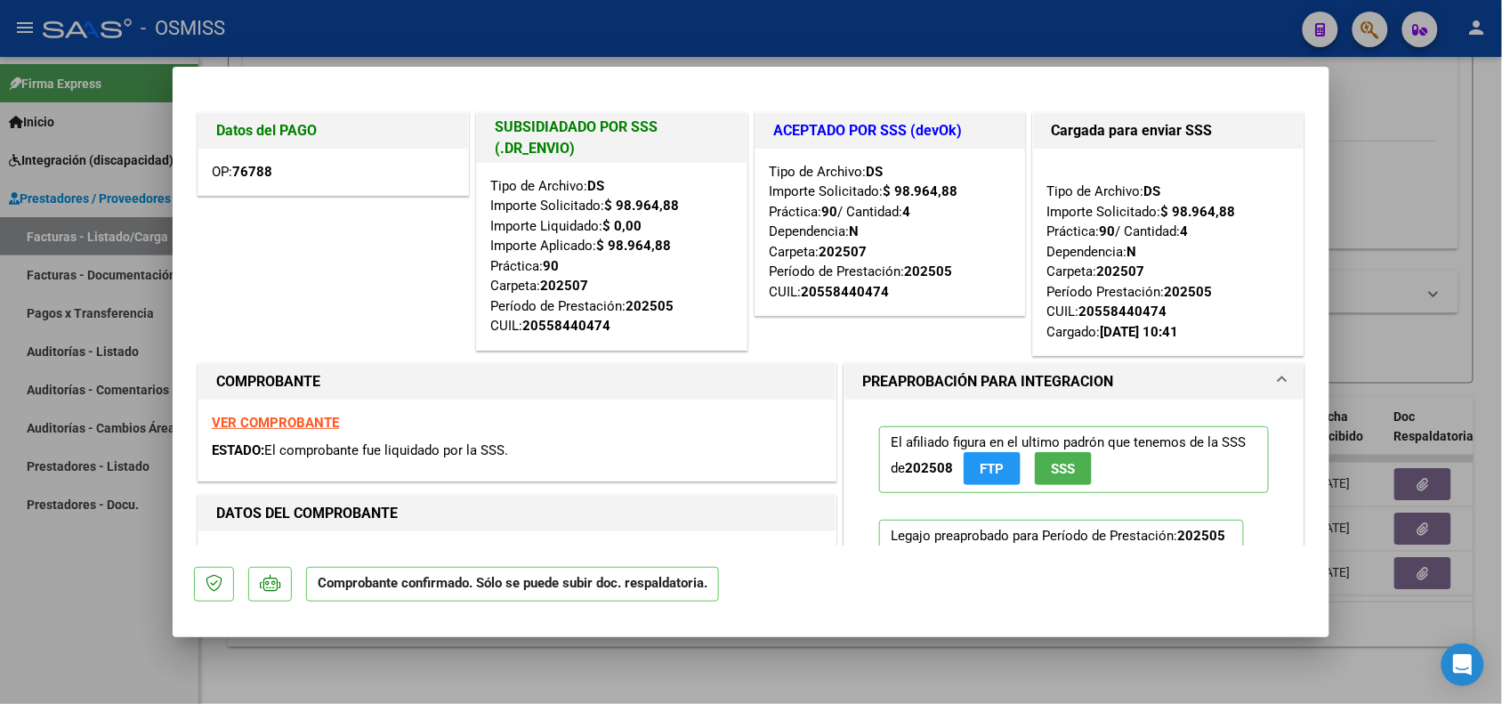
click at [269, 421] on strong "VER COMPROBANTE" at bounding box center [275, 423] width 127 height 16
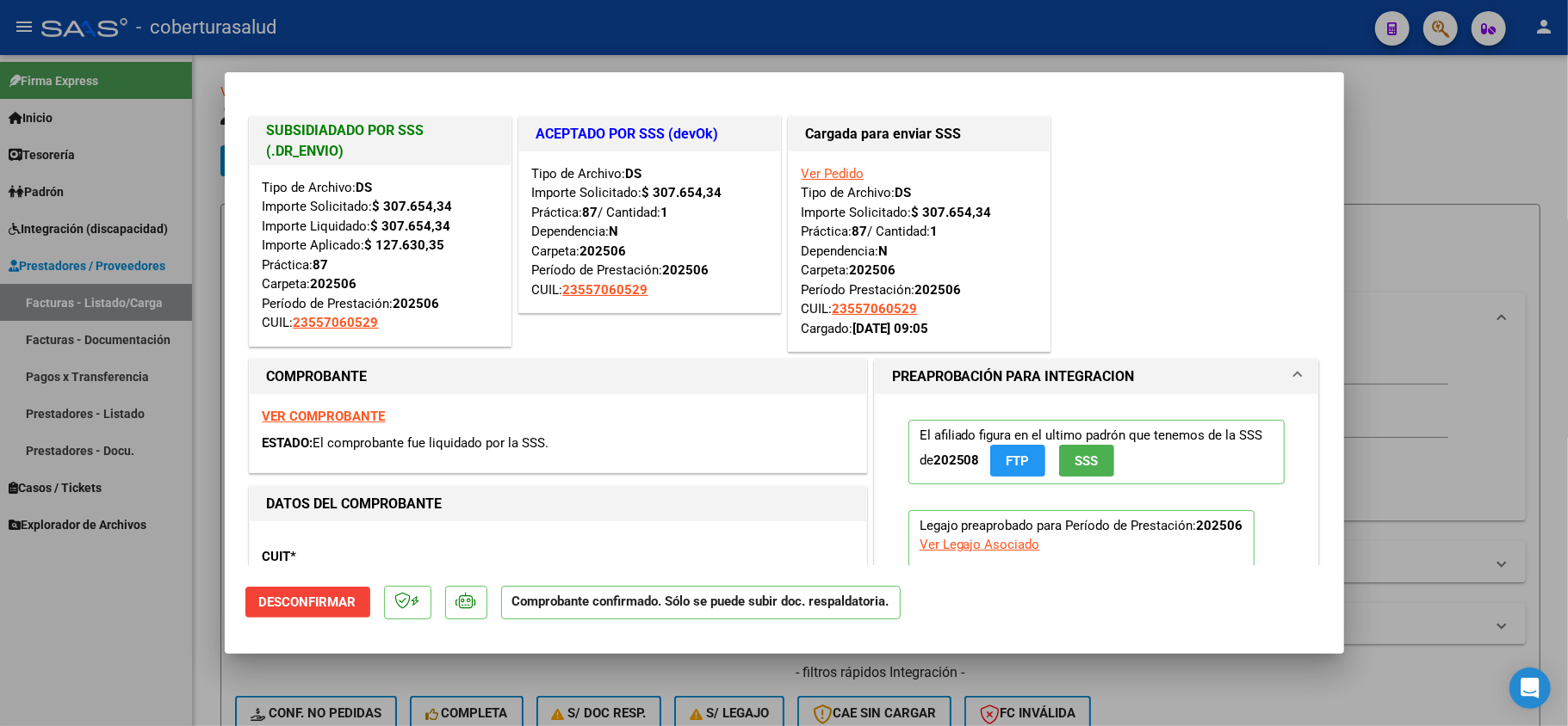
scroll to position [609, 0]
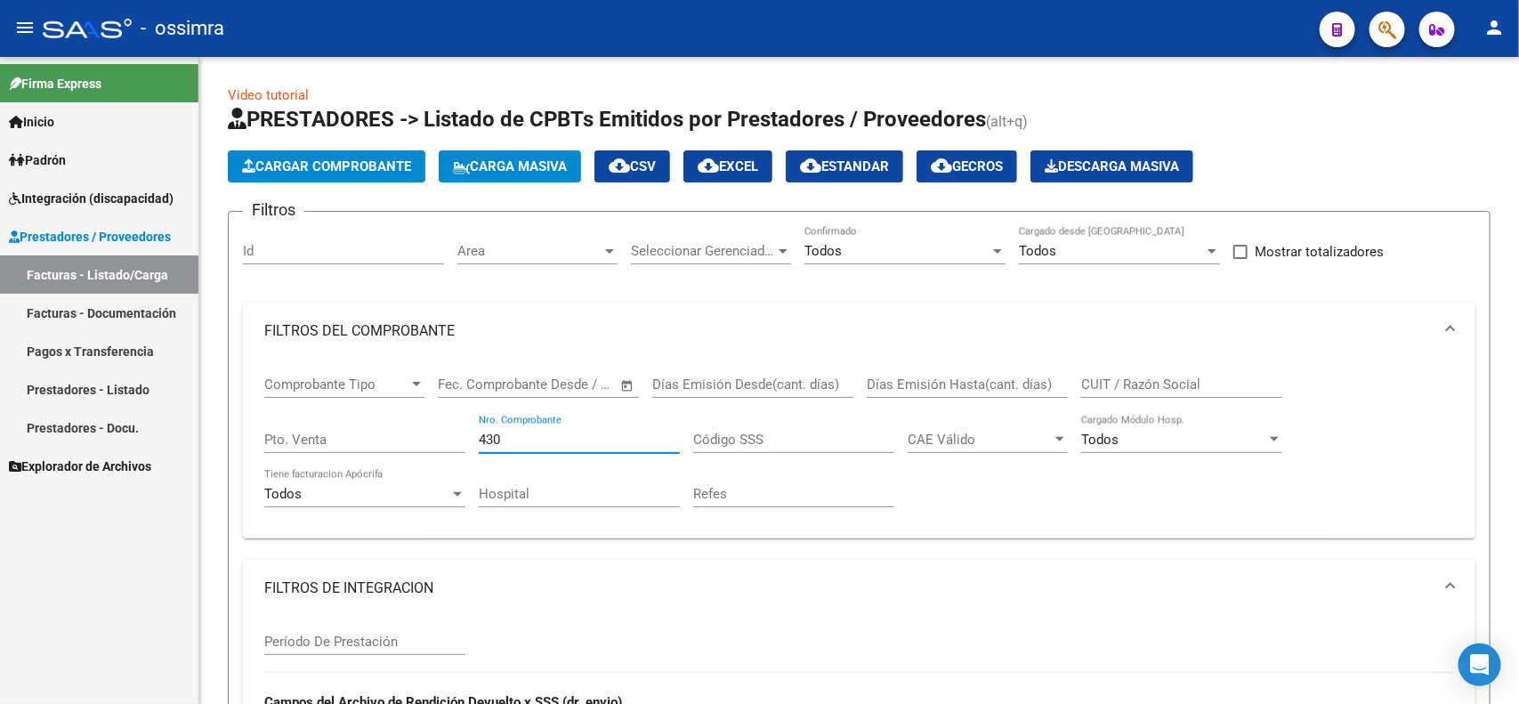
scroll to position [667, 0]
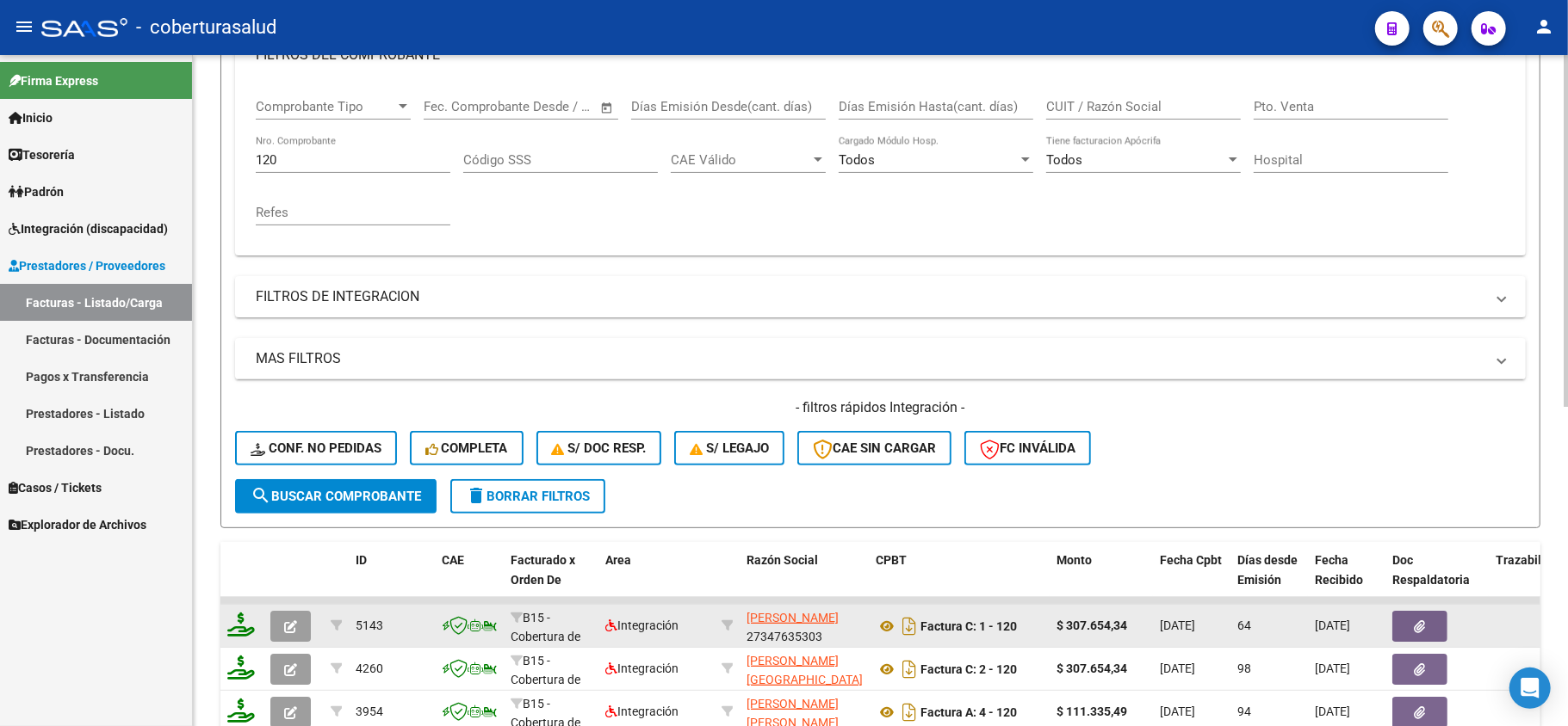
scroll to position [150, 0]
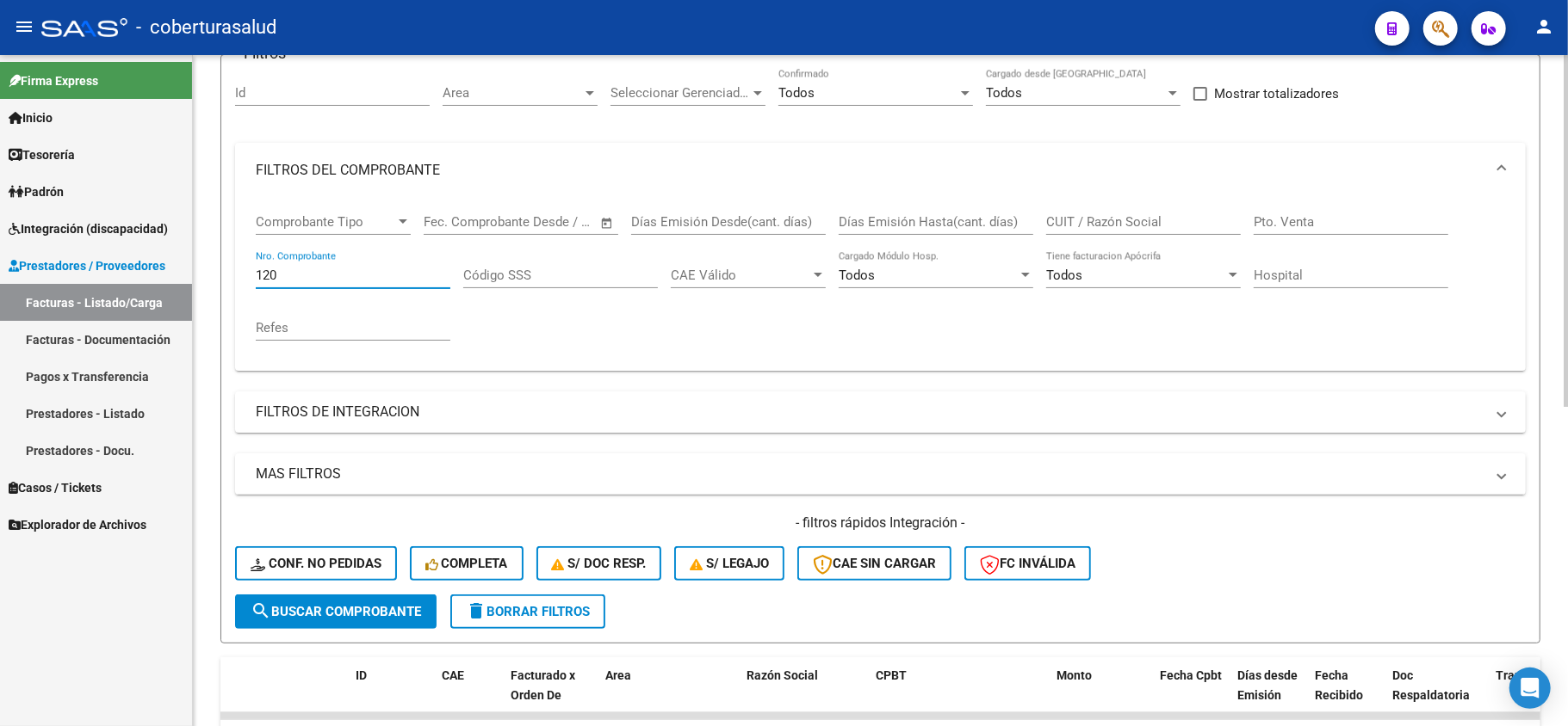
drag, startPoint x: 296, startPoint y: 270, endPoint x: 238, endPoint y: 267, distance: 58.1
click at [238, 267] on div "Comprobante Tipo Comprobante Tipo Fecha inicio – Fecha fin Fec. Comprobante Des…" at bounding box center [880, 284] width 1290 height 173
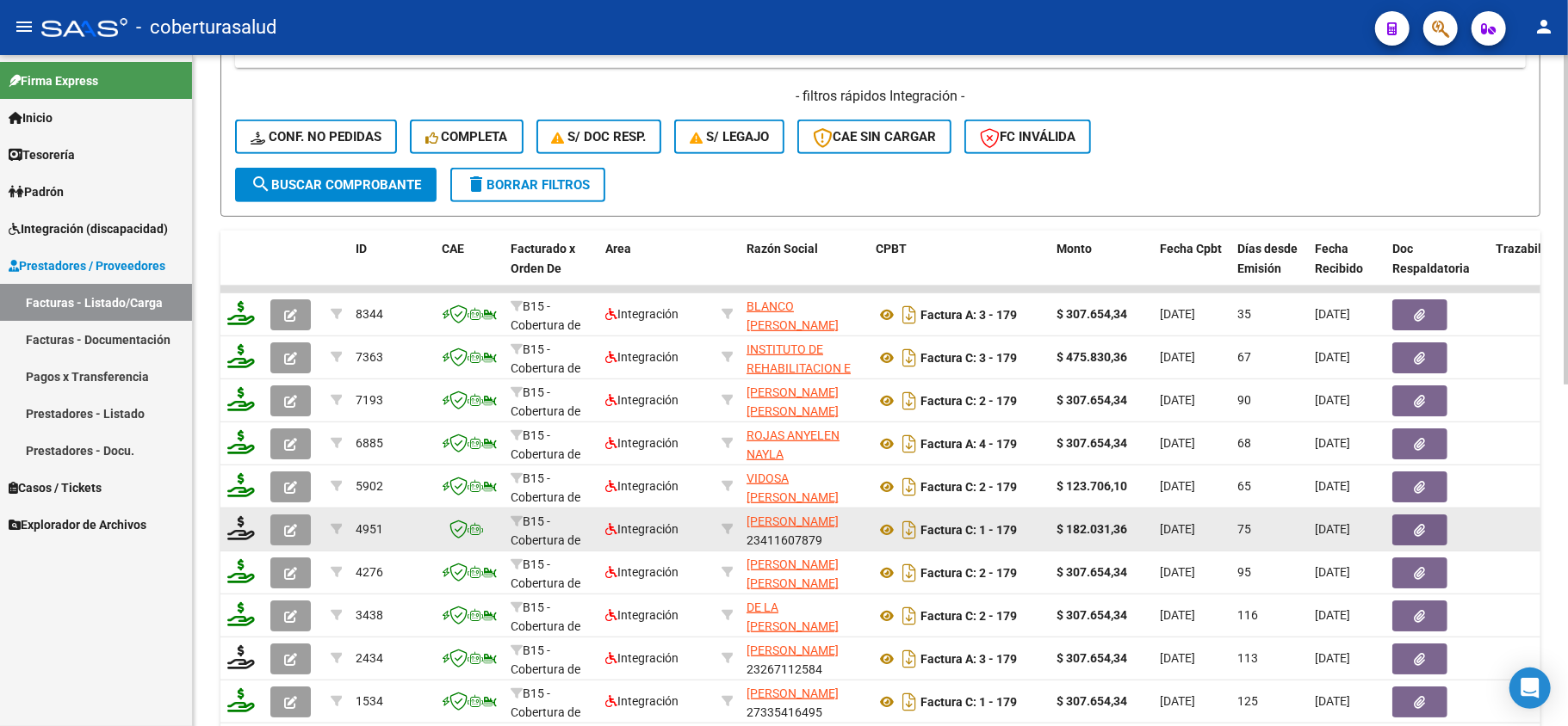
scroll to position [609, 0]
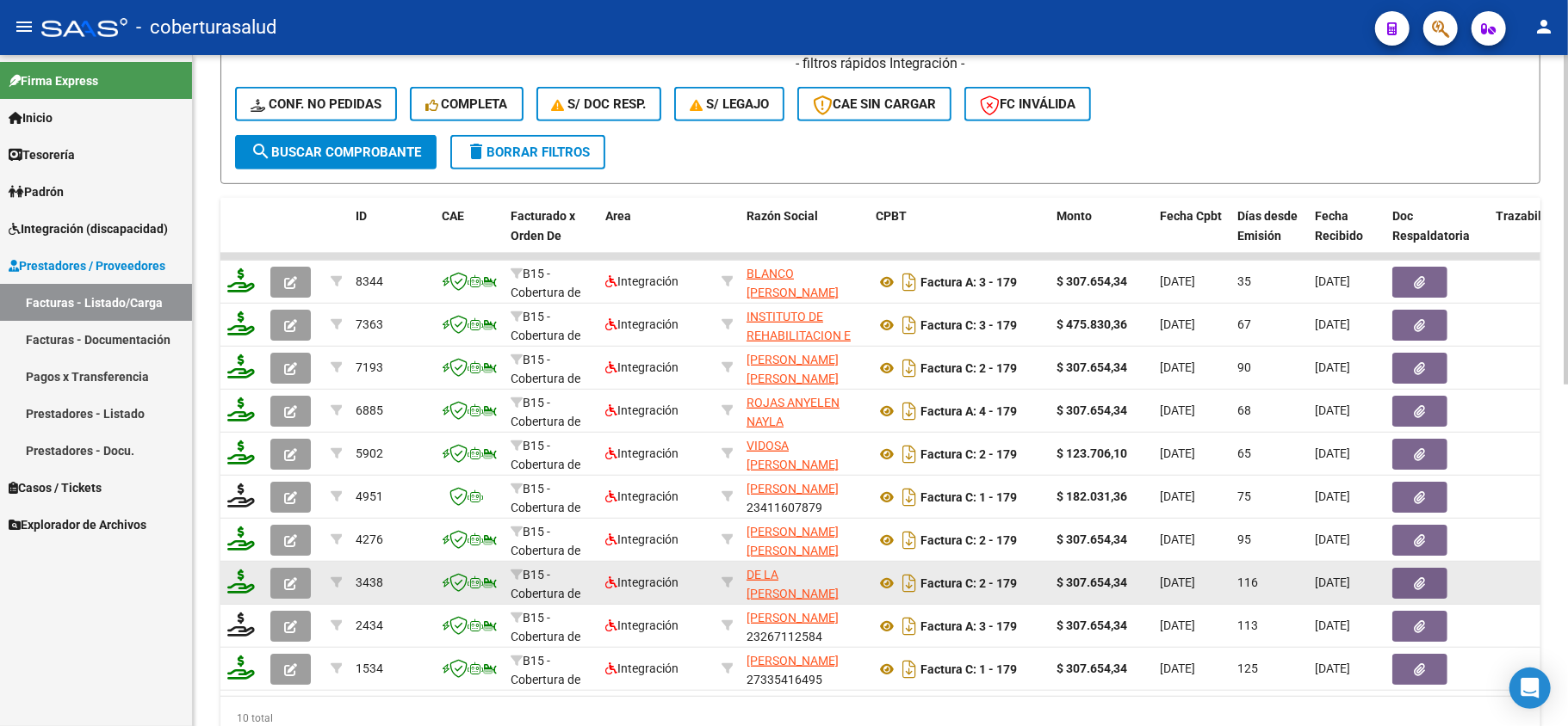
type input "179"
click at [293, 591] on button "button" at bounding box center [290, 583] width 41 height 31
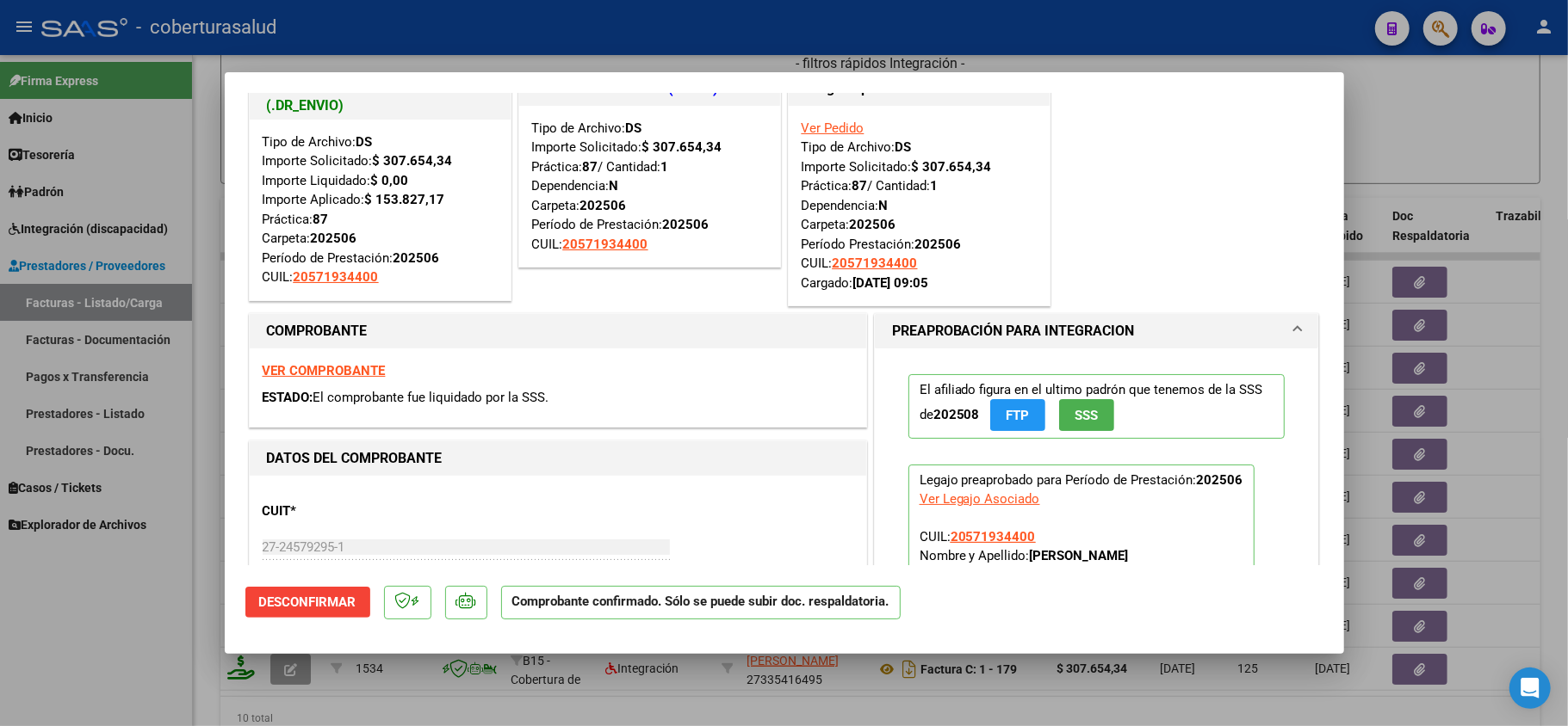
scroll to position [0, 0]
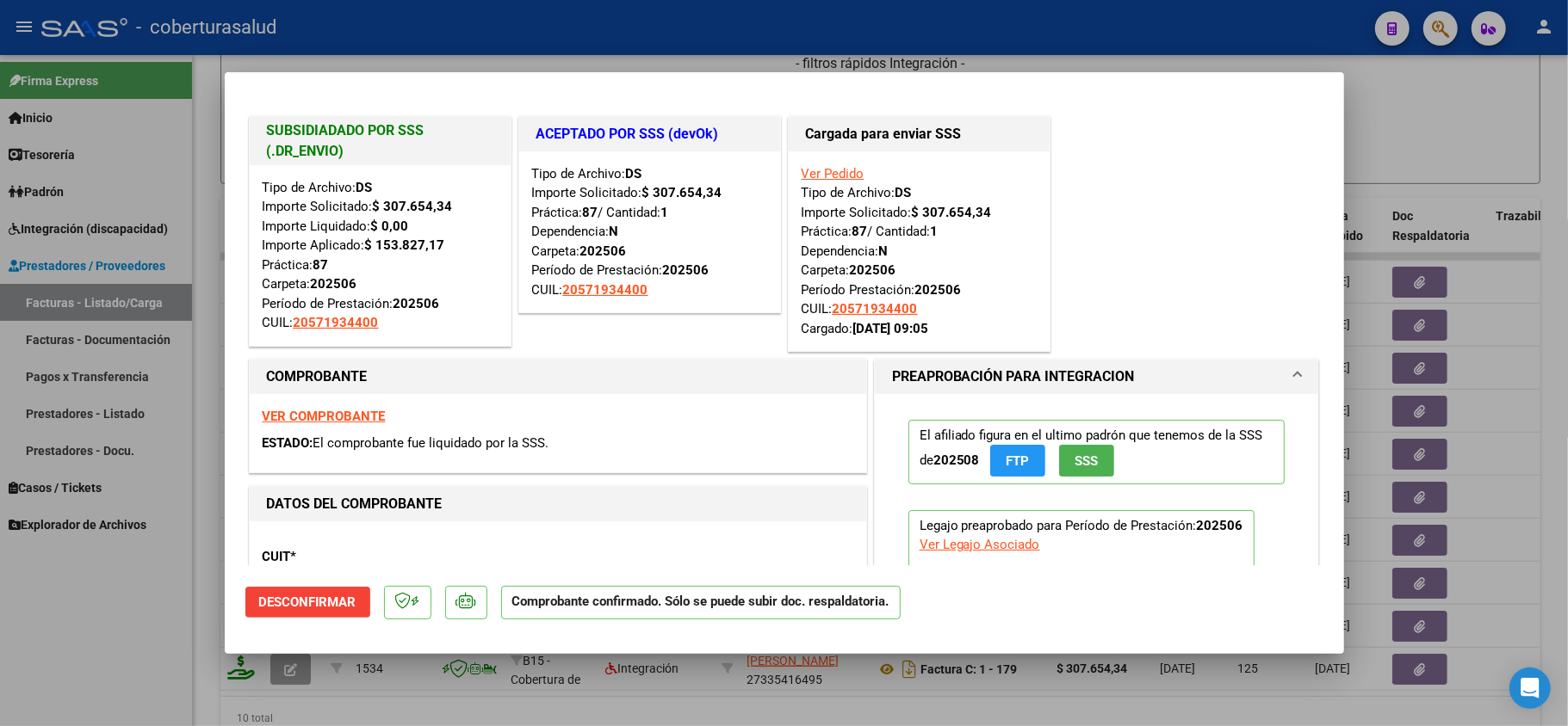
click at [159, 627] on div at bounding box center [784, 363] width 1568 height 726
type input "$ 0,00"
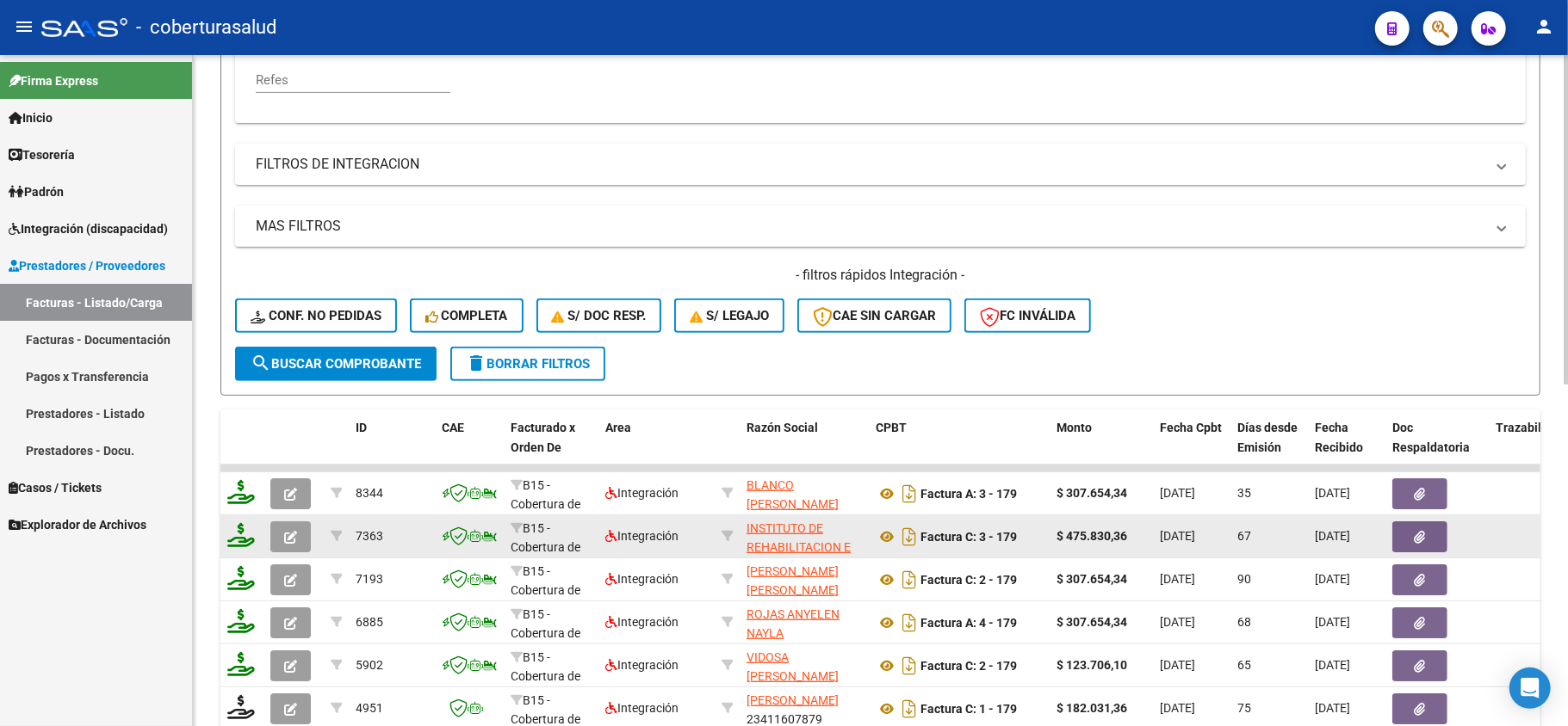
scroll to position [150, 0]
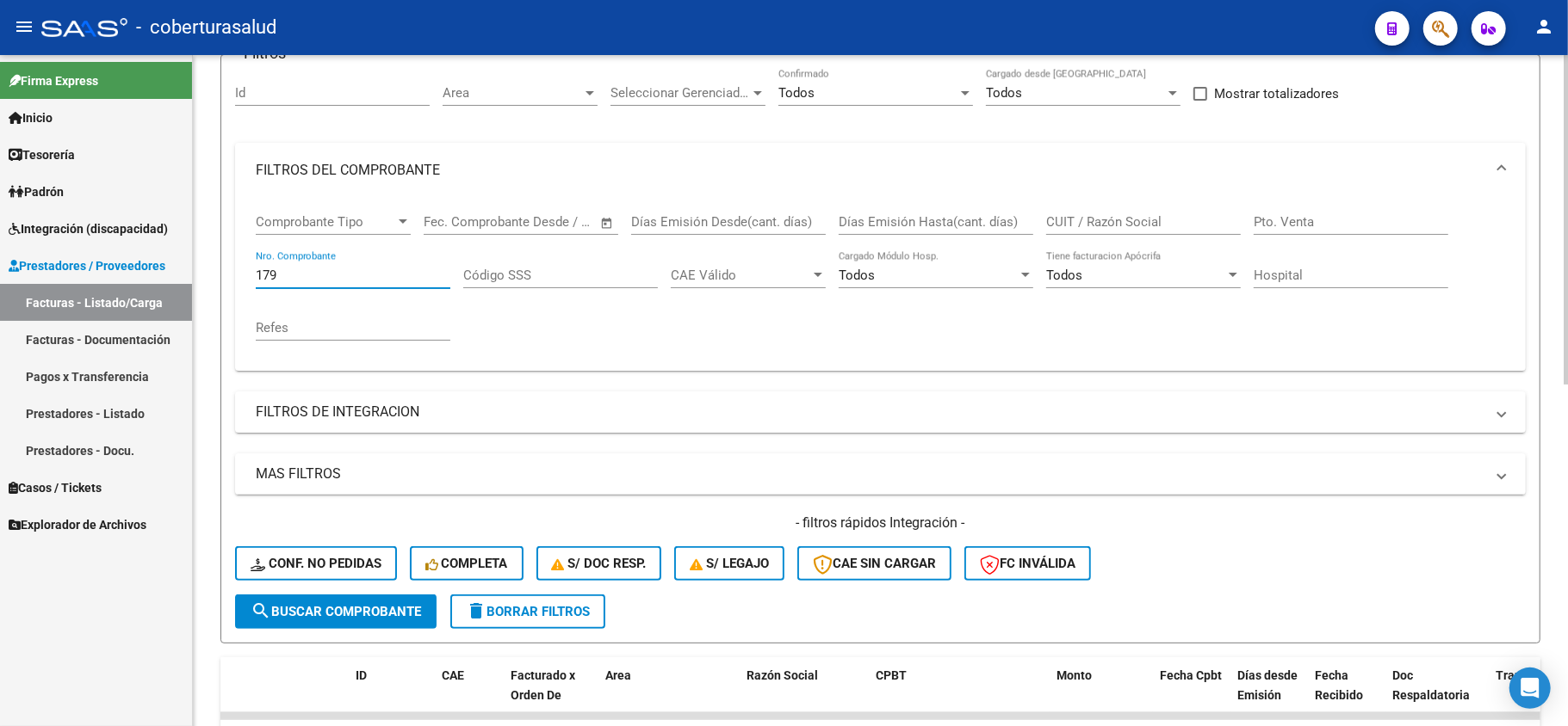
drag, startPoint x: 301, startPoint y: 267, endPoint x: 225, endPoint y: 267, distance: 76.0
click at [225, 267] on form "Filtros Id Area Area Seleccionar Gerenciador Seleccionar Gerenciador Todos Conf…" at bounding box center [880, 349] width 1319 height 590
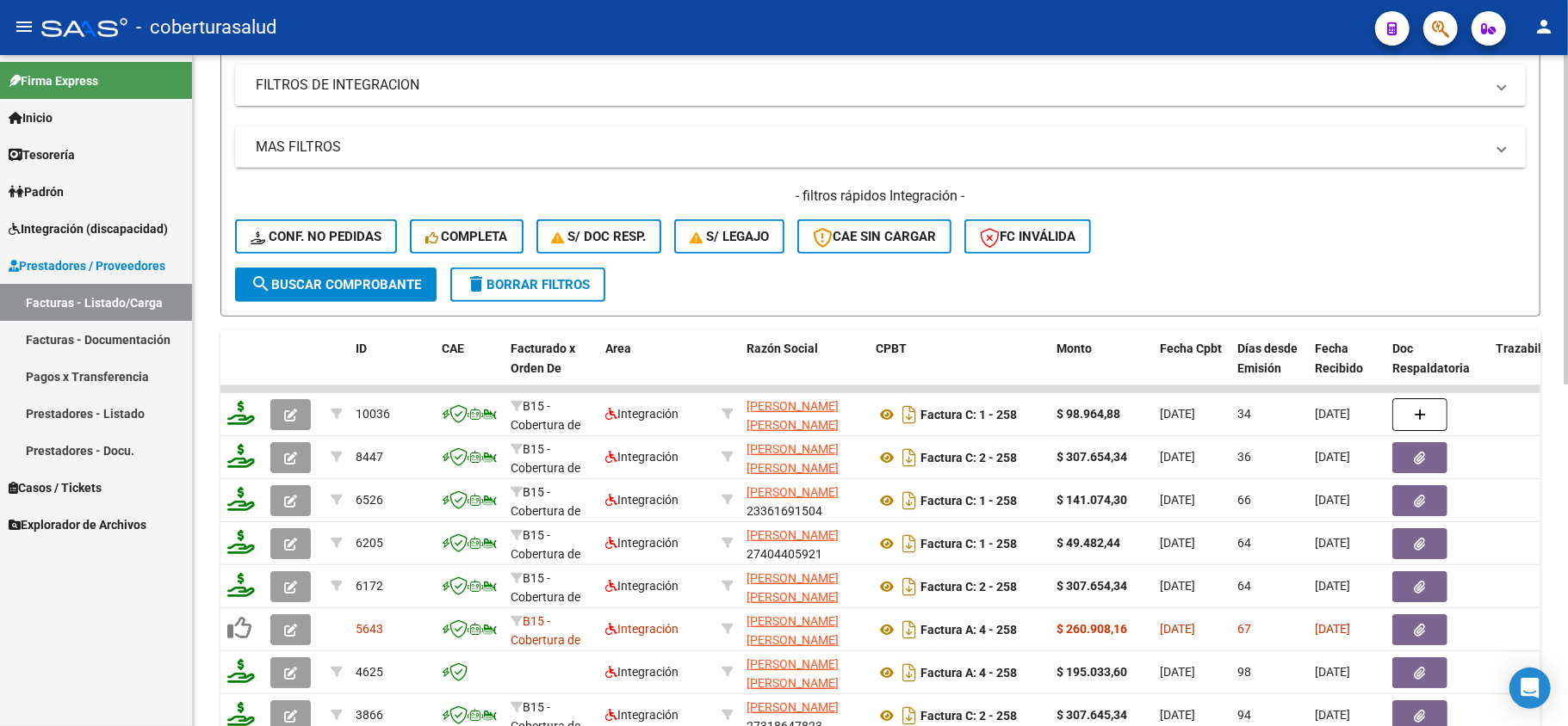
scroll to position [494, 0]
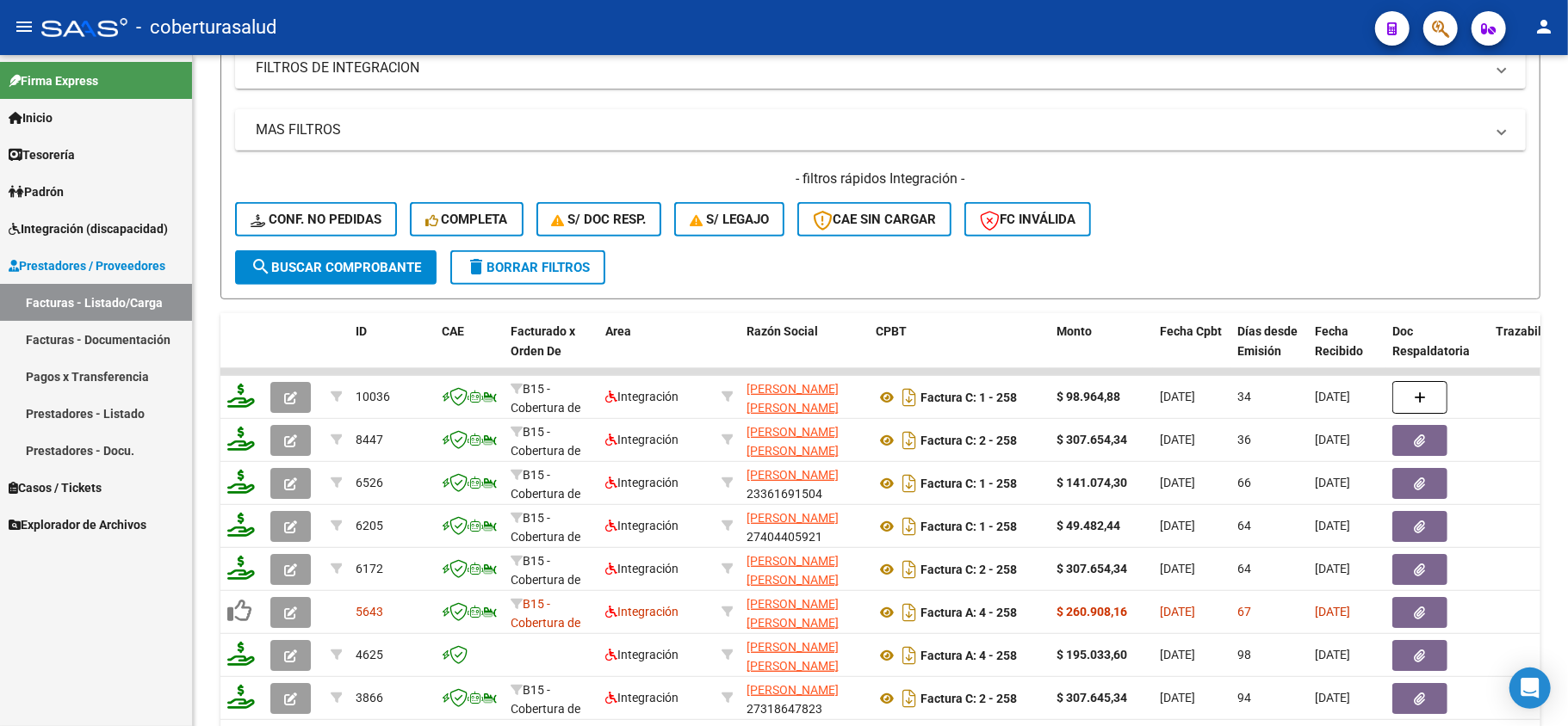
type input "258"
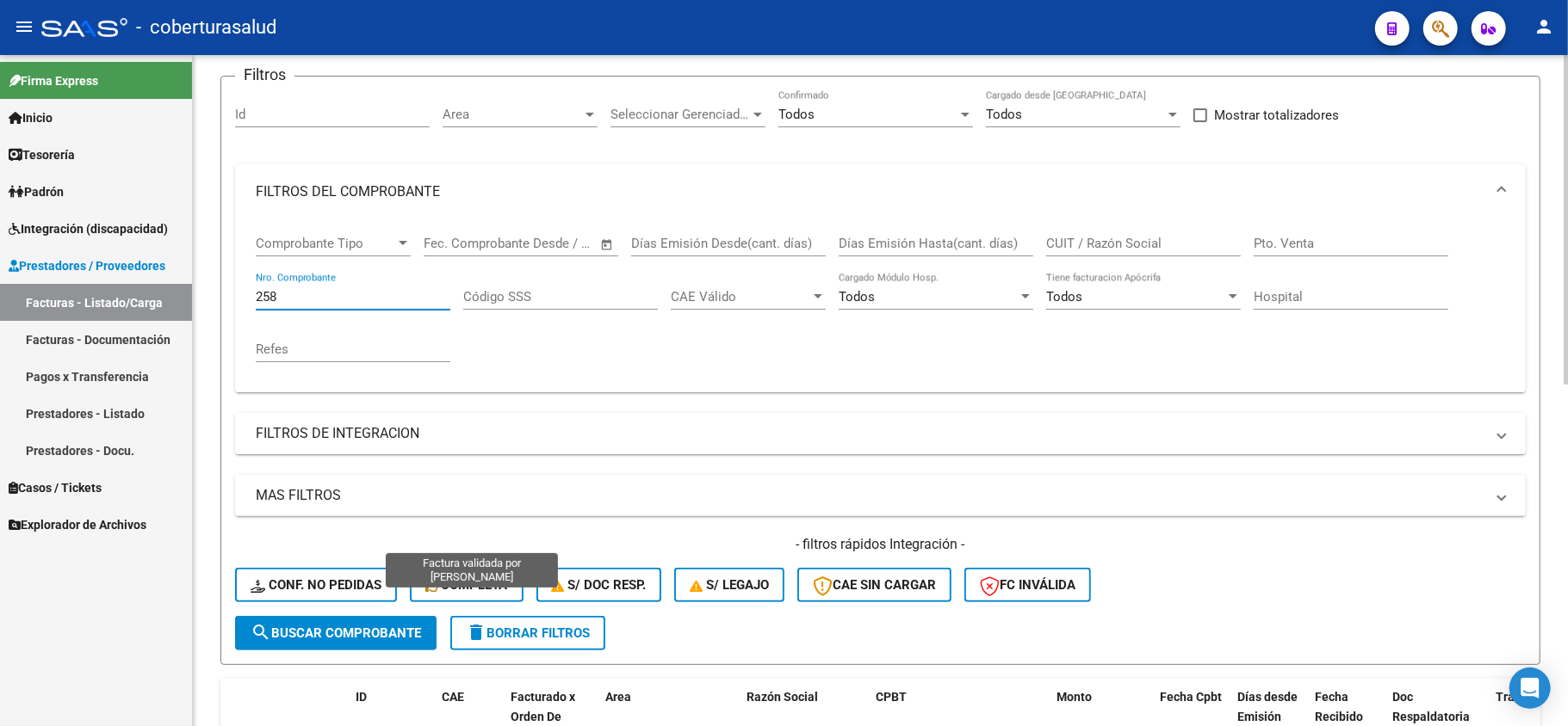
scroll to position [0, 0]
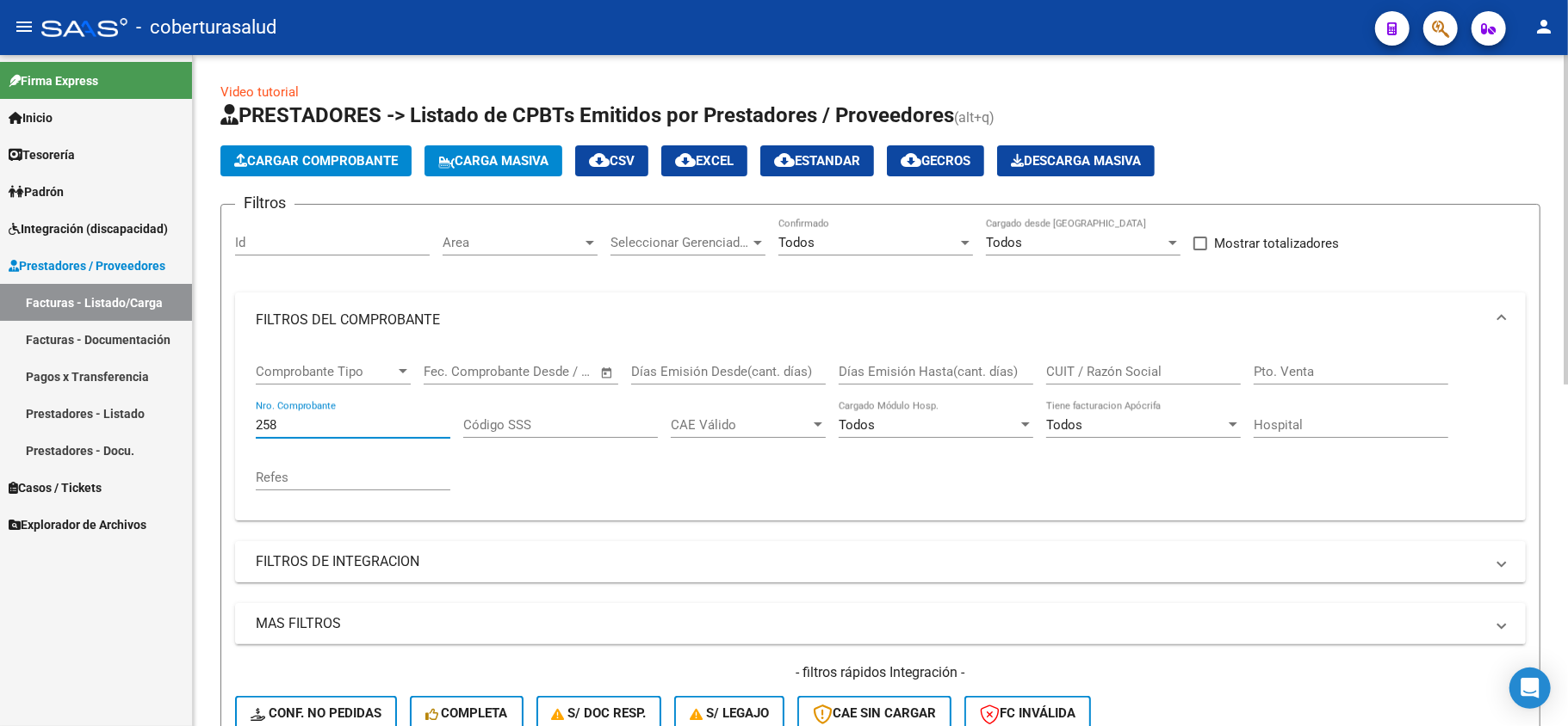
click at [1115, 363] on input "CUIT / Razón Social" at bounding box center [1142, 371] width 194 height 15
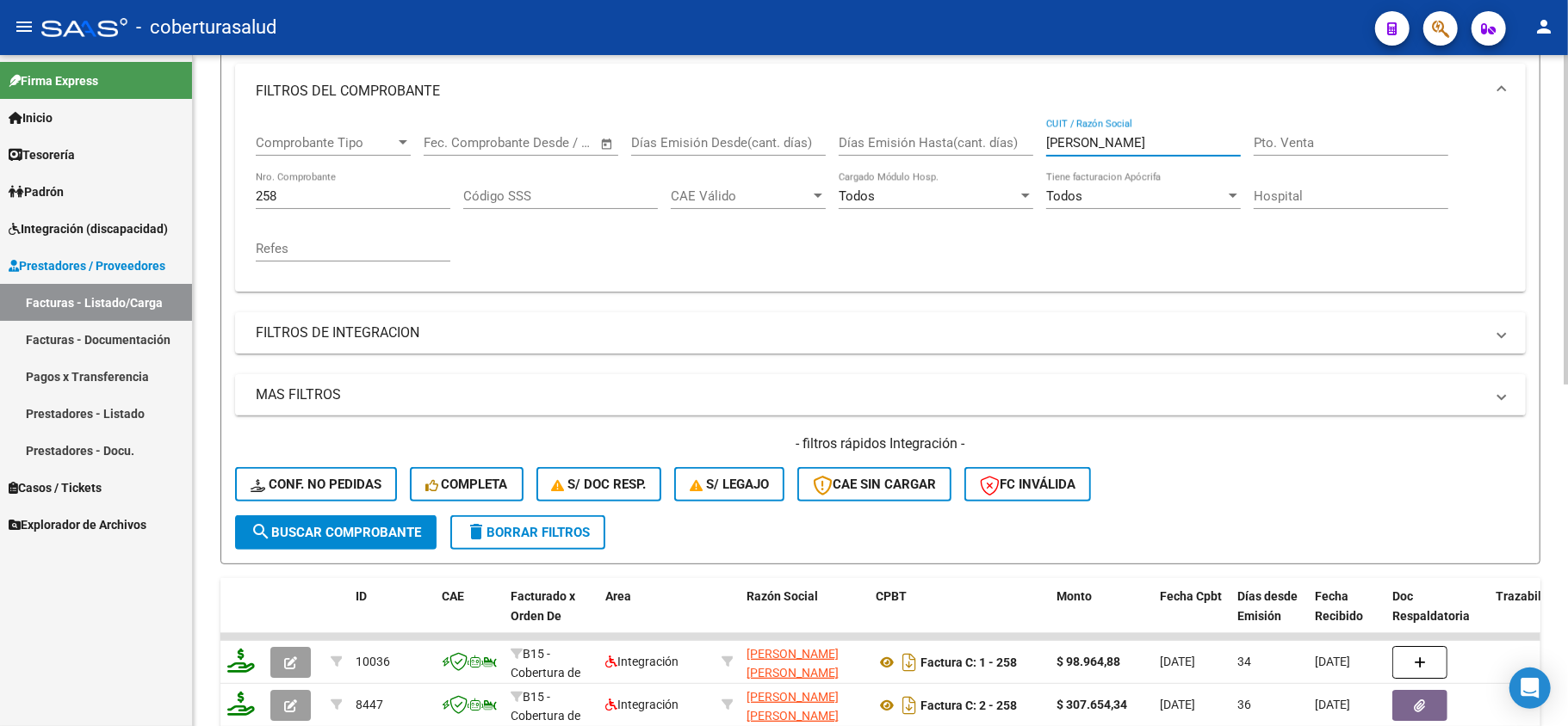
type input "[PERSON_NAME]"
click at [309, 528] on span "search Buscar Comprobante" at bounding box center [336, 533] width 170 height 15
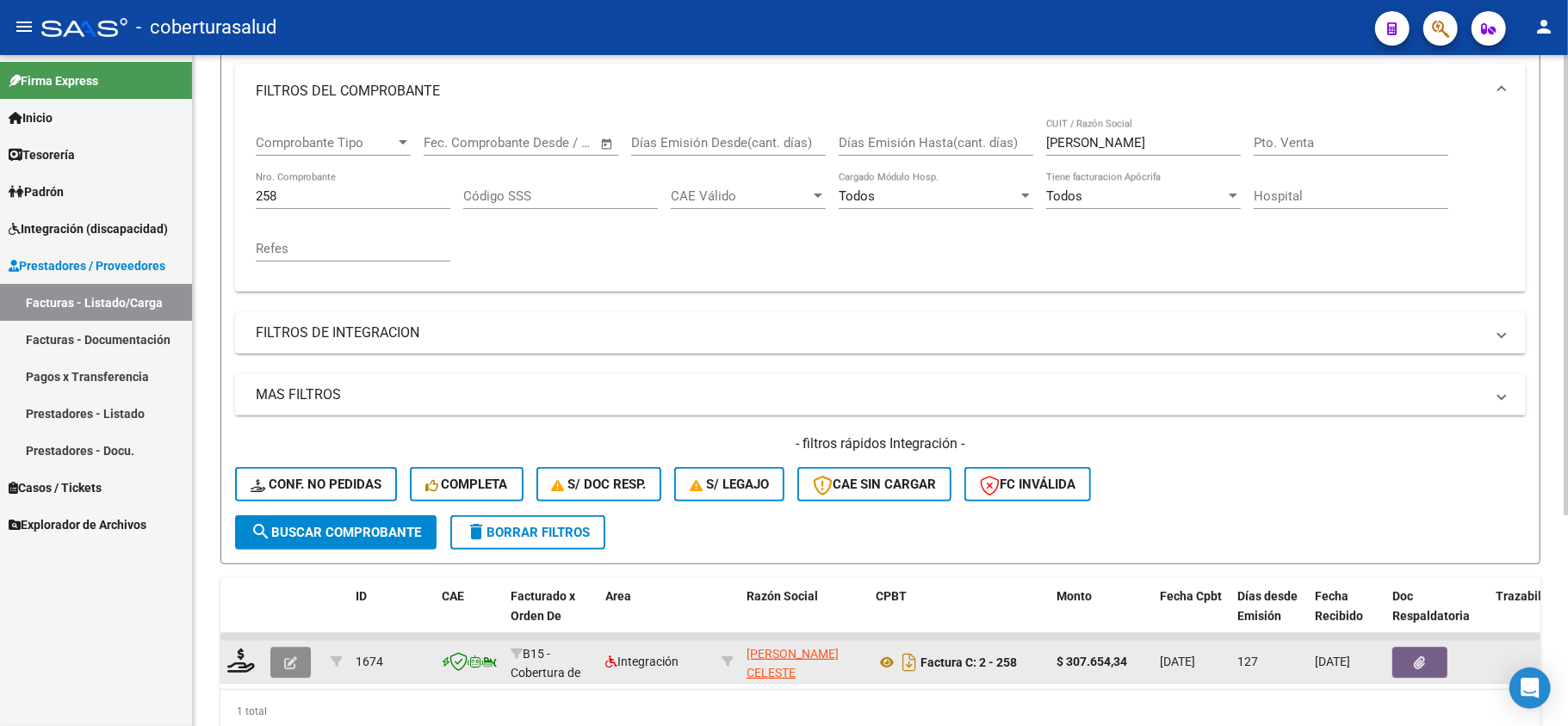
click at [301, 648] on button "button" at bounding box center [290, 662] width 41 height 31
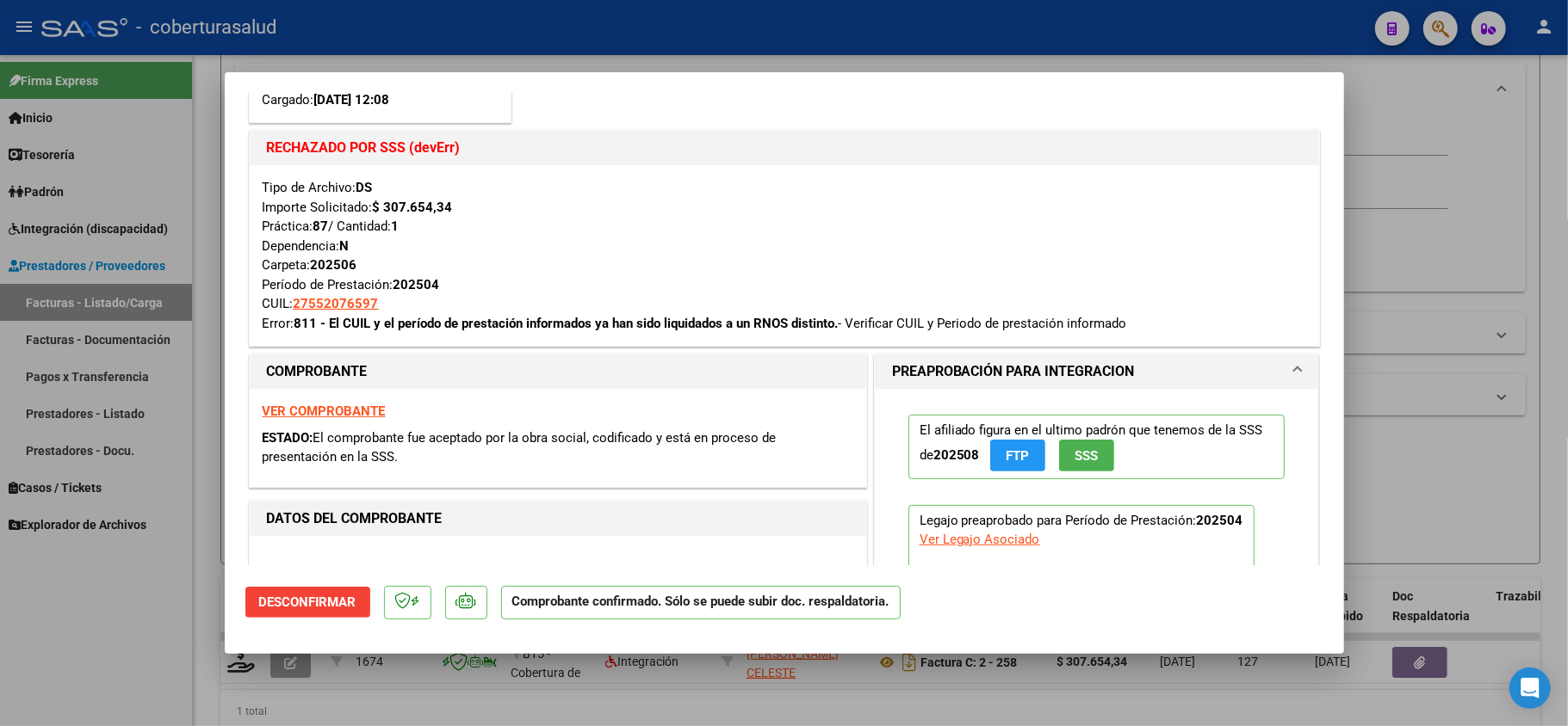
drag, startPoint x: 253, startPoint y: 328, endPoint x: 1165, endPoint y: 328, distance: 912.0
click at [1165, 328] on div "Tipo de Archivo: DS Importe Solicitado: $ 307.654,34 Práctica: 87 / Cantidad: 1…" at bounding box center [784, 255] width 1069 height 181
copy div "Error: 811 - El CUIL y el período de prestación informados ya han sido liquidad…"
click at [1016, 704] on div at bounding box center [784, 363] width 1568 height 726
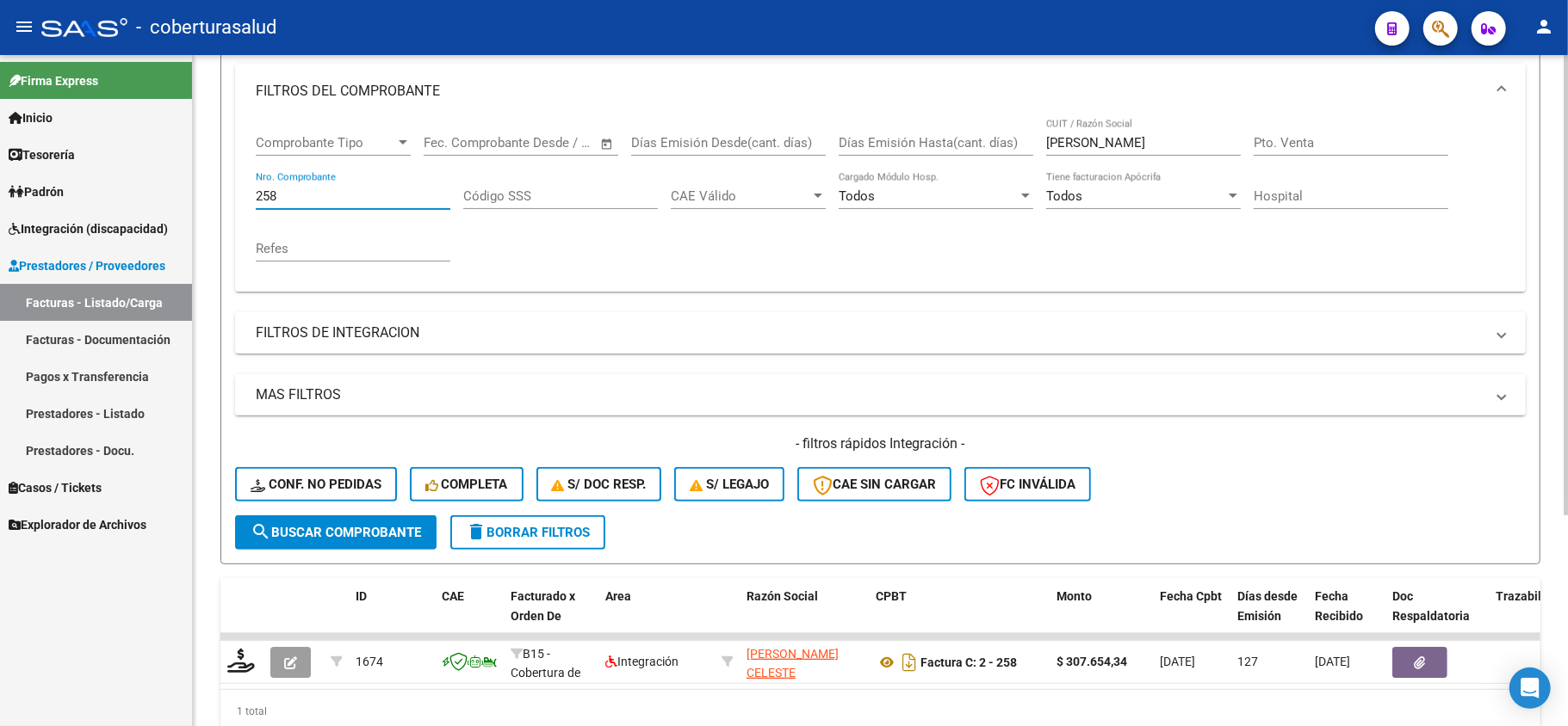
drag, startPoint x: 301, startPoint y: 191, endPoint x: 219, endPoint y: 211, distance: 84.4
click at [219, 211] on div "Video tutorial PRESTADORES -> Listado de CPBTs Emitidos por Prestadores / Prove…" at bounding box center [879, 306] width 1375 height 962
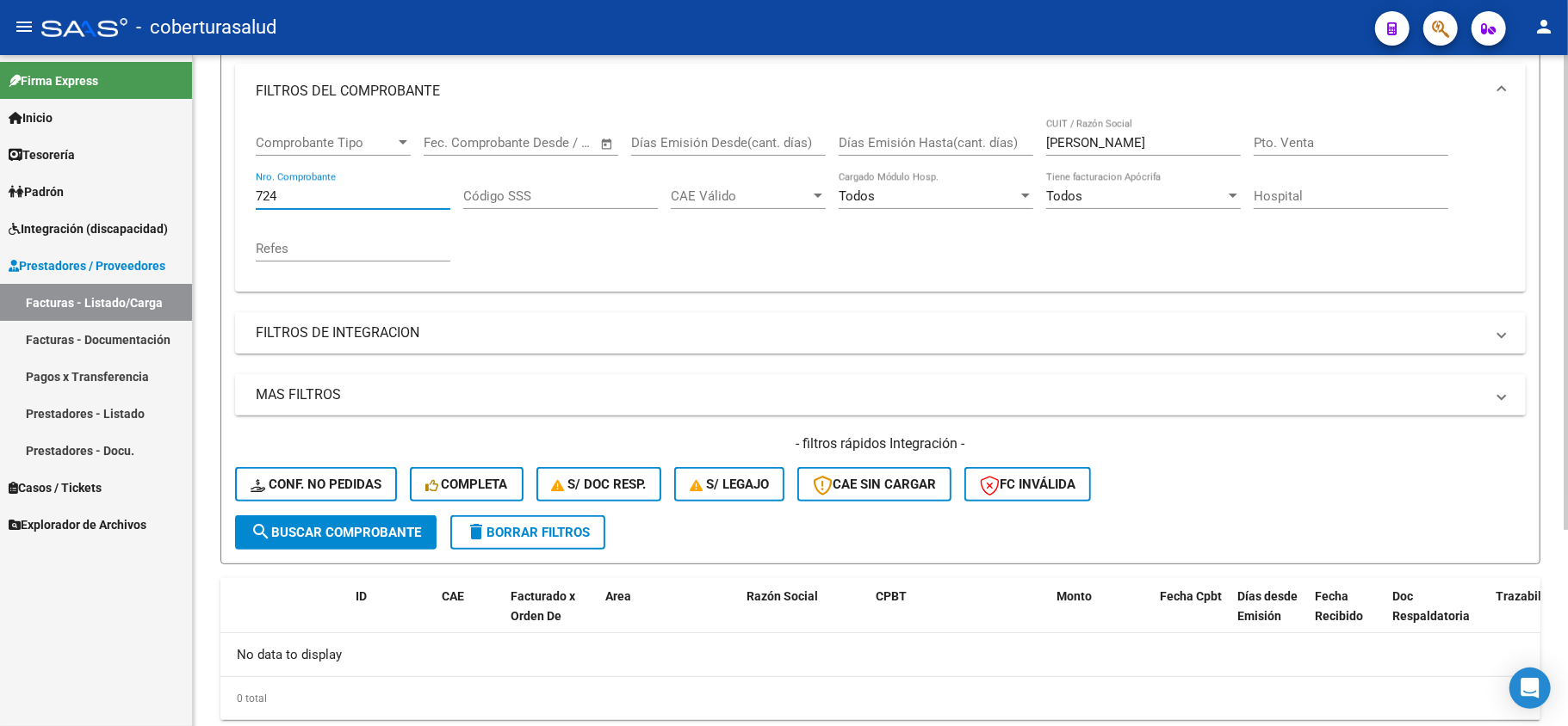
scroll to position [114, 0]
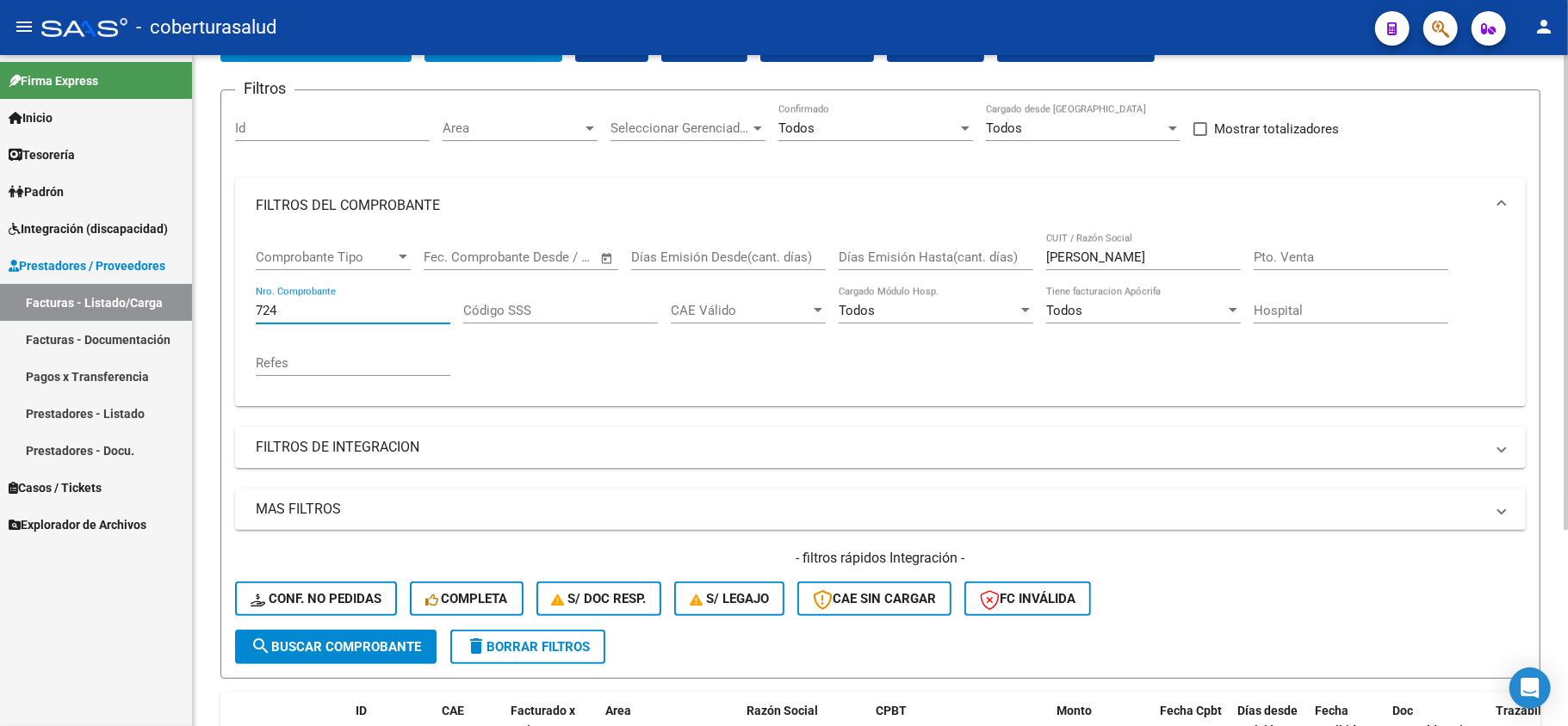
type input "724"
drag, startPoint x: 1123, startPoint y: 269, endPoint x: 1035, endPoint y: 272, distance: 88.1
click at [1035, 272] on div "Comprobante Tipo Comprobante Tipo Fecha inicio – Fecha fin Fec. Comprobante Des…" at bounding box center [879, 312] width 1249 height 160
click at [1137, 258] on input "[PERSON_NAME]" at bounding box center [1142, 257] width 194 height 15
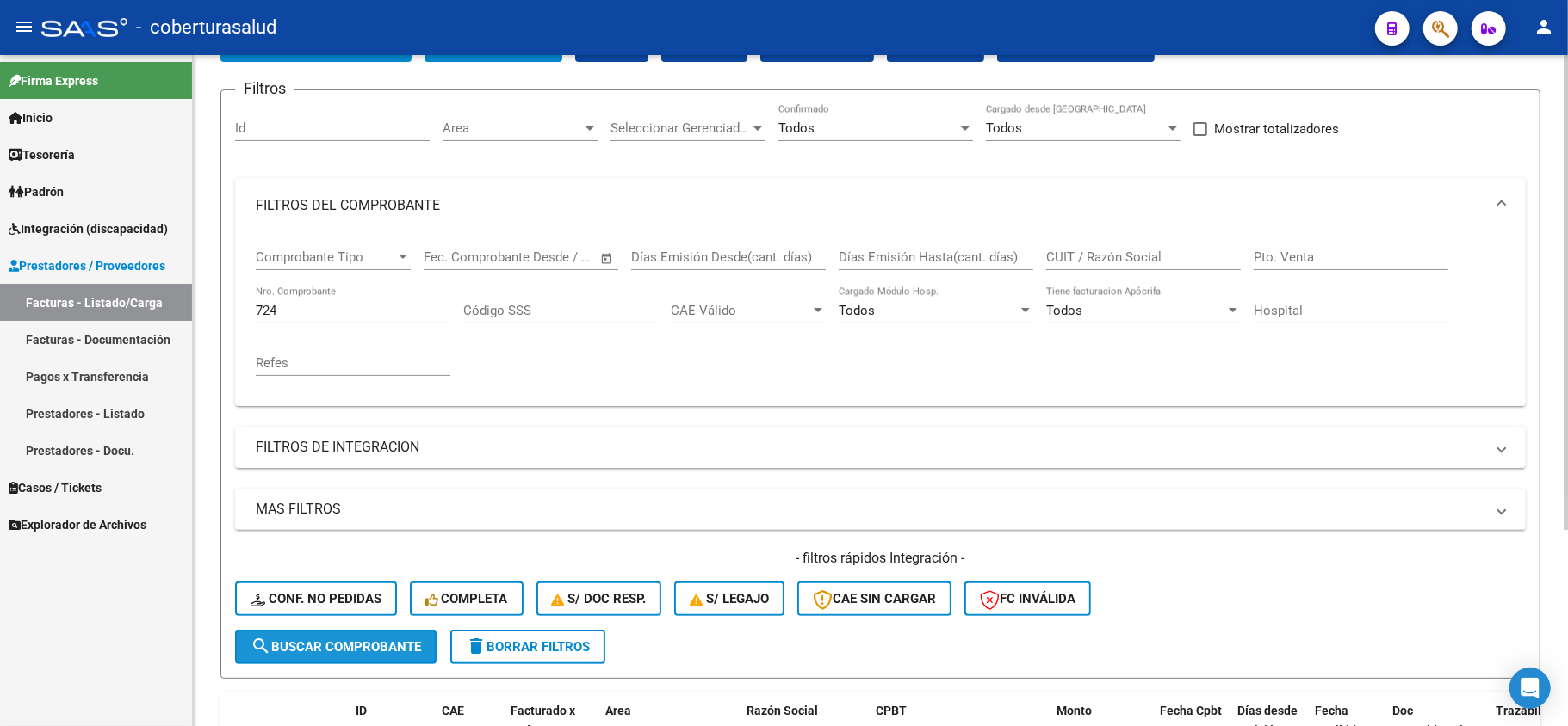
click at [252, 647] on mat-icon "search" at bounding box center [260, 646] width 20 height 20
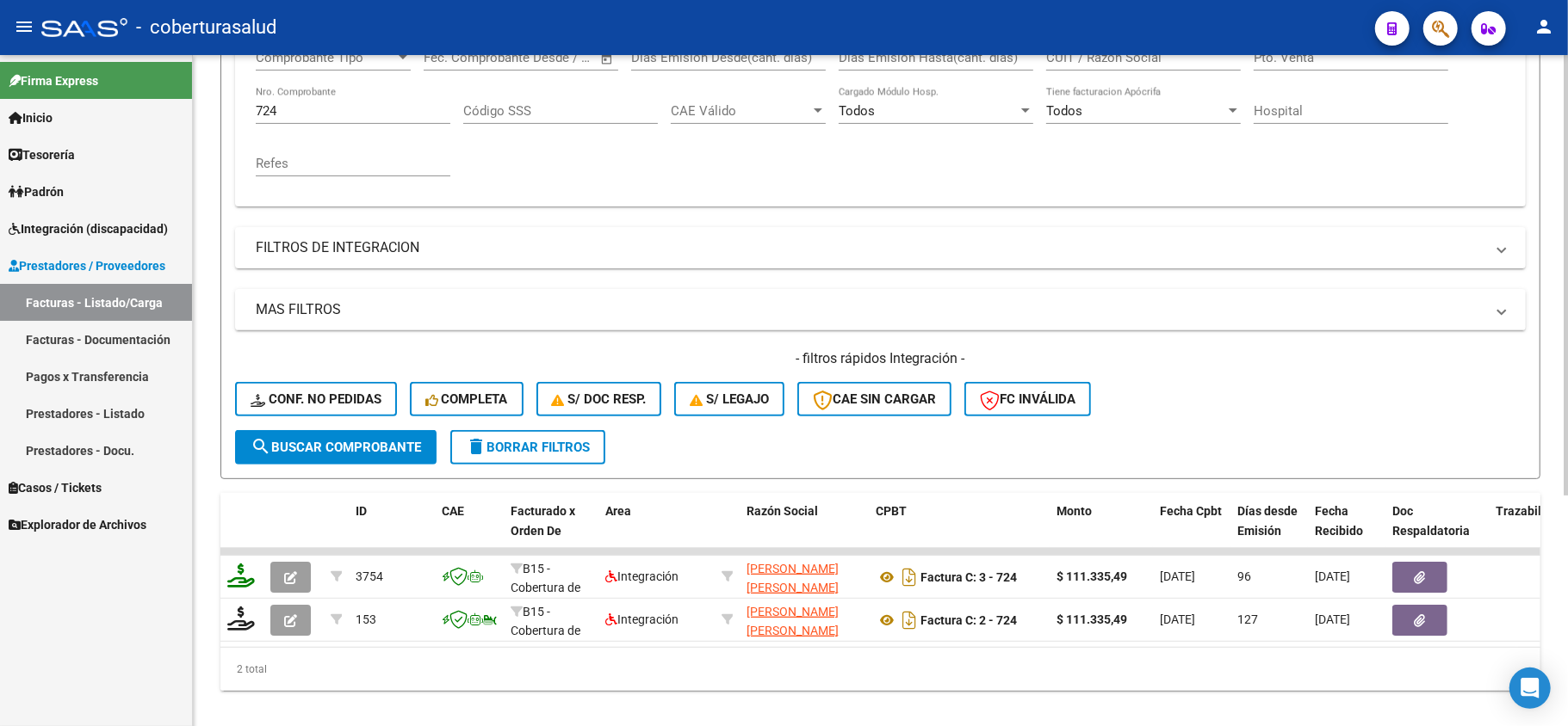
scroll to position [344, 0]
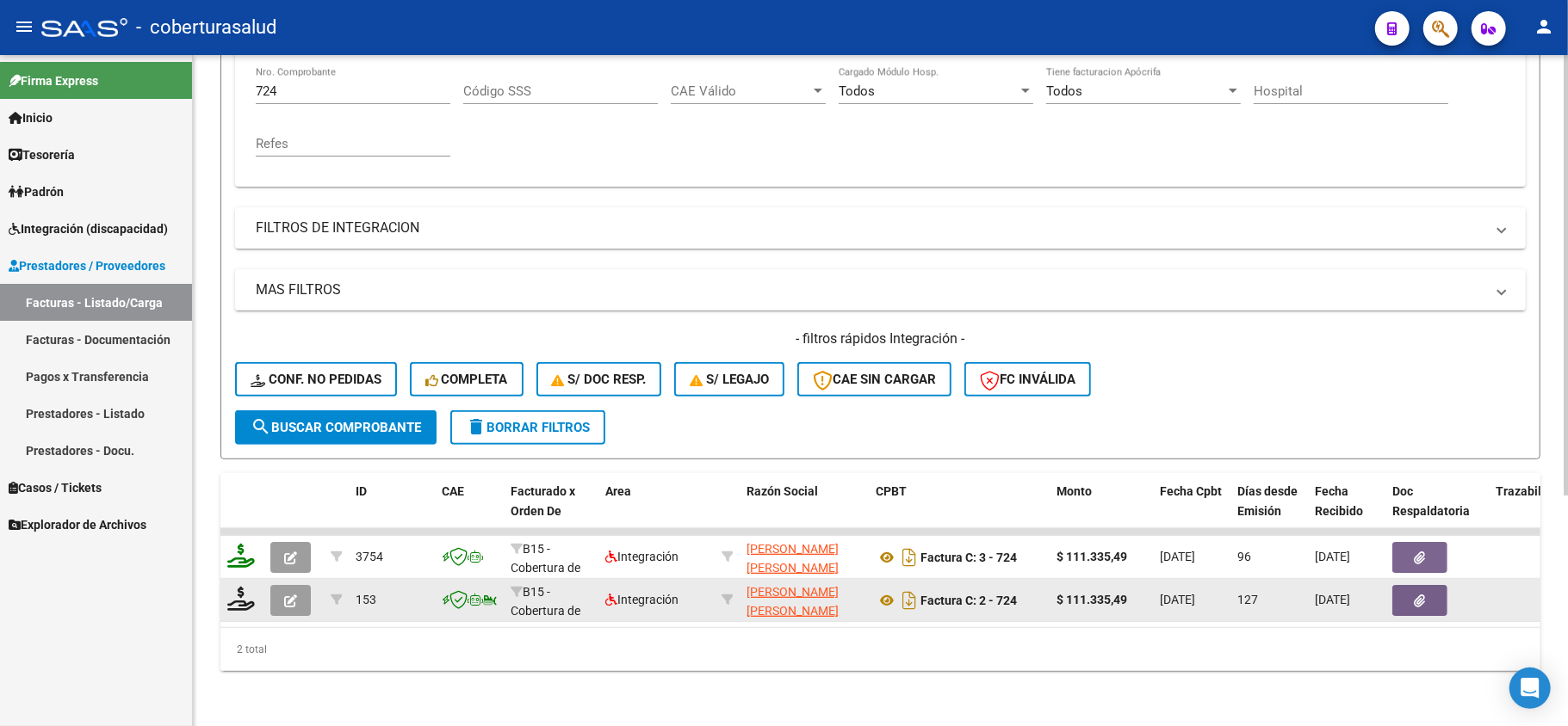
click at [297, 592] on button "button" at bounding box center [290, 600] width 41 height 31
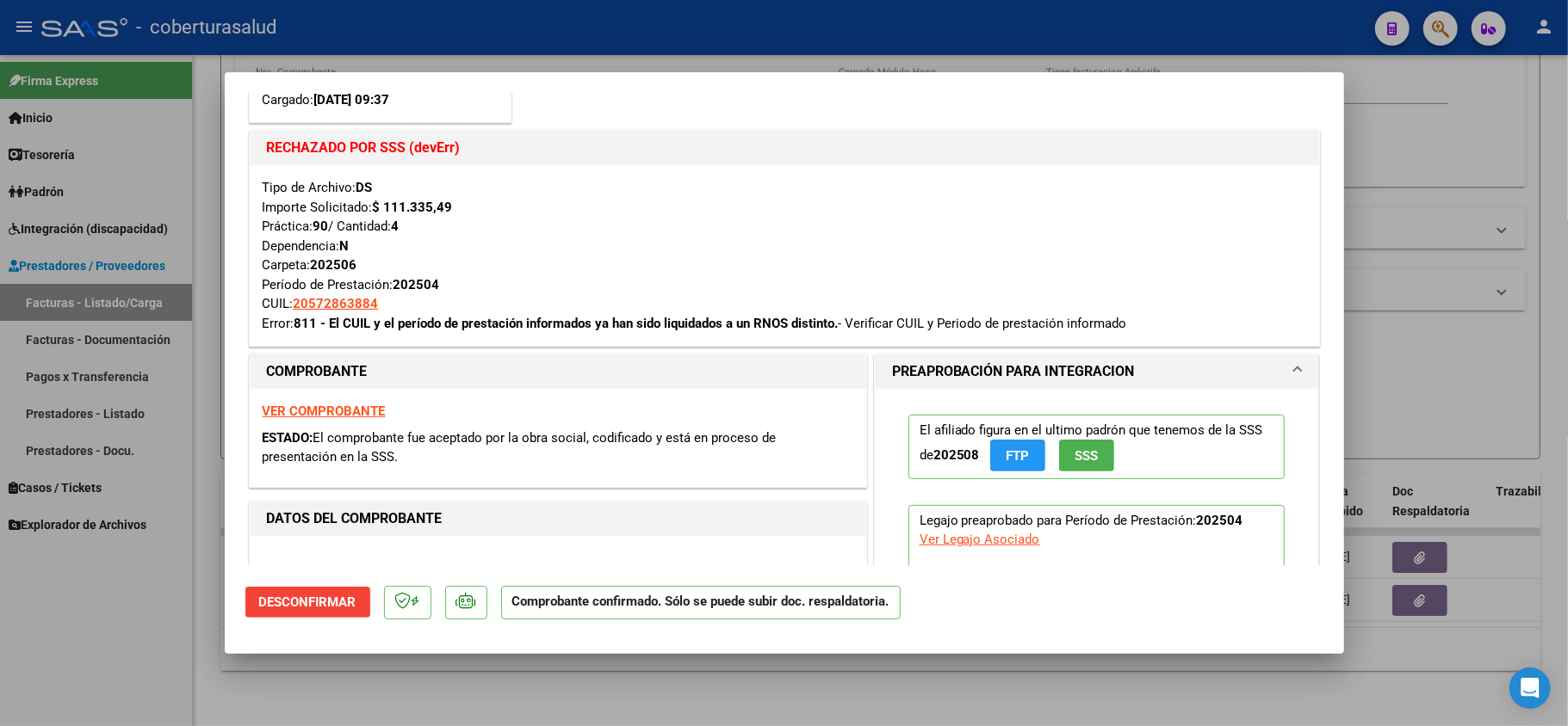
scroll to position [114, 0]
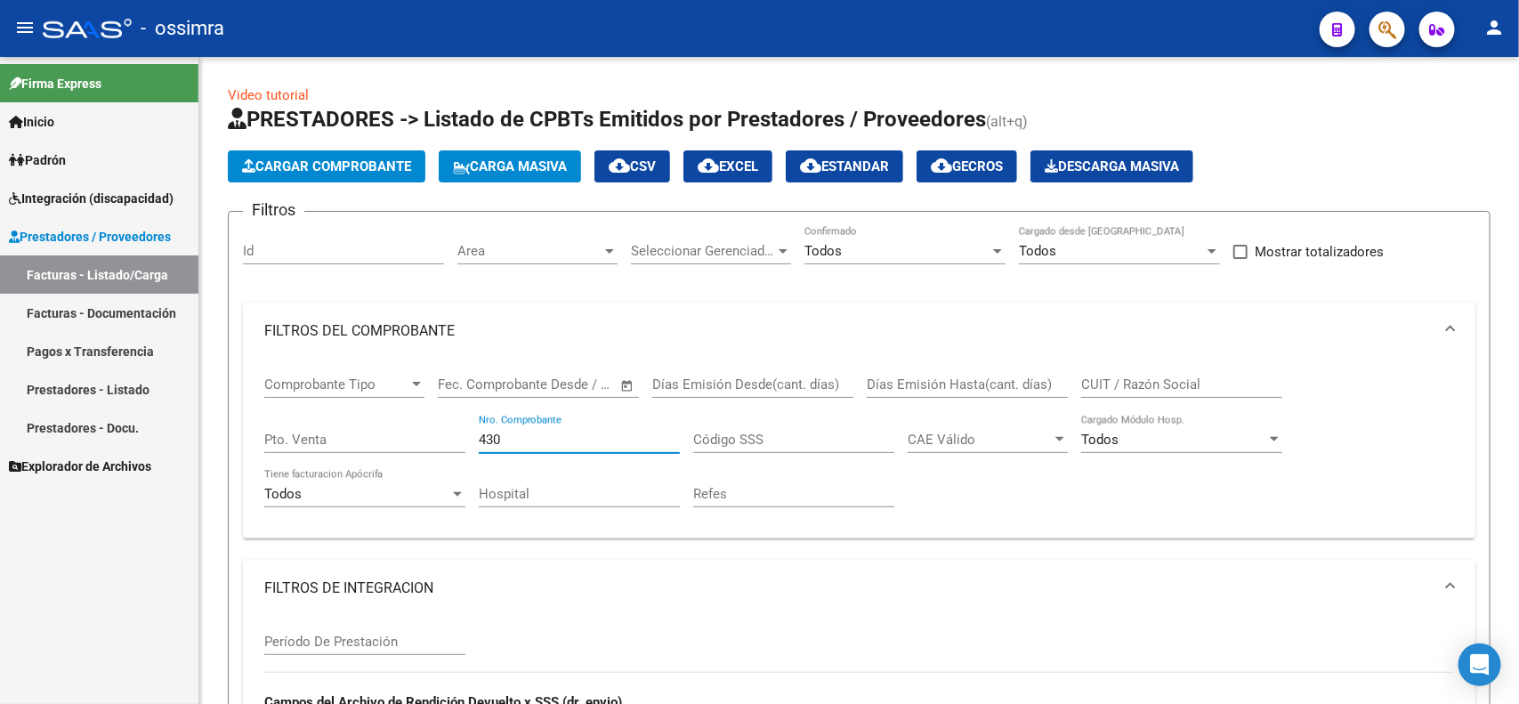
scroll to position [667, 0]
